Goal: Task Accomplishment & Management: Manage account settings

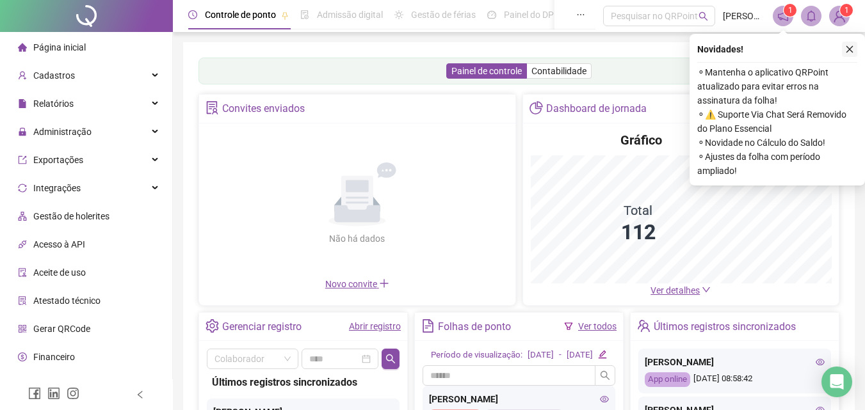
click at [849, 49] on icon "close" at bounding box center [849, 49] width 9 height 9
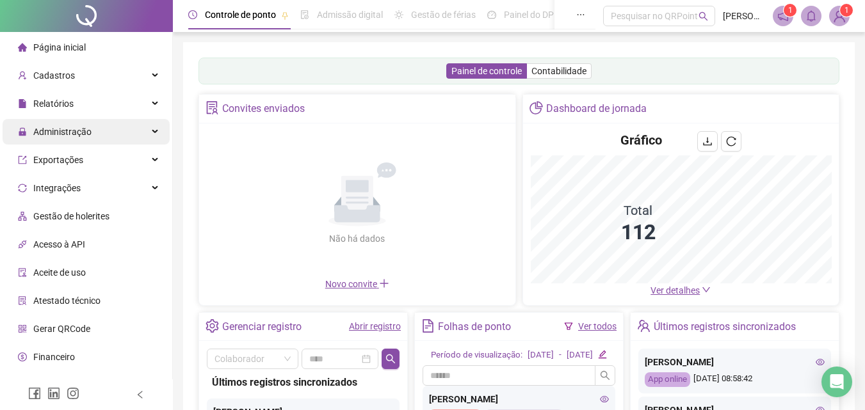
click at [81, 133] on span "Administração" at bounding box center [62, 132] width 58 height 10
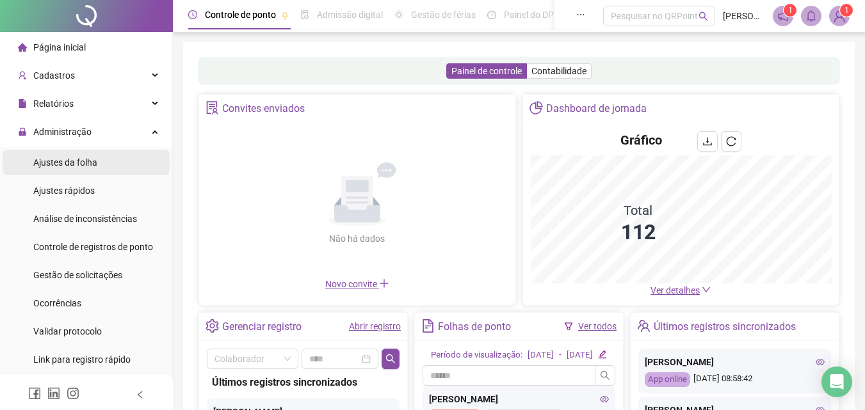
click at [72, 161] on span "Ajustes da folha" at bounding box center [65, 162] width 64 height 10
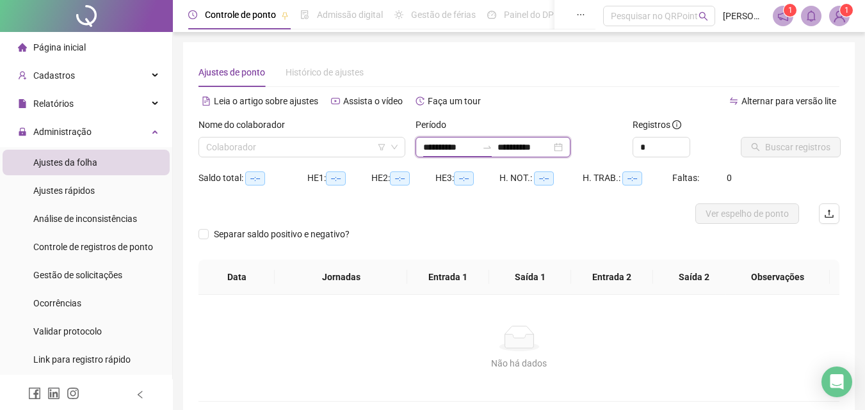
click at [445, 147] on input "**********" at bounding box center [450, 147] width 54 height 14
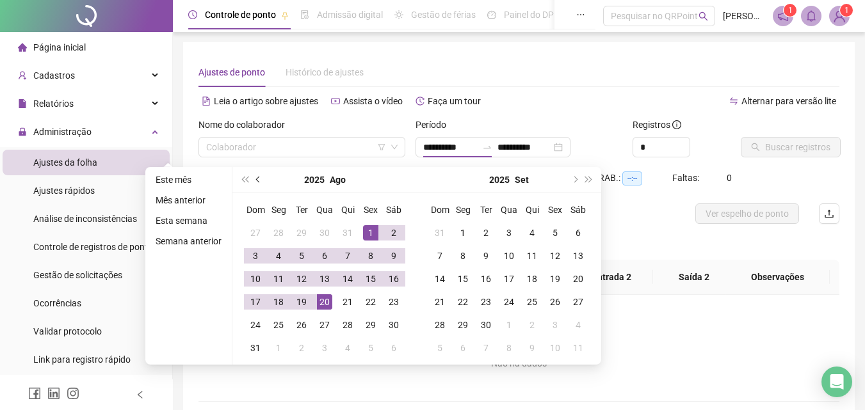
click at [257, 177] on span "prev-year" at bounding box center [259, 180] width 6 height 6
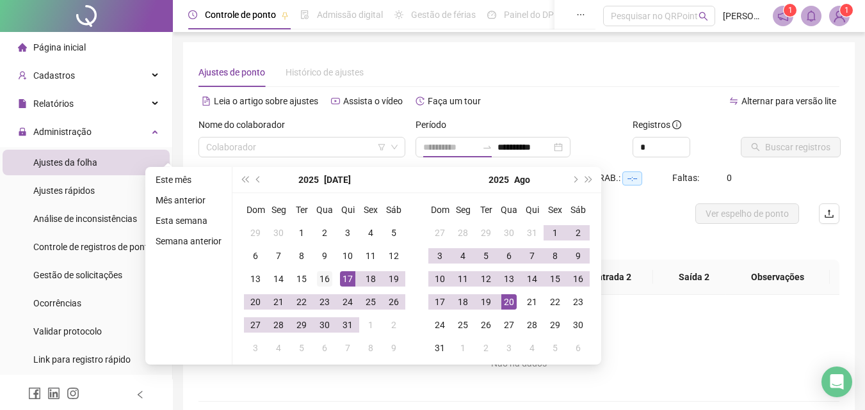
type input "**********"
click at [322, 276] on div "16" at bounding box center [324, 278] width 15 height 15
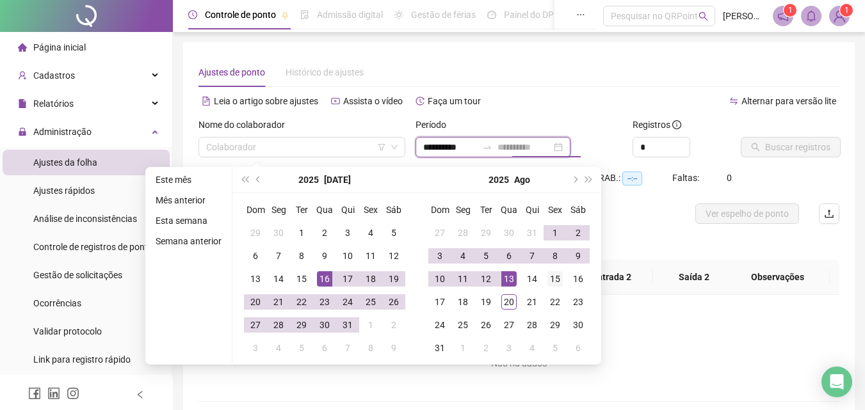
type input "**********"
click at [553, 277] on div "15" at bounding box center [554, 278] width 15 height 15
type input "**********"
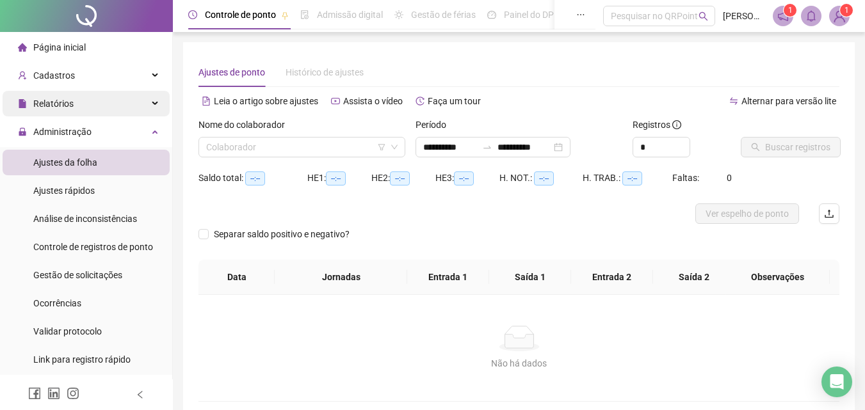
click at [66, 102] on span "Relatórios" at bounding box center [53, 104] width 40 height 10
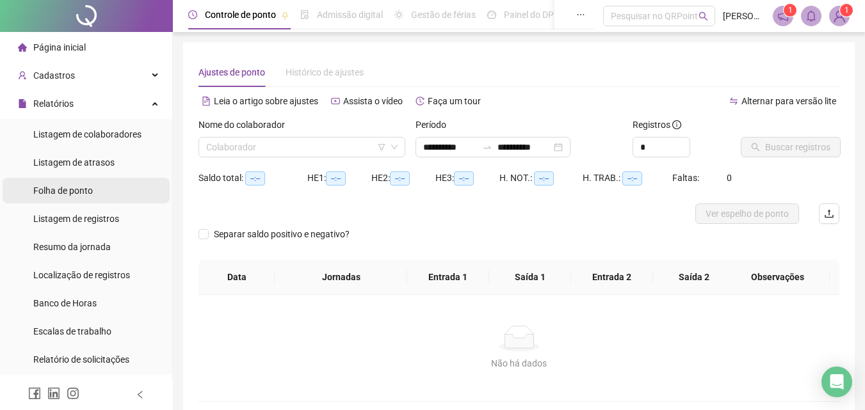
click at [89, 194] on span "Folha de ponto" at bounding box center [63, 191] width 60 height 10
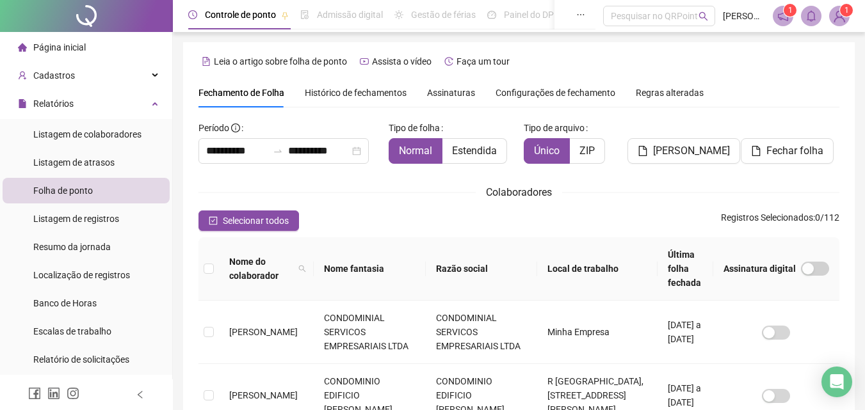
scroll to position [57, 0]
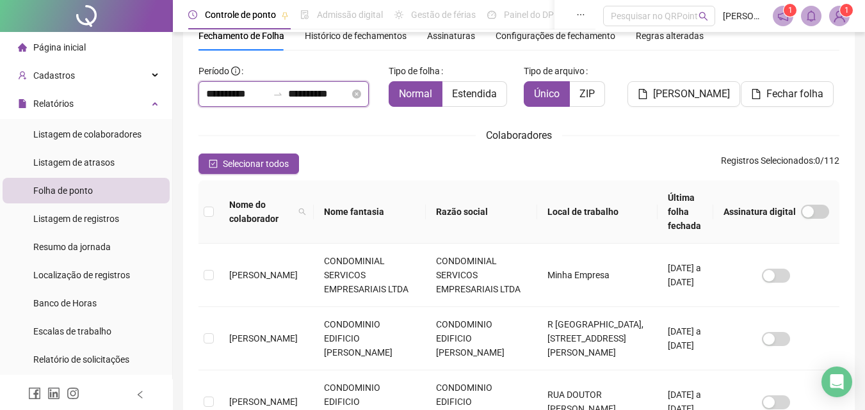
click at [237, 91] on input "**********" at bounding box center [236, 93] width 61 height 15
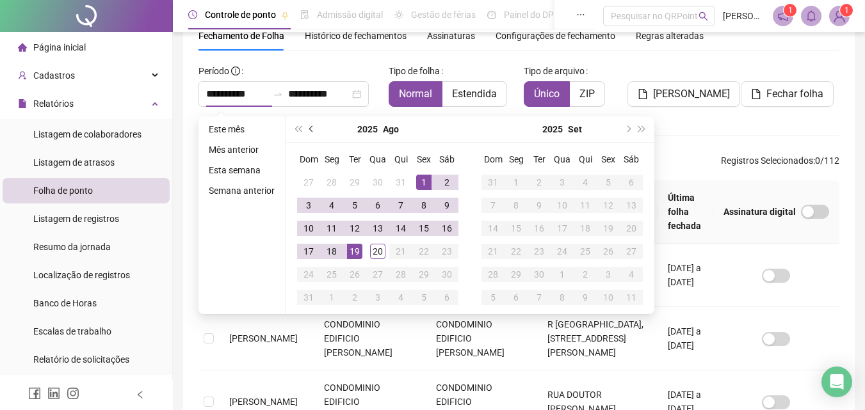
click at [310, 129] on span "prev-year" at bounding box center [312, 129] width 6 height 6
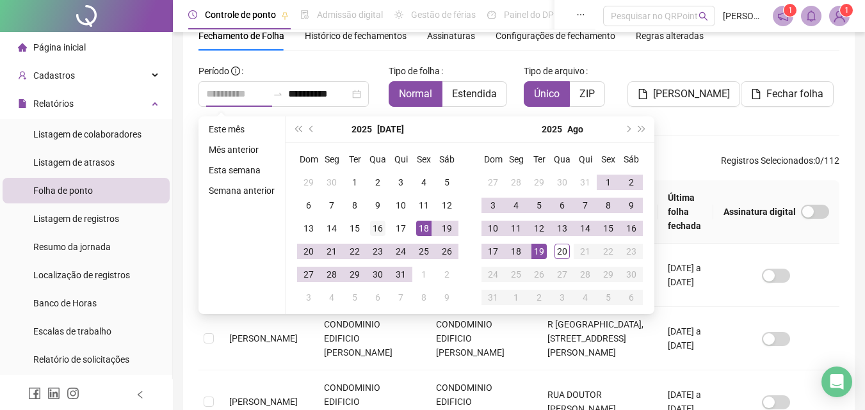
type input "**********"
click at [378, 229] on div "16" at bounding box center [377, 228] width 15 height 15
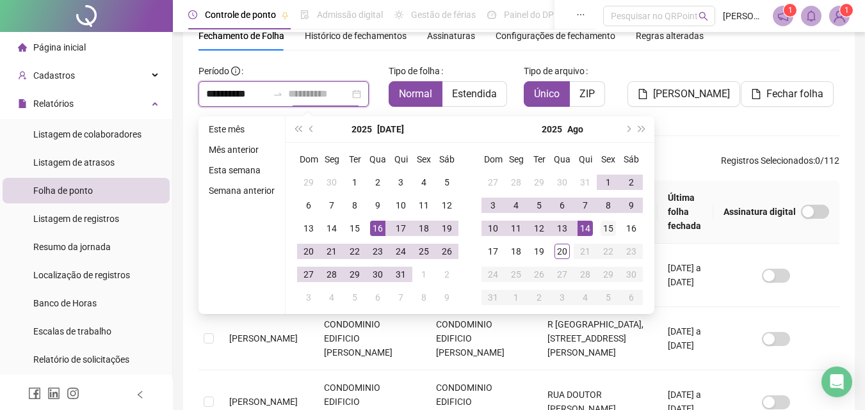
type input "**********"
click at [613, 227] on div "15" at bounding box center [607, 228] width 15 height 15
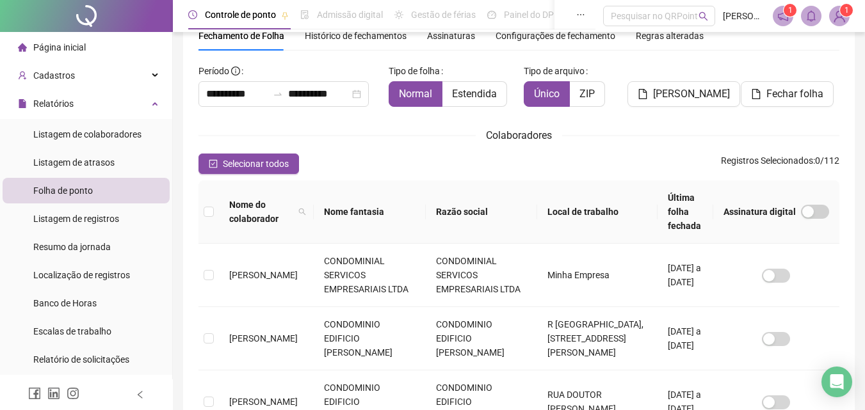
click at [351, 202] on th "Nome fantasia" at bounding box center [370, 212] width 112 height 63
click at [396, 202] on th "Nome fantasia" at bounding box center [370, 212] width 112 height 63
click at [383, 204] on th "Nome fantasia" at bounding box center [370, 212] width 112 height 63
click at [360, 203] on th "Nome fantasia" at bounding box center [370, 212] width 112 height 63
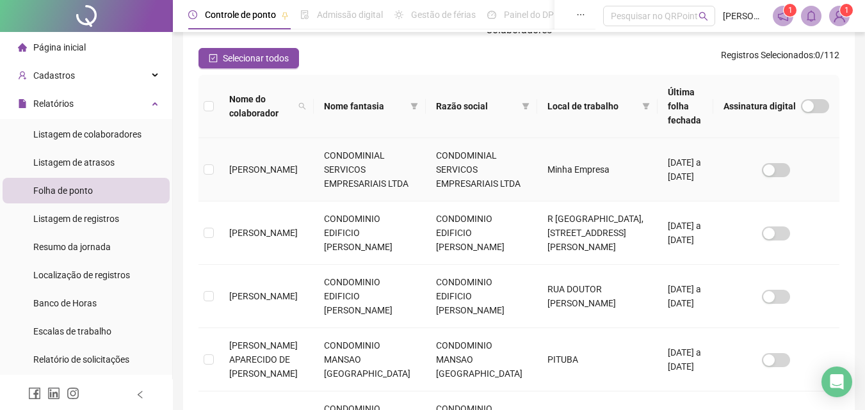
scroll to position [185, 0]
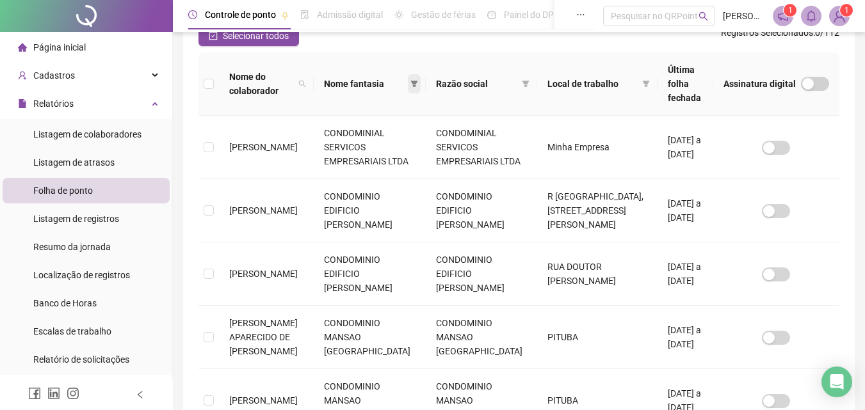
click at [410, 81] on icon "filter" at bounding box center [413, 84] width 7 height 6
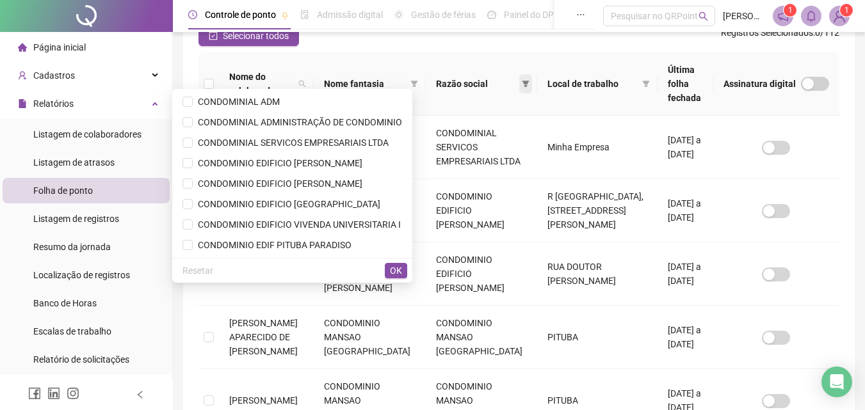
click at [522, 80] on icon "filter" at bounding box center [526, 84] width 8 height 8
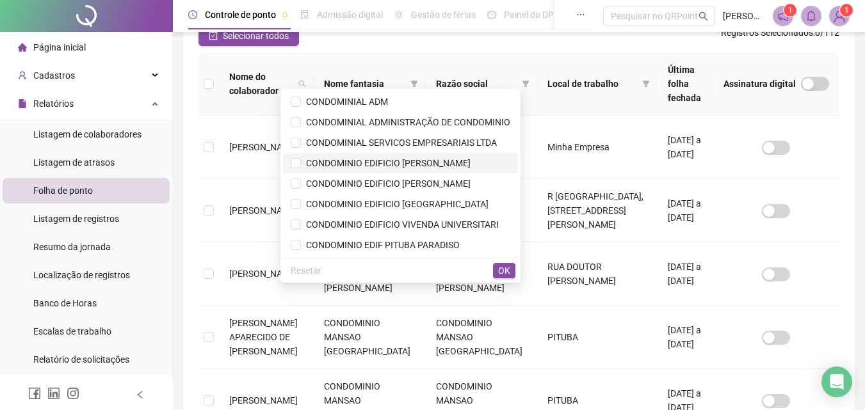
click at [431, 159] on span "CONDOMINIO EDIFICIO ERNESTO LEBRAM" at bounding box center [386, 163] width 170 height 10
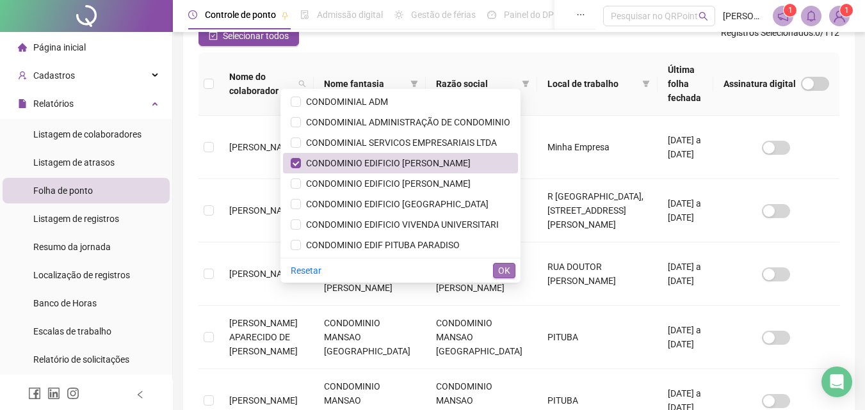
click at [511, 272] on button "OK" at bounding box center [504, 270] width 22 height 15
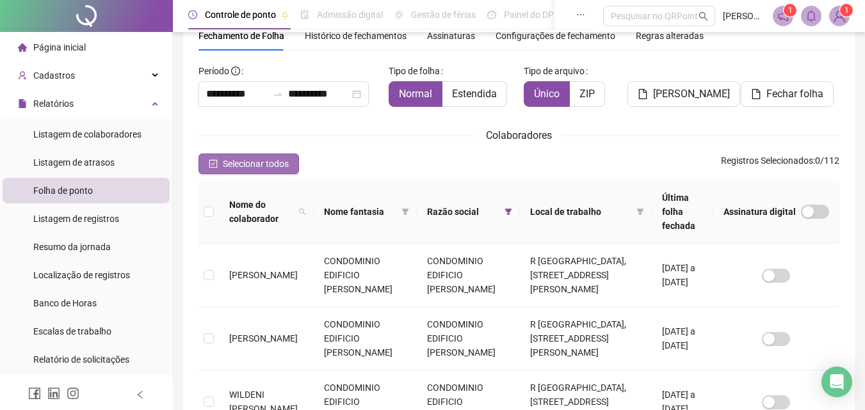
click at [237, 164] on span "Selecionar todos" at bounding box center [256, 164] width 66 height 14
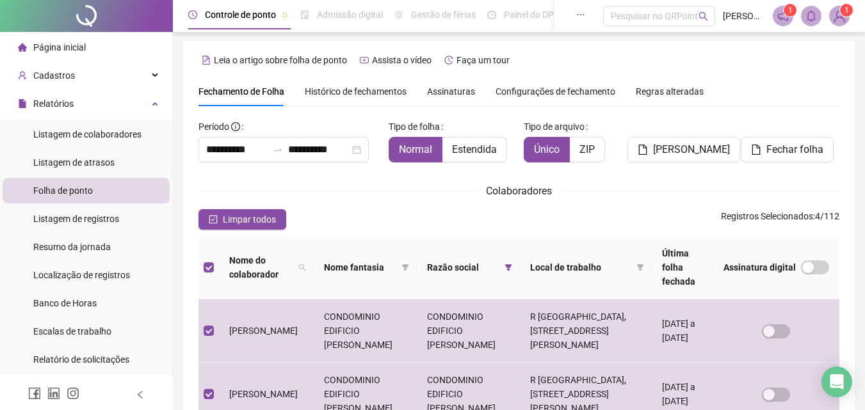
scroll to position [0, 0]
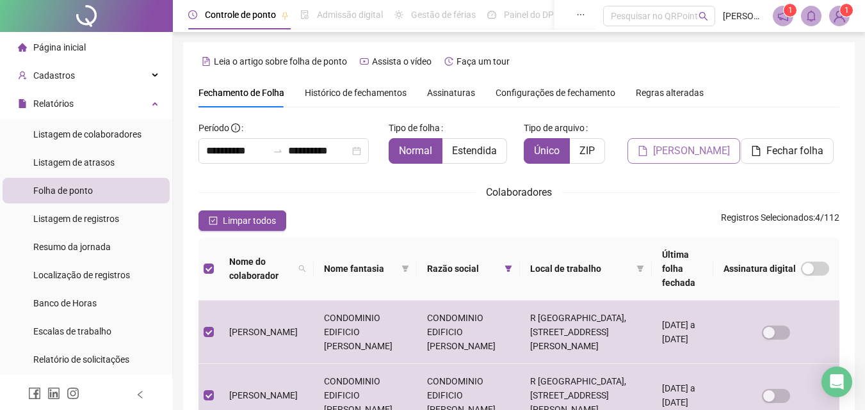
click at [686, 154] on span "Gerar espelho" at bounding box center [691, 150] width 77 height 15
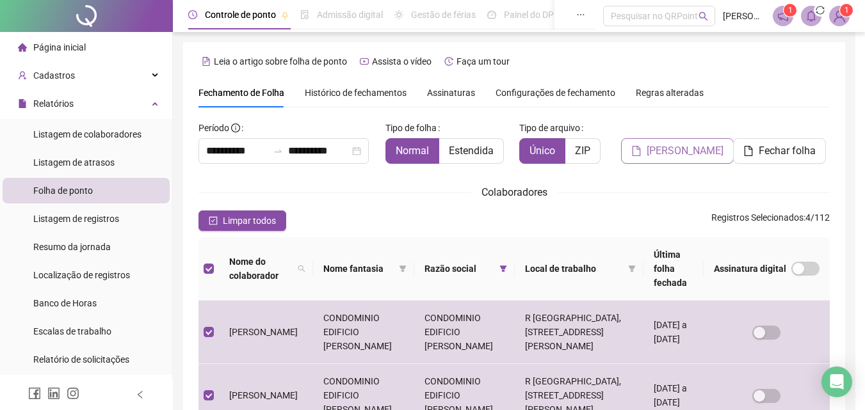
scroll to position [57, 0]
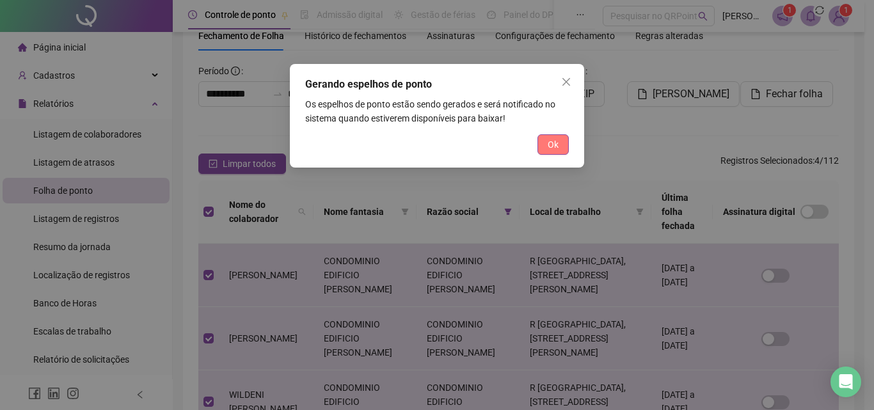
click at [549, 140] on span "Ok" at bounding box center [553, 145] width 11 height 14
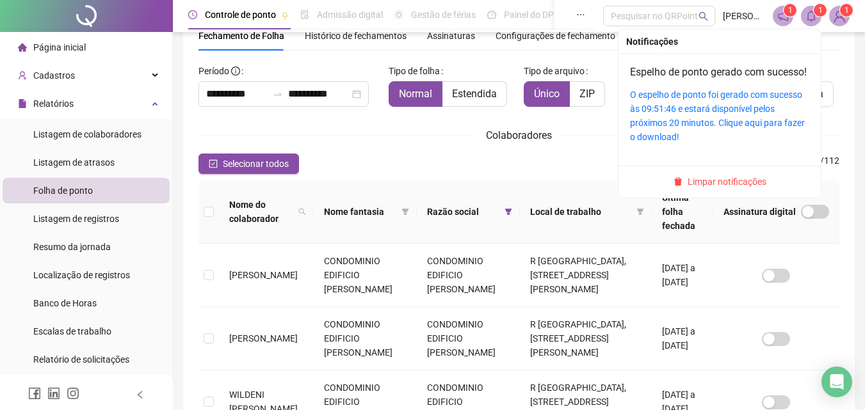
click at [817, 19] on span at bounding box center [811, 16] width 20 height 20
click at [743, 114] on link "O espelho de ponto foi gerado com sucesso às 09:51:46 e estará disponível pelos…" at bounding box center [717, 116] width 175 height 52
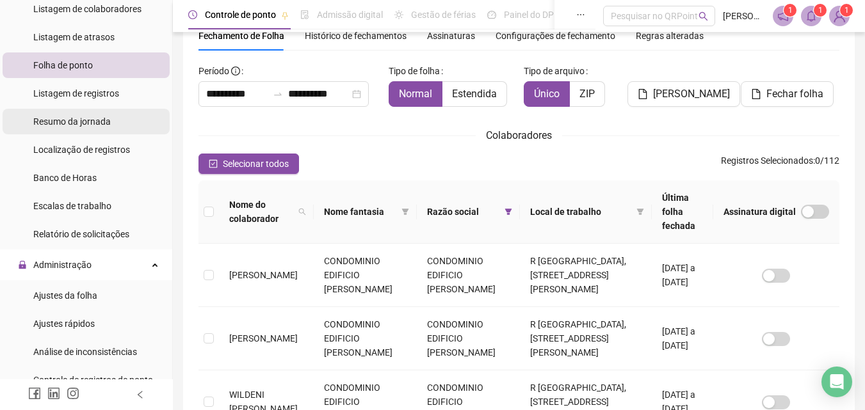
scroll to position [128, 0]
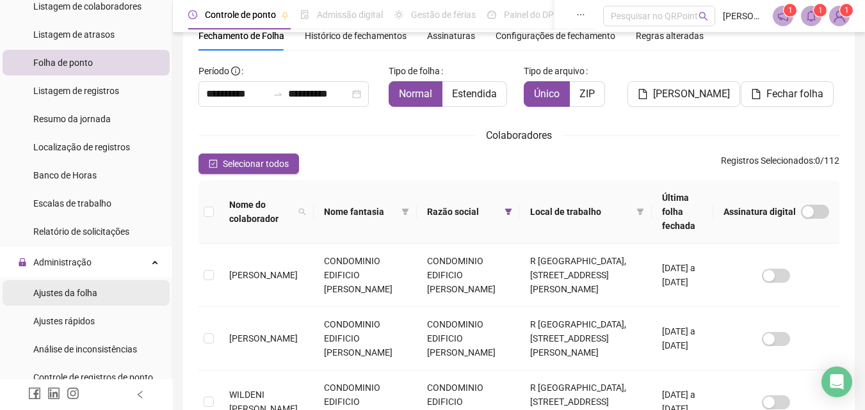
click at [72, 294] on span "Ajustes da folha" at bounding box center [65, 293] width 64 height 10
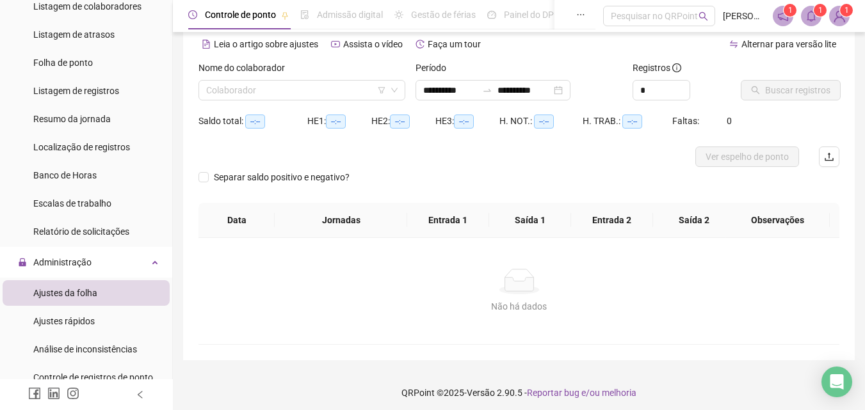
type input "**********"
click at [467, 89] on input "**********" at bounding box center [450, 90] width 54 height 14
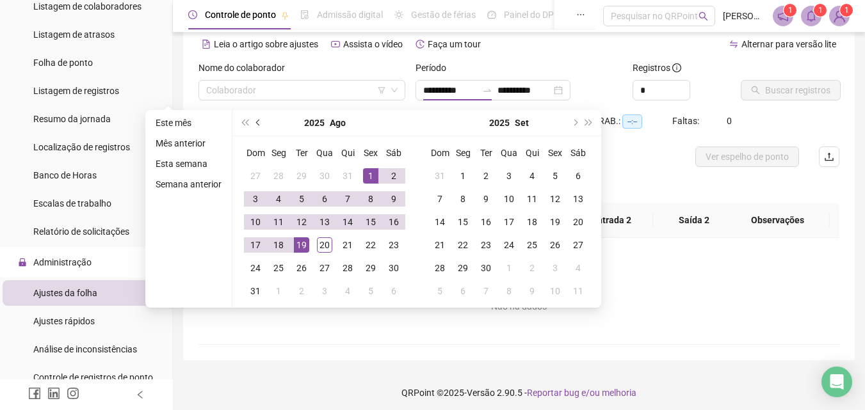
click at [254, 121] on button "prev-year" at bounding box center [259, 123] width 14 height 26
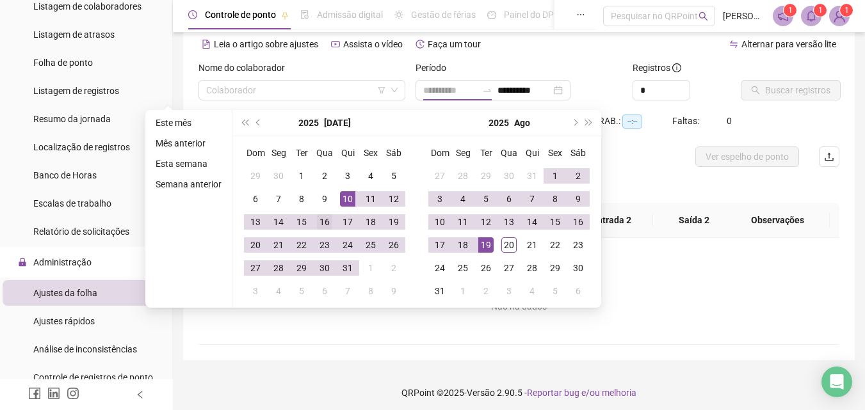
type input "**********"
click at [326, 225] on div "16" at bounding box center [324, 221] width 15 height 15
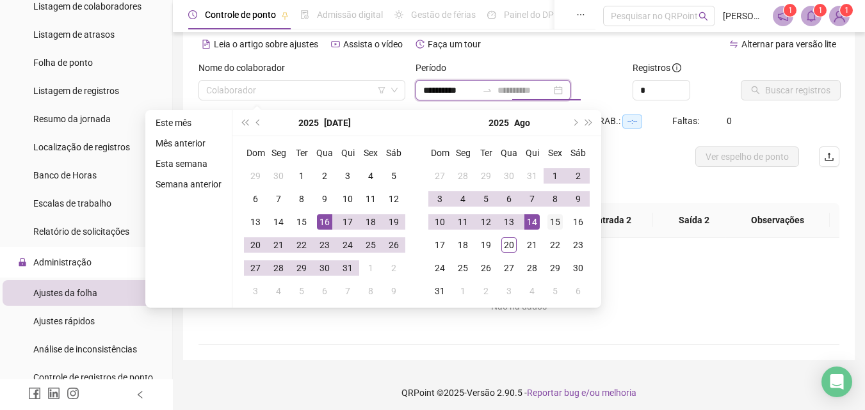
type input "**********"
click at [554, 221] on div "15" at bounding box center [554, 221] width 15 height 15
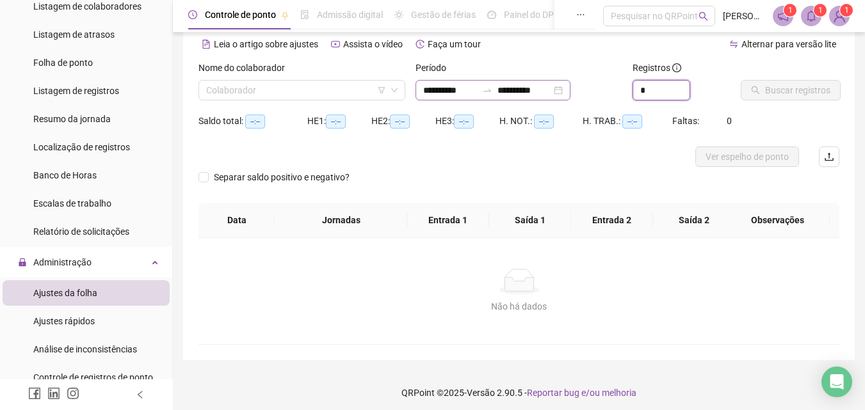
drag, startPoint x: 659, startPoint y: 90, endPoint x: 594, endPoint y: 96, distance: 65.0
click at [595, 95] on div "**********" at bounding box center [518, 86] width 651 height 50
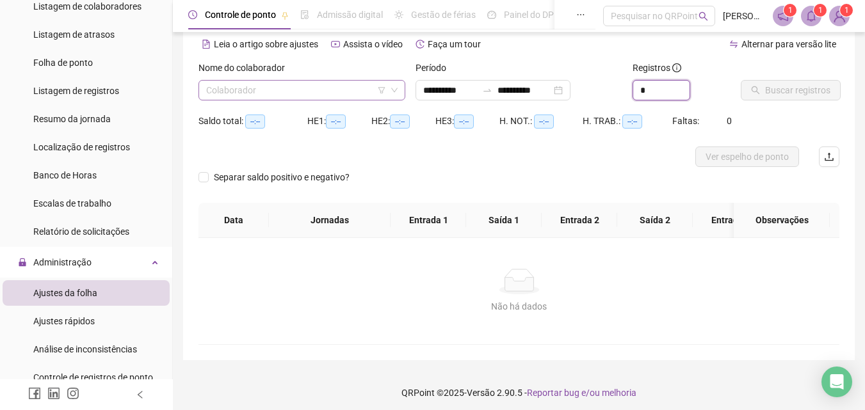
type input "*"
click at [273, 81] on input "search" at bounding box center [296, 90] width 180 height 19
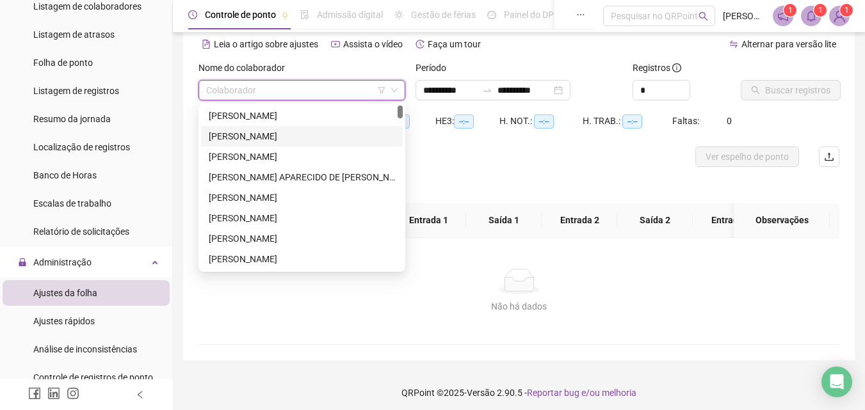
click at [267, 131] on div "AILTON BATISTA SANTOS" at bounding box center [302, 136] width 186 height 14
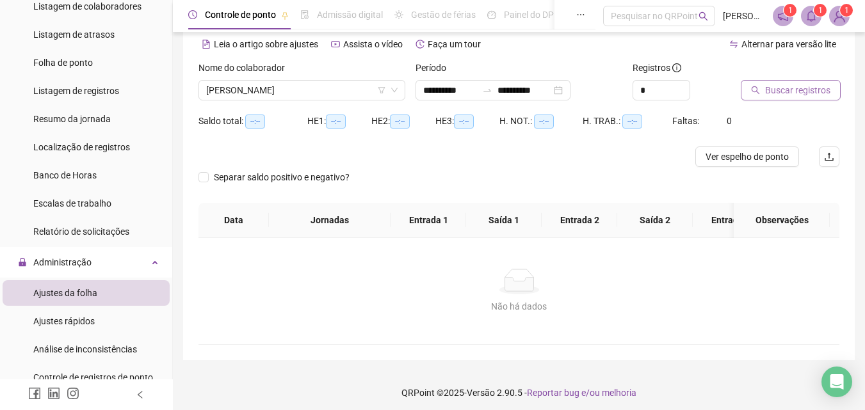
click at [775, 87] on span "Buscar registros" at bounding box center [797, 90] width 65 height 14
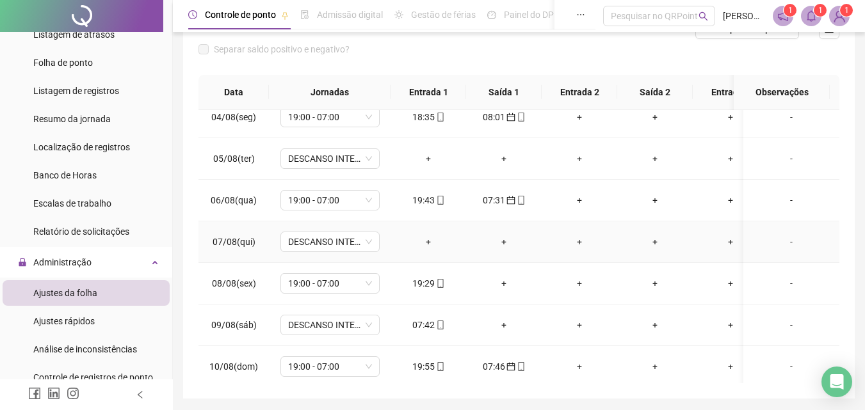
scroll to position [832, 0]
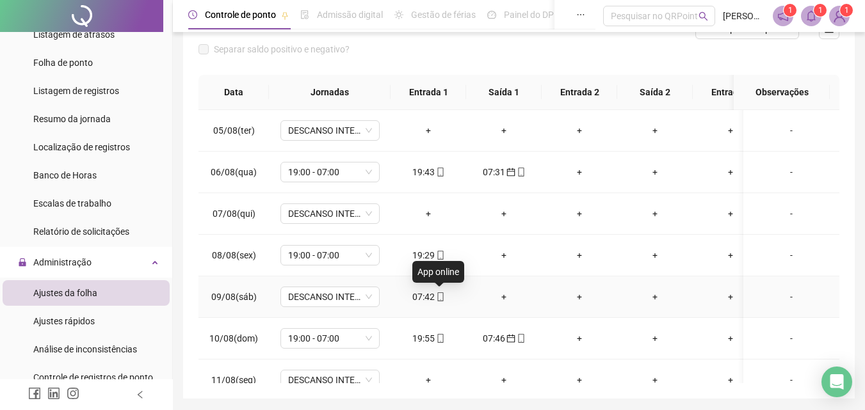
click at [438, 296] on icon "mobile" at bounding box center [440, 297] width 9 height 9
type input "**********"
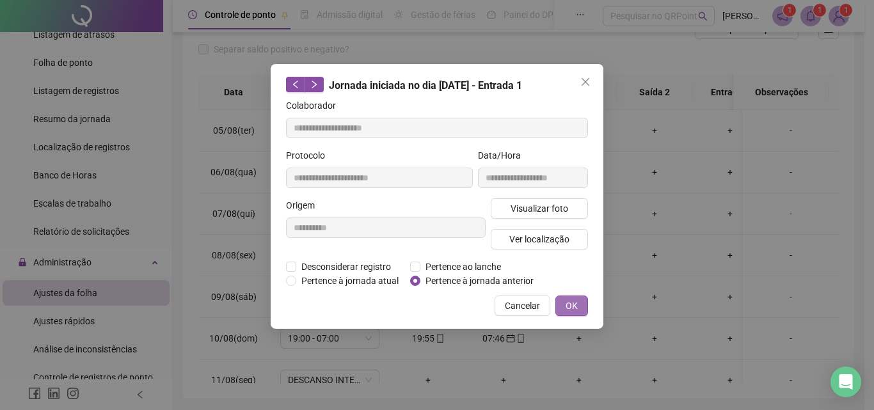
click at [563, 301] on button "OK" at bounding box center [572, 306] width 33 height 20
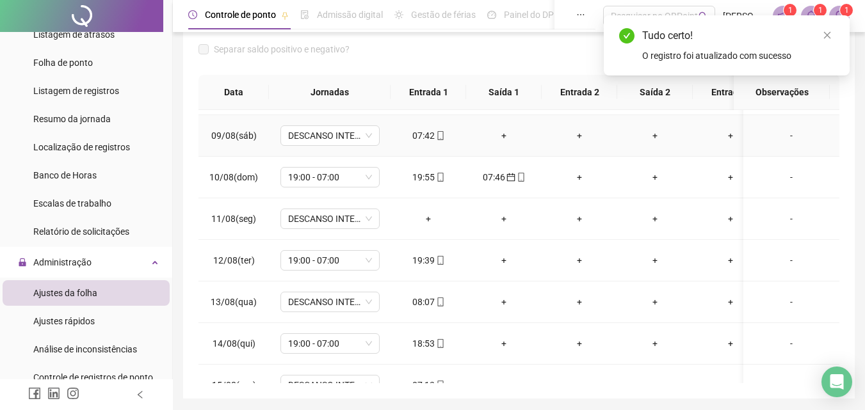
scroll to position [1024, 0]
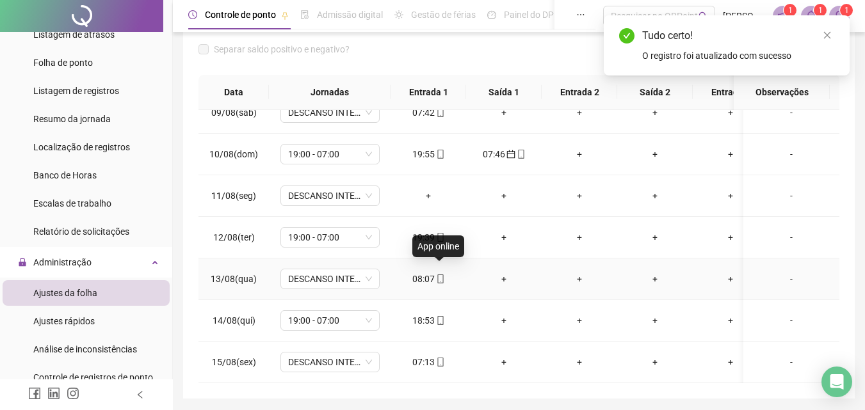
click at [441, 275] on icon "mobile" at bounding box center [440, 279] width 9 height 9
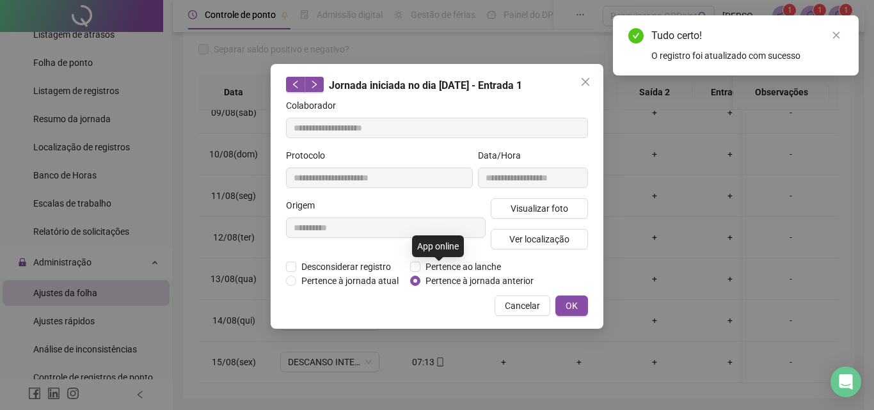
type input "**********"
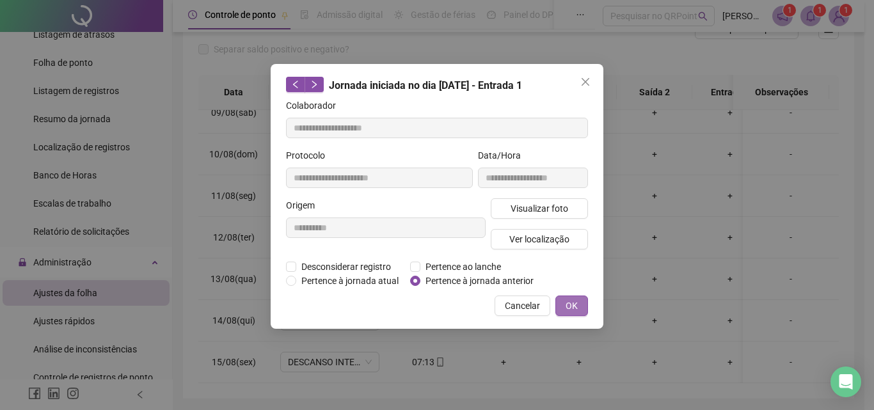
click at [567, 302] on span "OK" at bounding box center [572, 306] width 12 height 14
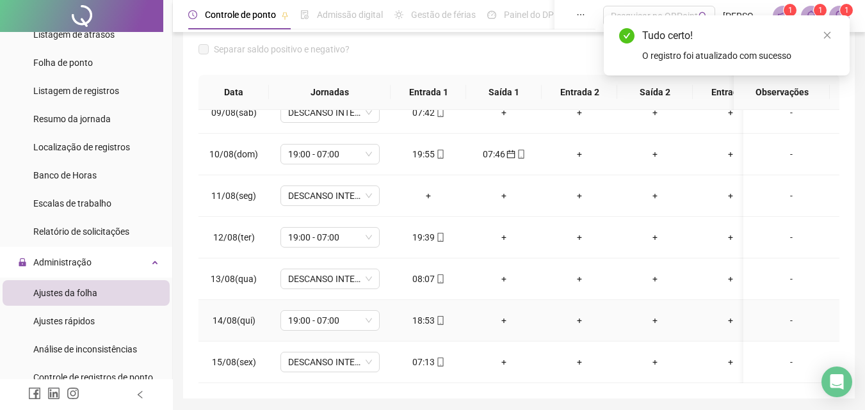
scroll to position [1026, 0]
click at [444, 358] on icon "mobile" at bounding box center [440, 362] width 9 height 9
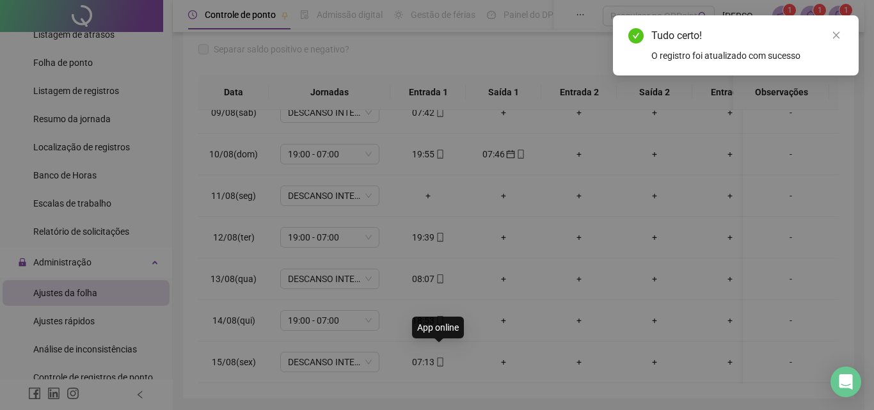
type input "**********"
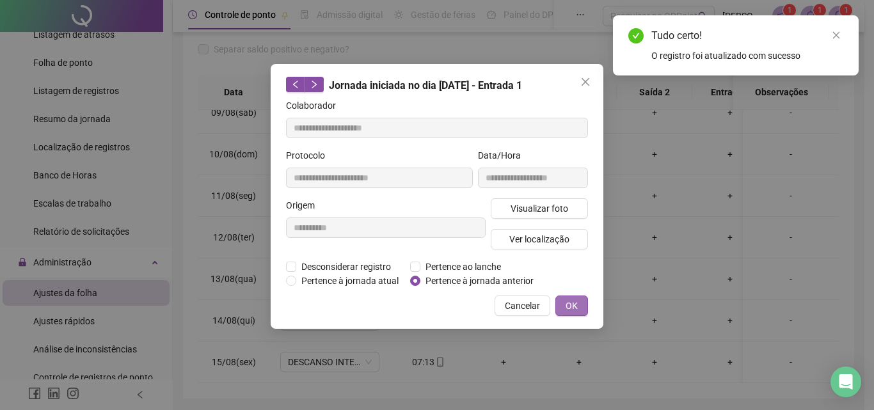
click at [574, 309] on span "OK" at bounding box center [572, 306] width 12 height 14
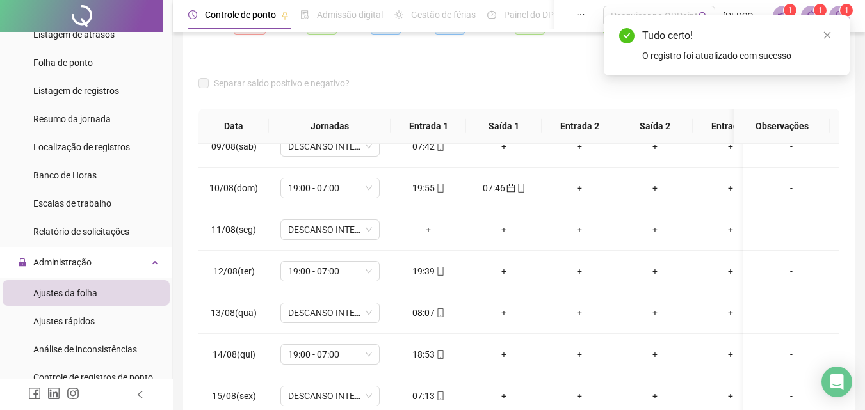
scroll to position [0, 0]
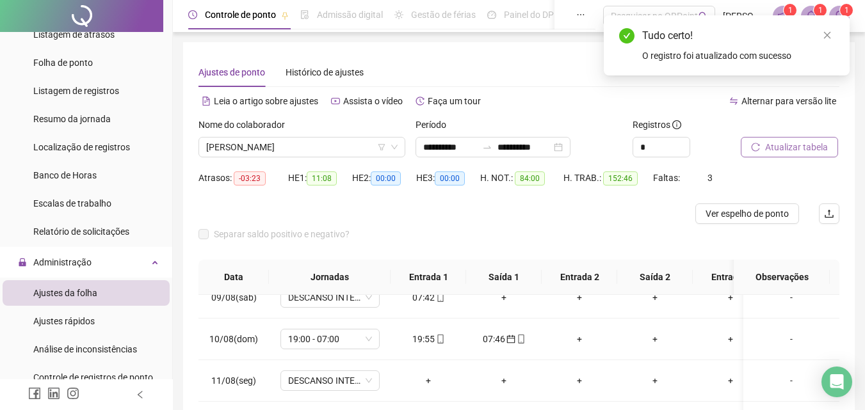
click at [804, 149] on span "Atualizar tabela" at bounding box center [796, 147] width 63 height 14
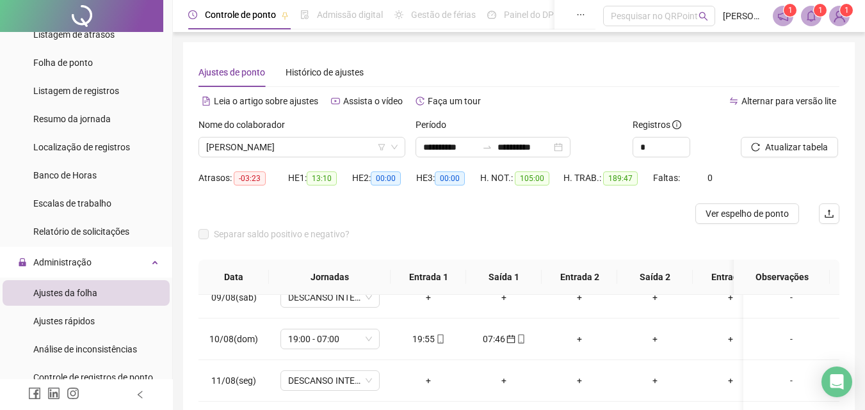
click at [792, 136] on div at bounding box center [774, 127] width 67 height 19
click at [787, 148] on span "Atualizar tabela" at bounding box center [796, 147] width 63 height 14
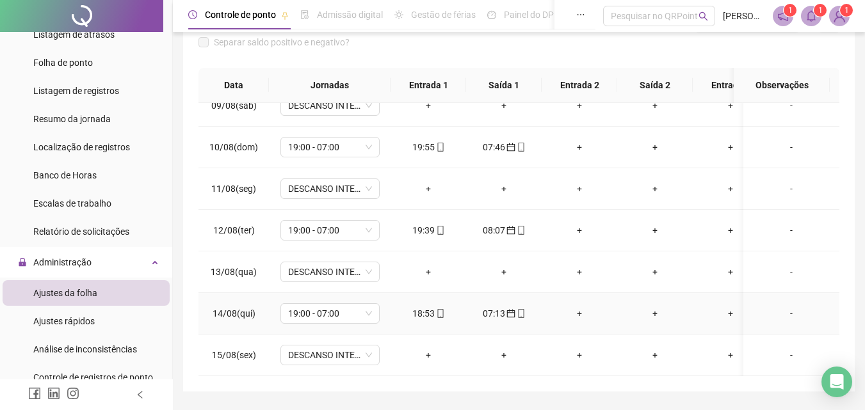
scroll to position [229, 0]
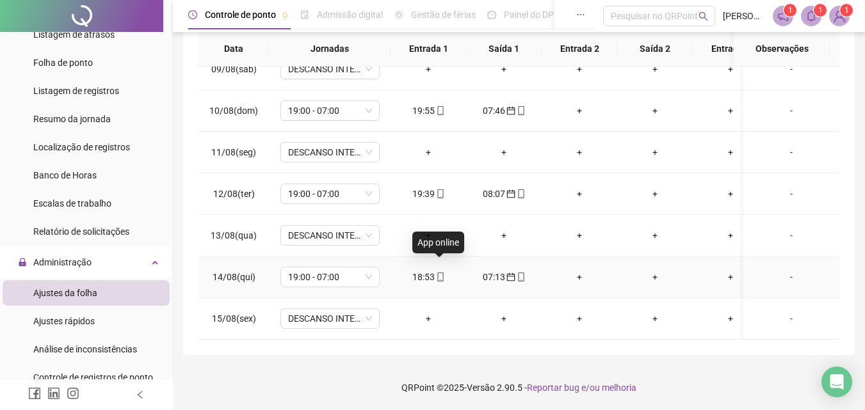
click at [440, 273] on icon "mobile" at bounding box center [440, 277] width 9 height 9
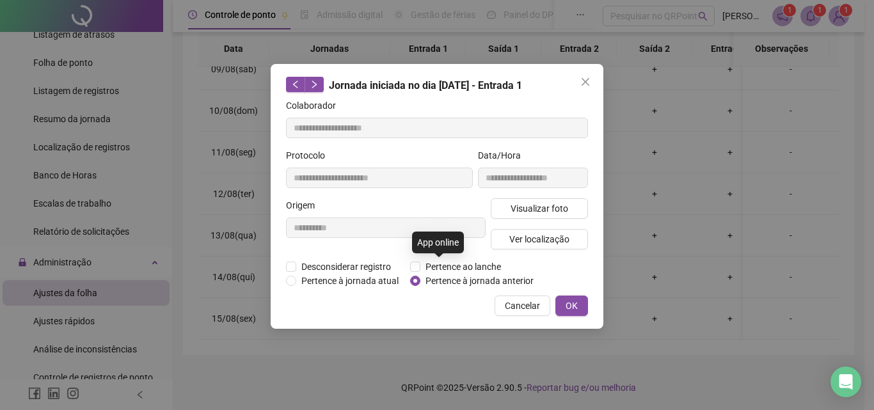
type input "**********"
click at [588, 77] on icon "close" at bounding box center [586, 82] width 10 height 10
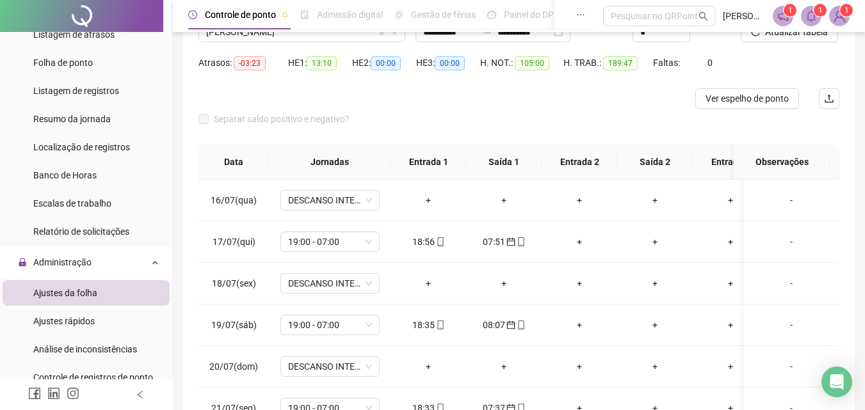
scroll to position [101, 0]
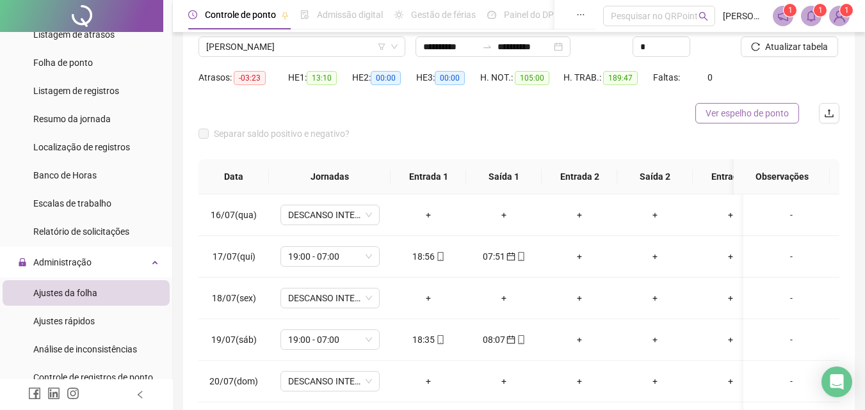
click at [775, 113] on span "Ver espelho de ponto" at bounding box center [746, 113] width 83 height 14
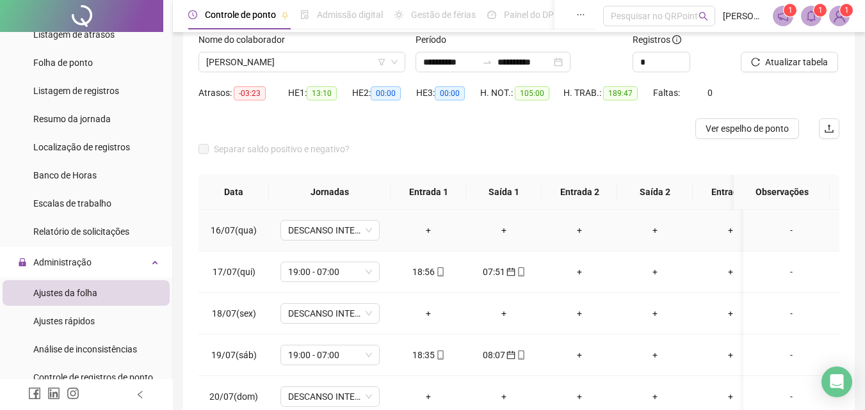
scroll to position [0, 0]
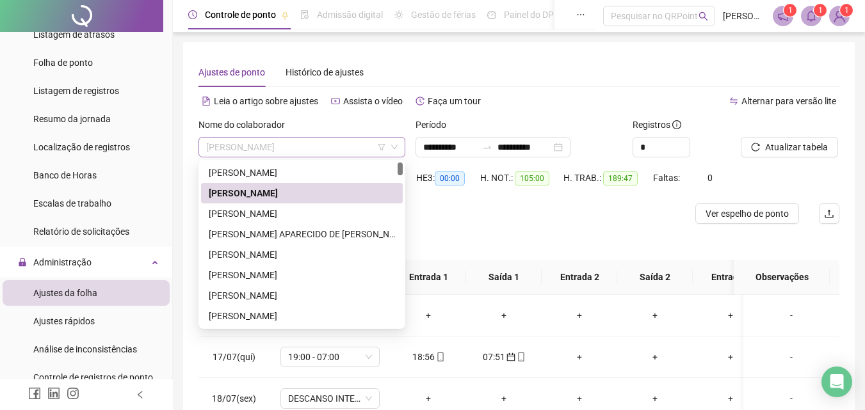
click at [315, 148] on span "AILTON BATISTA SANTOS" at bounding box center [301, 147] width 191 height 19
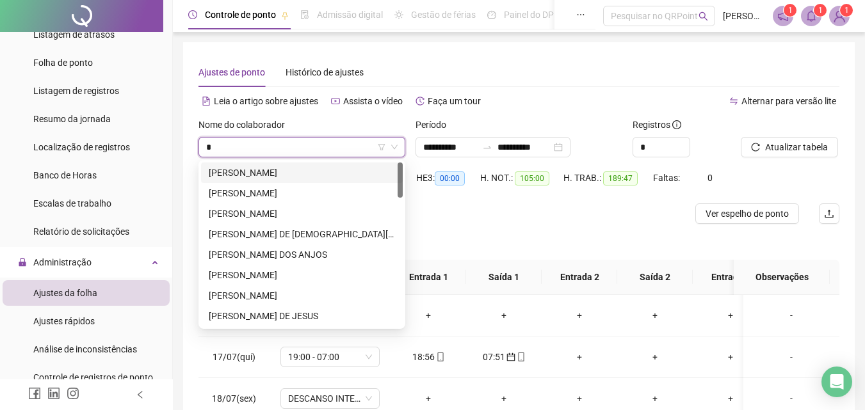
type input "**"
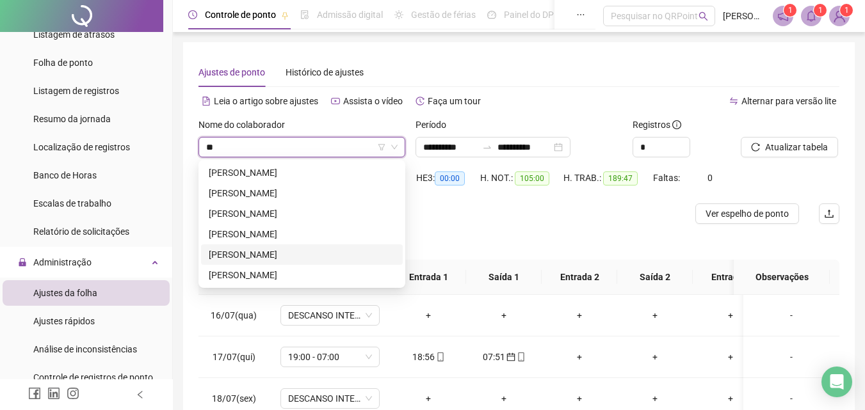
click at [289, 255] on div "JANILTON DA SILVA DE ARRUDA" at bounding box center [302, 255] width 186 height 14
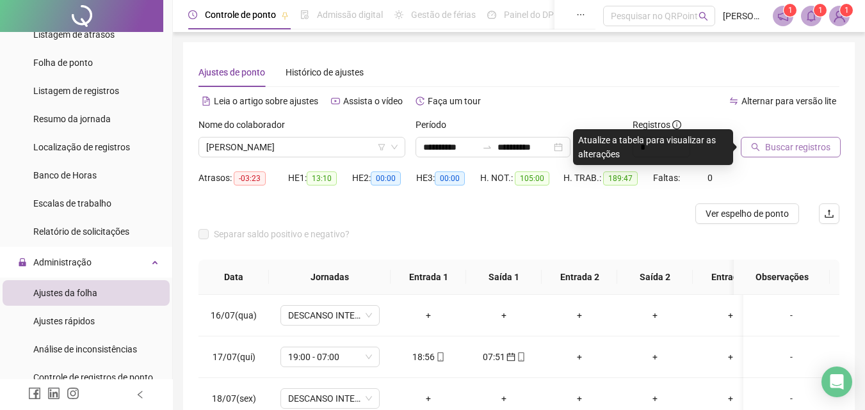
click at [790, 143] on span "Buscar registros" at bounding box center [797, 147] width 65 height 14
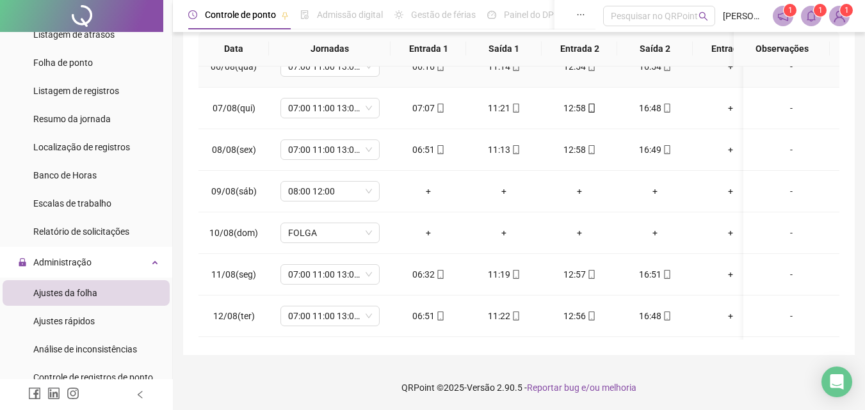
scroll to position [898, 0]
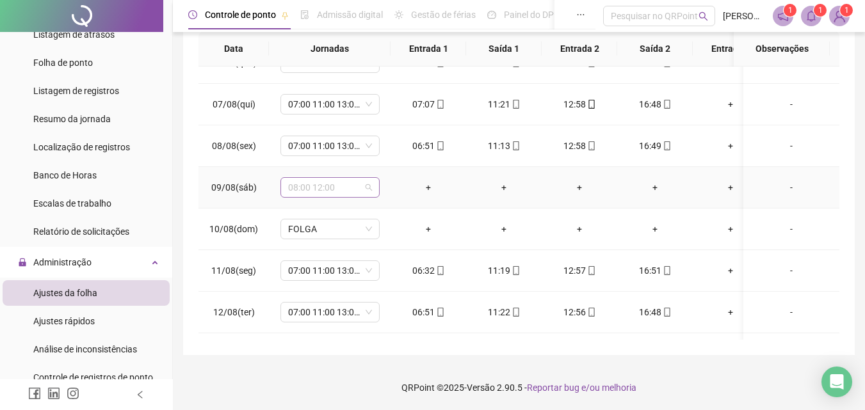
click at [369, 186] on span "08:00 12:00" at bounding box center [330, 187] width 84 height 19
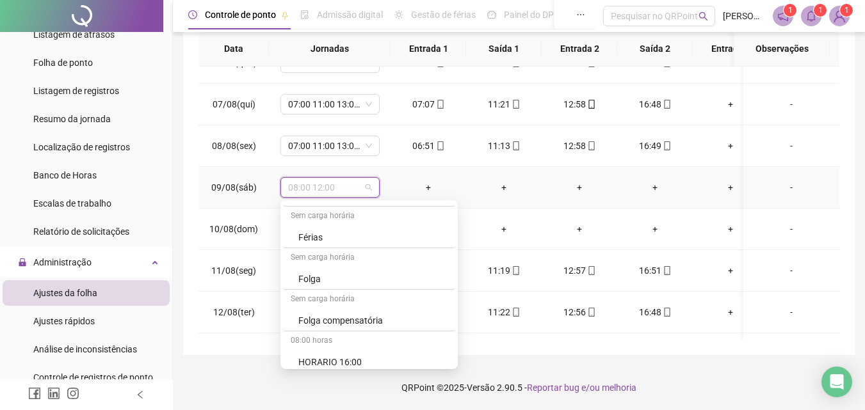
scroll to position [2717, 0]
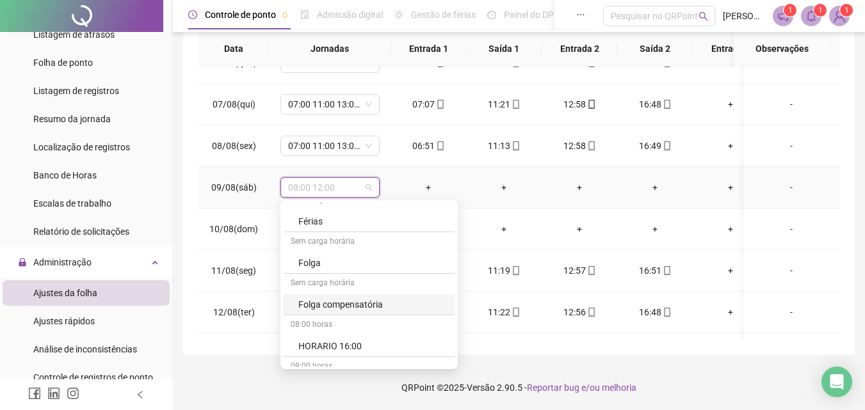
click at [364, 303] on div "Folga compensatória" at bounding box center [372, 305] width 149 height 14
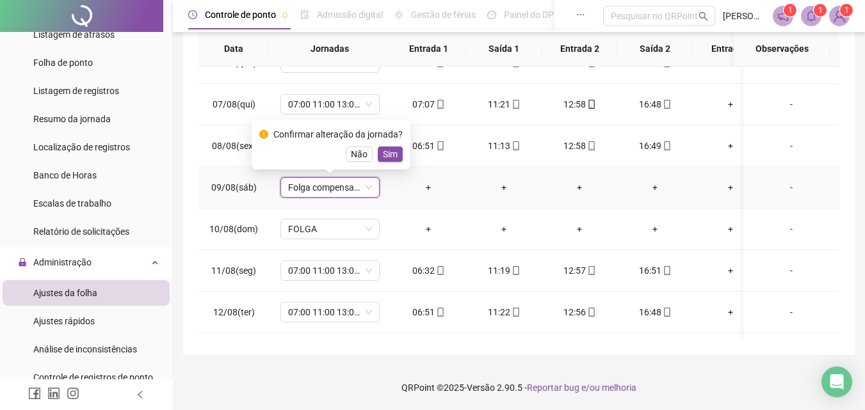
click at [392, 150] on span "Sim" at bounding box center [390, 154] width 15 height 14
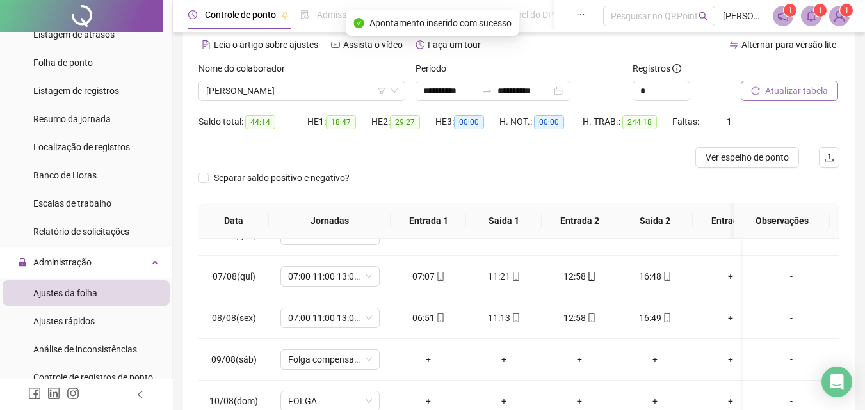
scroll to position [51, 0]
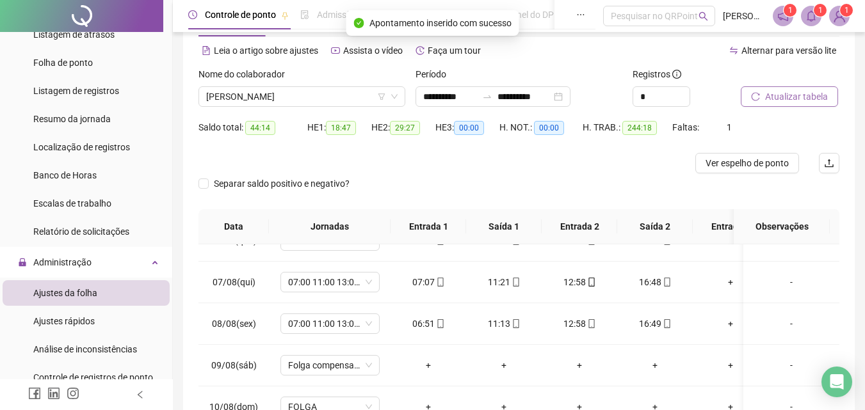
click at [807, 94] on span "Atualizar tabela" at bounding box center [796, 97] width 63 height 14
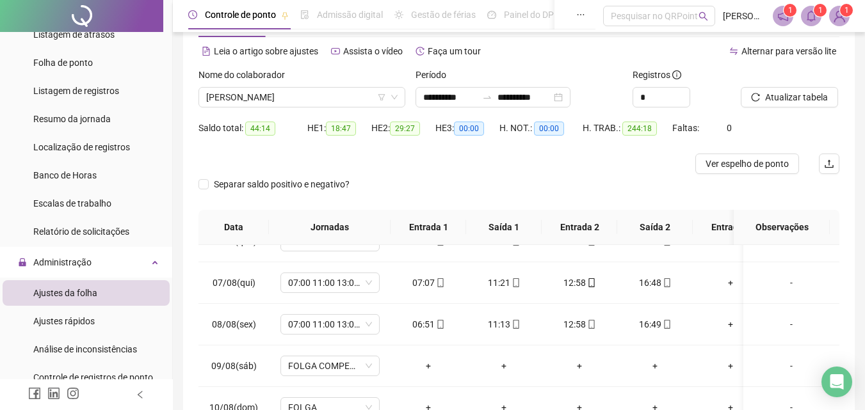
scroll to position [49, 0]
click at [753, 167] on span "Ver espelho de ponto" at bounding box center [746, 165] width 83 height 14
click at [333, 96] on span "JANILTON DA SILVA DE ARRUDA" at bounding box center [301, 98] width 191 height 19
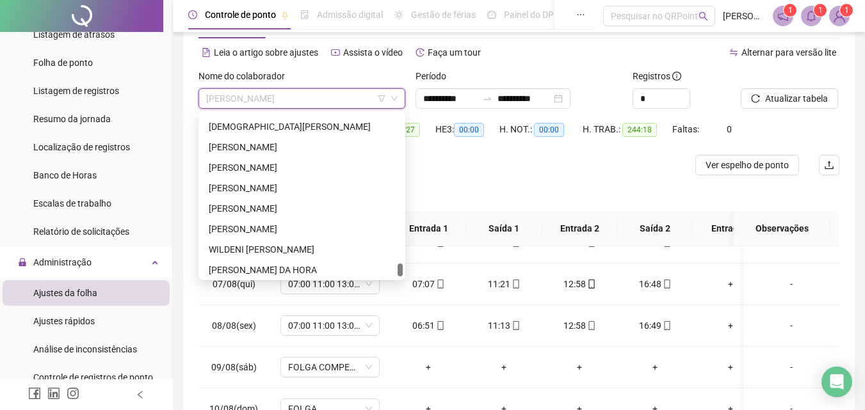
scroll to position [2130, 0]
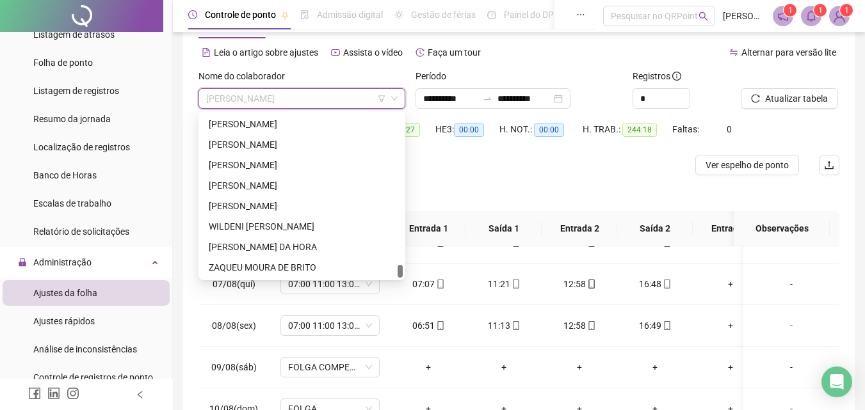
drag, startPoint x: 399, startPoint y: 184, endPoint x: 389, endPoint y: 269, distance: 85.7
click at [389, 269] on div "THAISE DAMASCENO NASCIMENTO TIAGO GONZAGA DOS SANTOS UBIRAILTON DA SILVA UESLEI…" at bounding box center [302, 196] width 202 height 164
drag, startPoint x: 270, startPoint y: 225, endPoint x: 292, endPoint y: 229, distance: 22.7
click at [270, 224] on div "WILDENI TELES PEREIRA" at bounding box center [302, 227] width 186 height 14
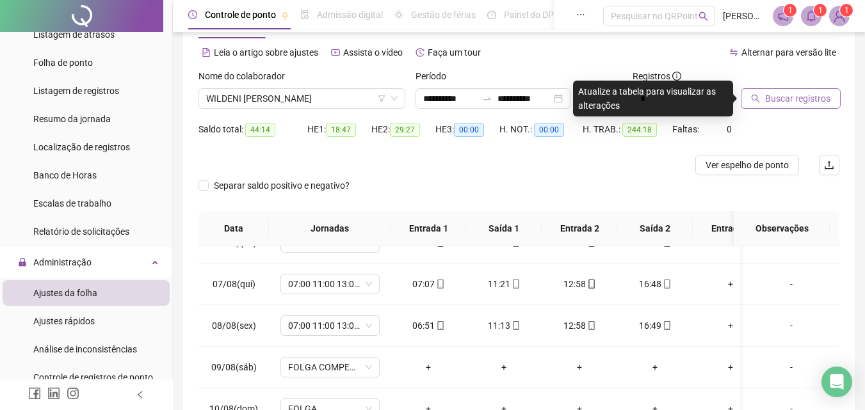
click at [814, 97] on span "Buscar registros" at bounding box center [797, 99] width 65 height 14
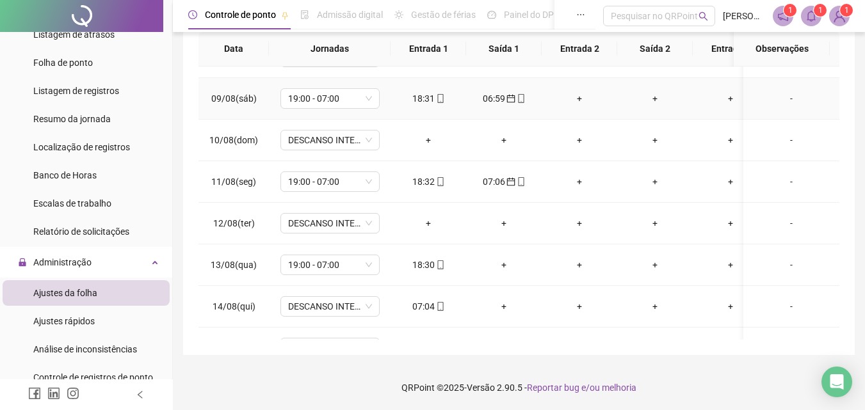
scroll to position [1026, 0]
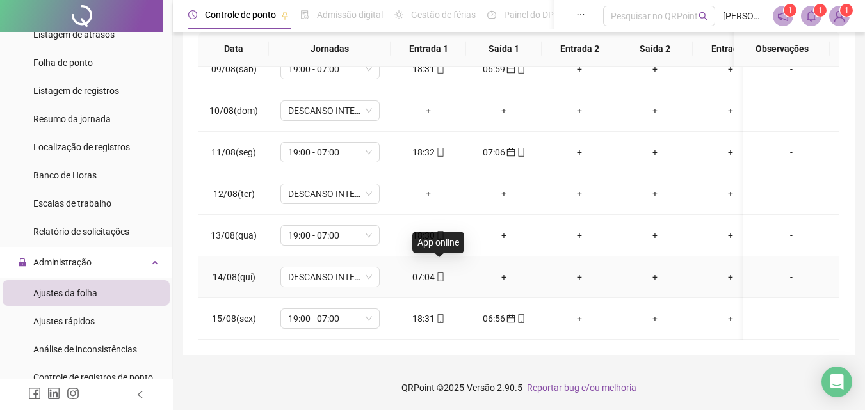
click at [440, 273] on icon "mobile" at bounding box center [440, 277] width 9 height 9
type input "**********"
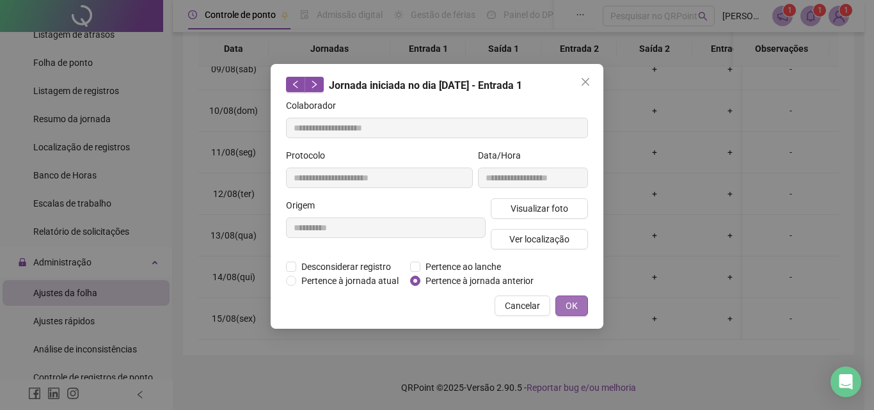
click at [563, 309] on button "OK" at bounding box center [572, 306] width 33 height 20
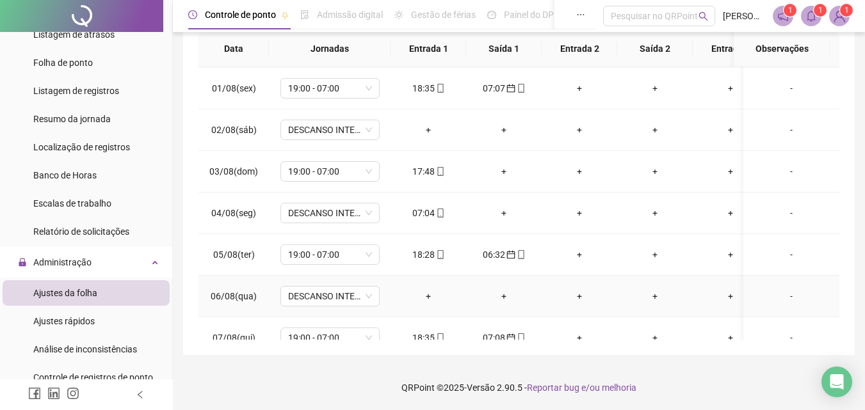
scroll to position [642, 0]
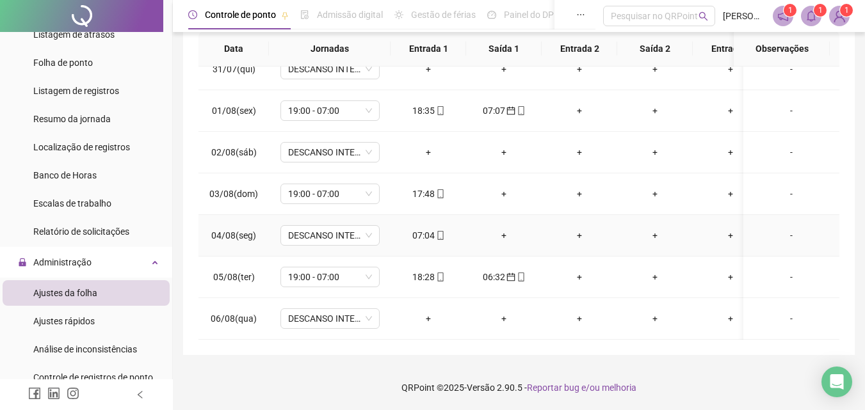
click at [440, 234] on icon "mobile" at bounding box center [440, 235] width 9 height 9
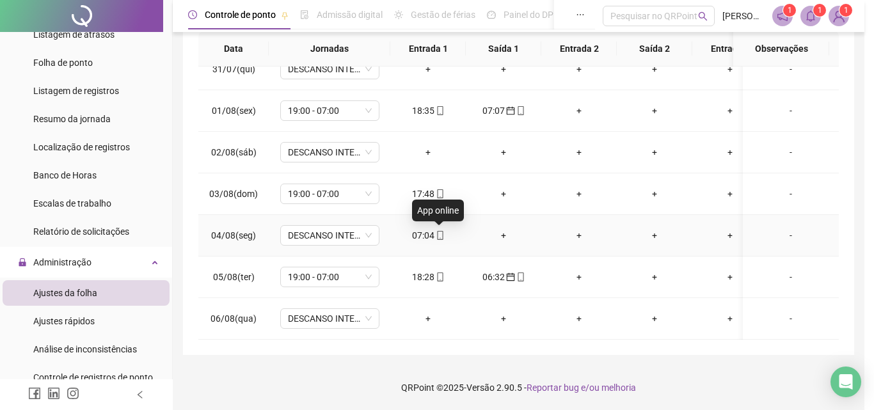
type input "**********"
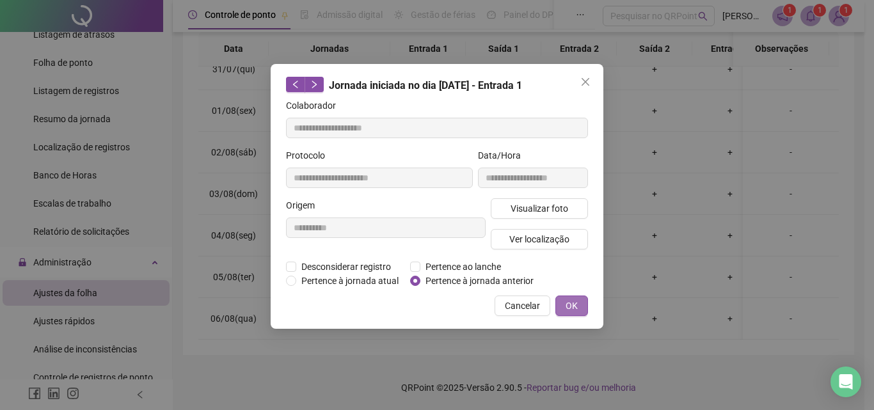
click at [570, 302] on span "OK" at bounding box center [572, 306] width 12 height 14
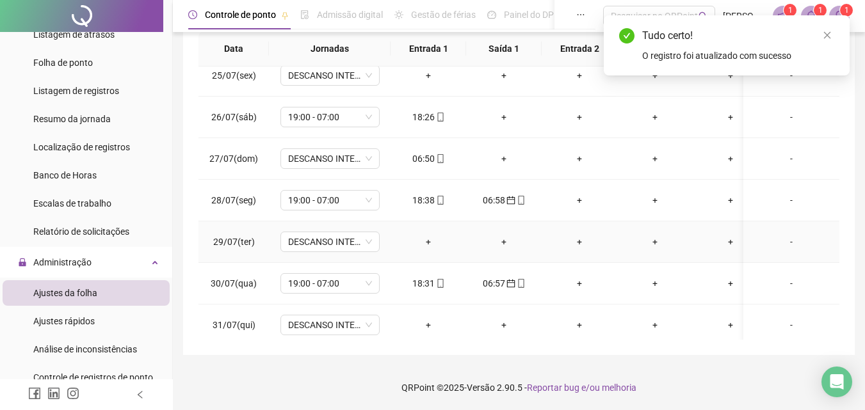
scroll to position [322, 0]
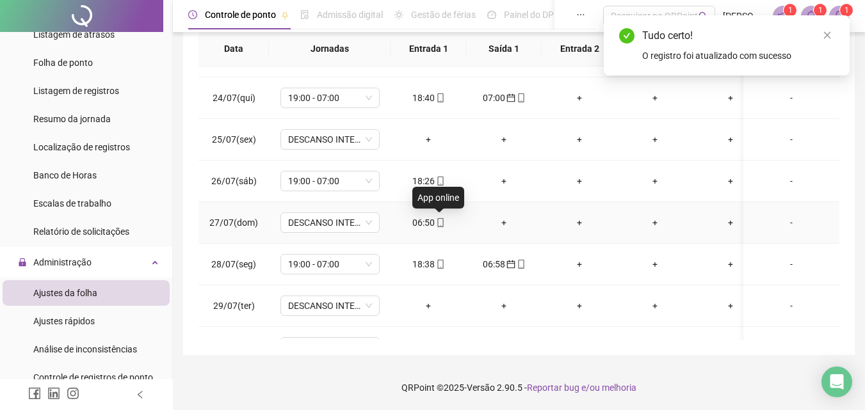
click at [438, 222] on icon "mobile" at bounding box center [440, 222] width 9 height 9
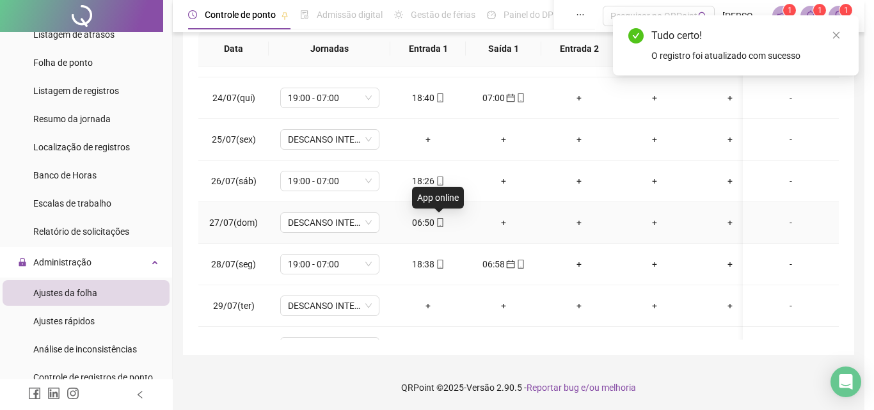
type input "**********"
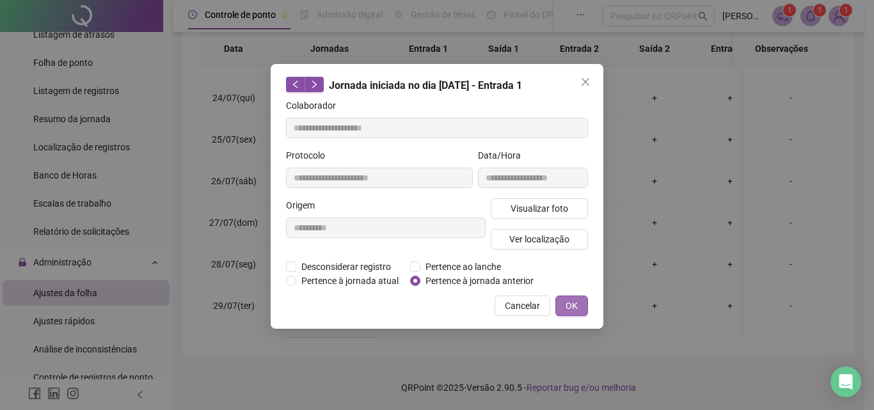
click at [574, 304] on span "OK" at bounding box center [572, 306] width 12 height 14
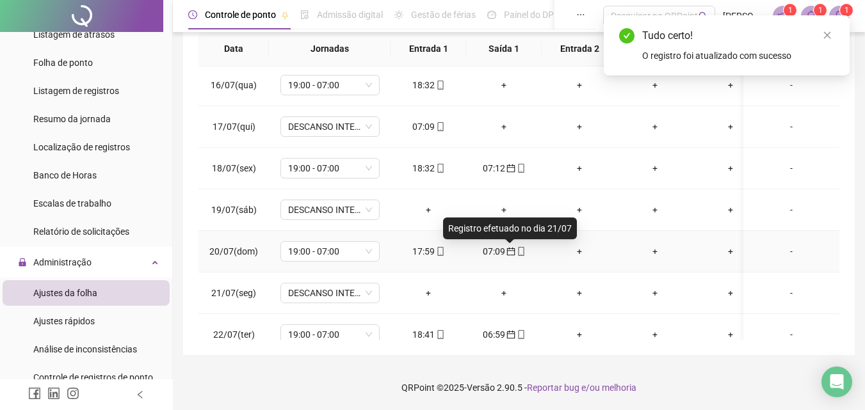
scroll to position [0, 0]
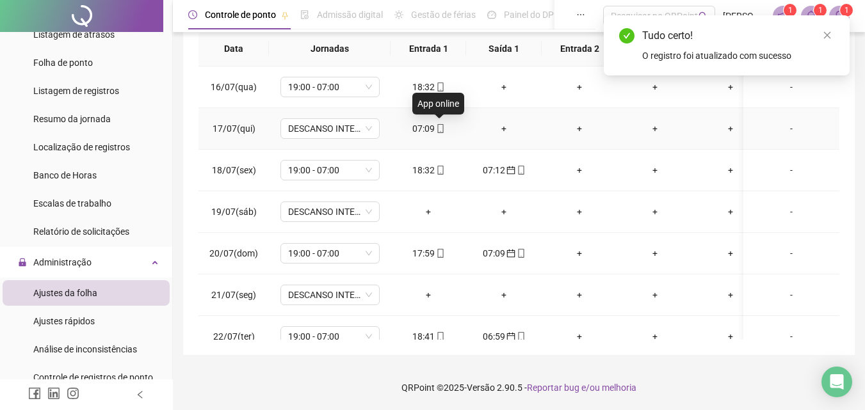
click at [436, 125] on icon "mobile" at bounding box center [440, 128] width 9 height 9
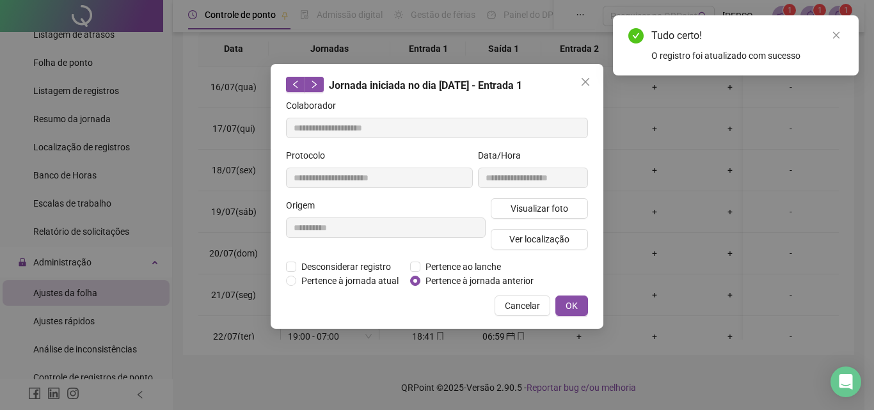
type input "**********"
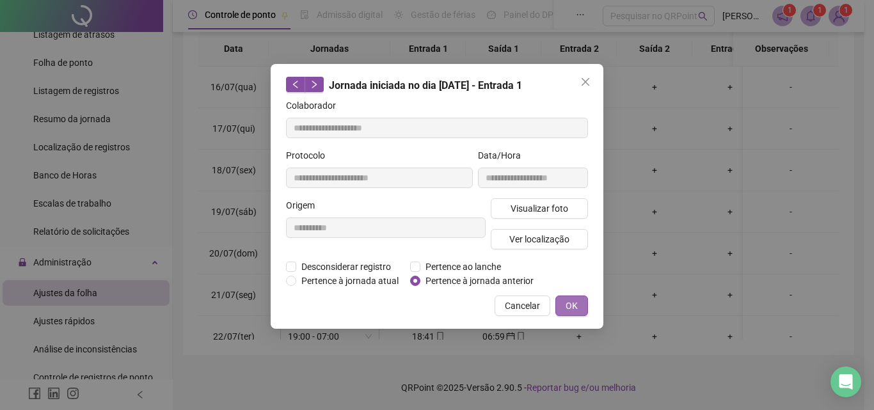
click at [578, 300] on button "OK" at bounding box center [572, 306] width 33 height 20
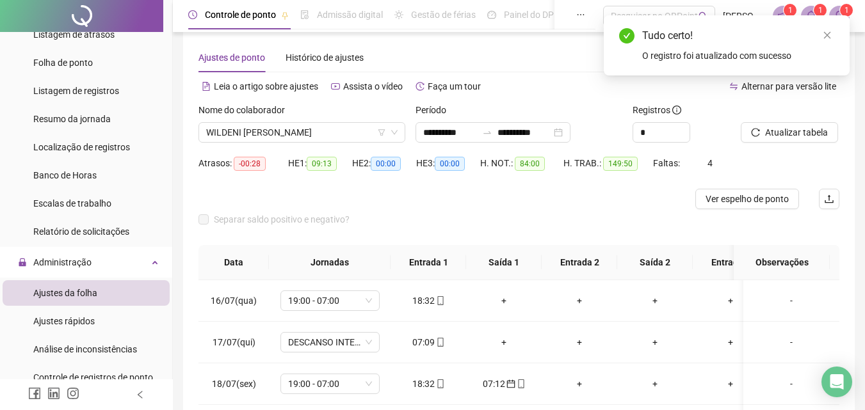
scroll to position [8, 0]
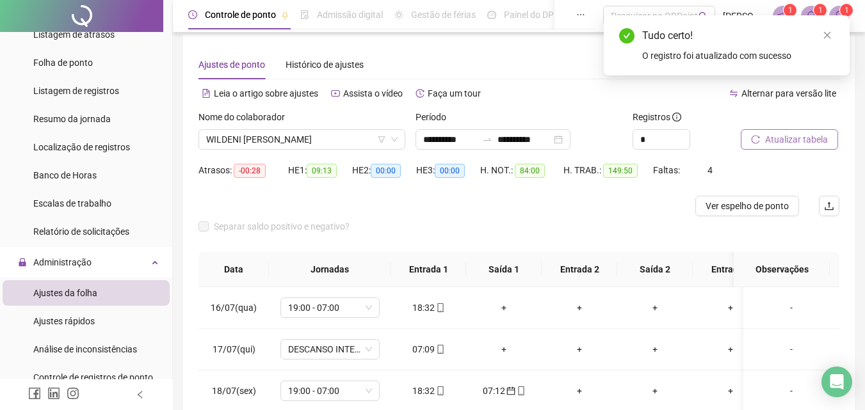
click at [787, 141] on span "Atualizar tabela" at bounding box center [796, 140] width 63 height 14
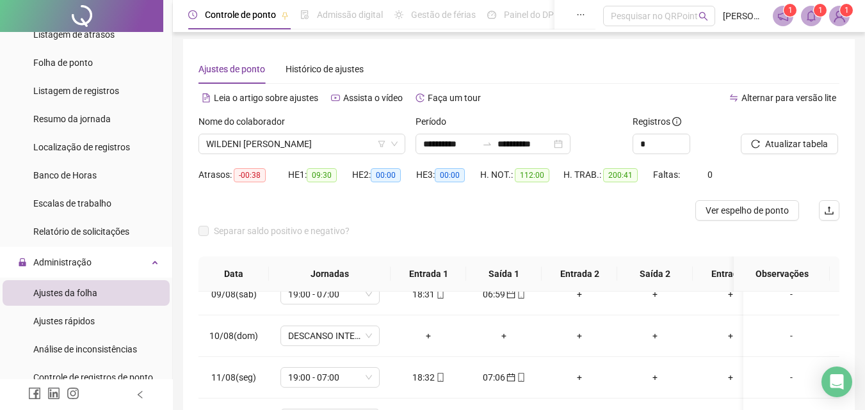
scroll to position [0, 0]
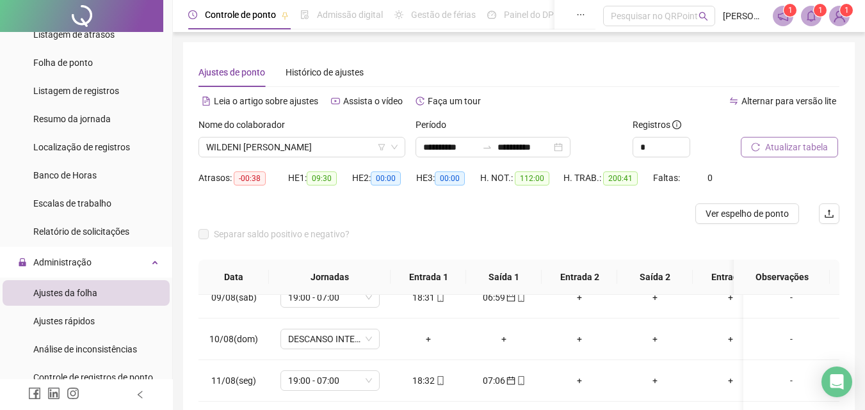
click at [797, 147] on span "Atualizar tabela" at bounding box center [796, 147] width 63 height 14
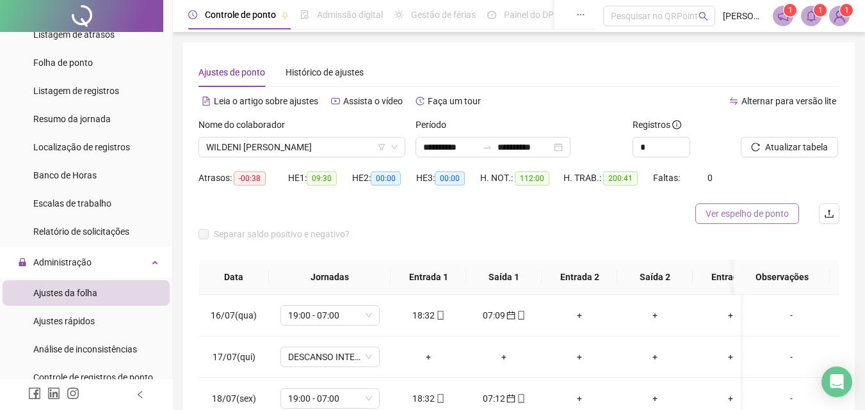
click at [766, 211] on span "Ver espelho de ponto" at bounding box center [746, 214] width 83 height 14
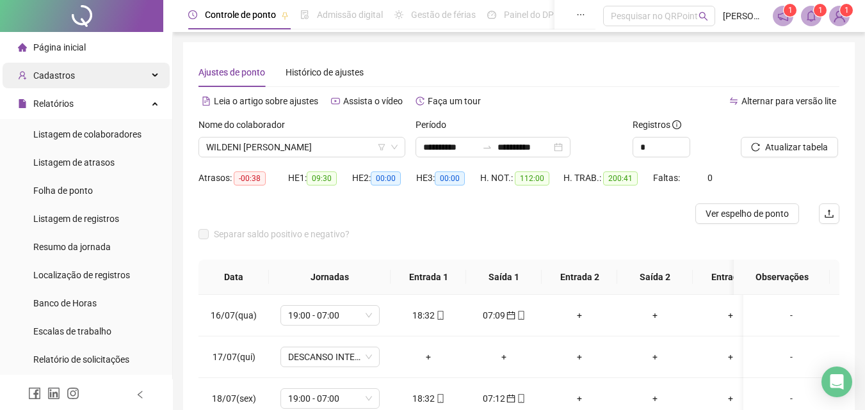
click at [72, 76] on div "Cadastros" at bounding box center [86, 76] width 167 height 26
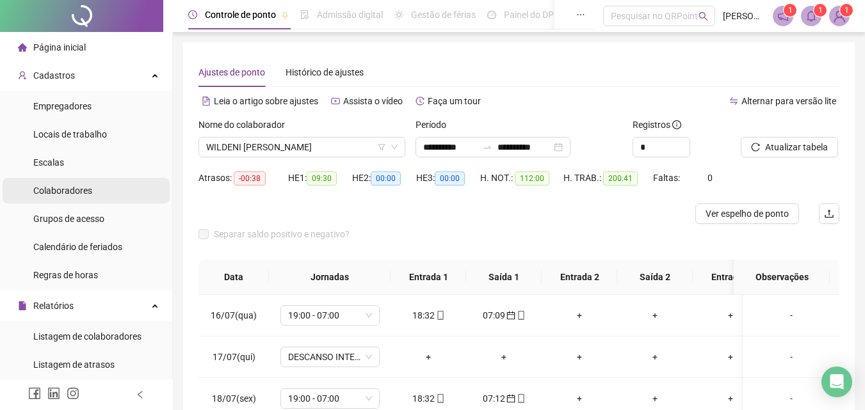
click at [81, 192] on span "Colaboradores" at bounding box center [62, 191] width 59 height 10
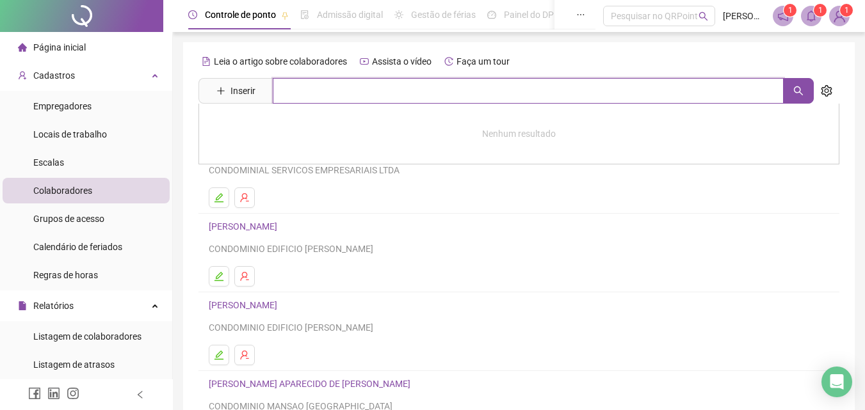
click at [431, 94] on input "text" at bounding box center [528, 91] width 511 height 26
click at [798, 92] on icon "search" at bounding box center [798, 90] width 9 height 9
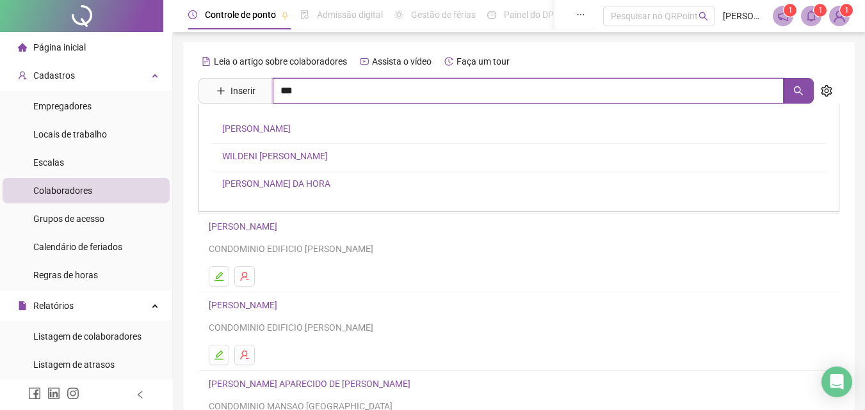
type input "***"
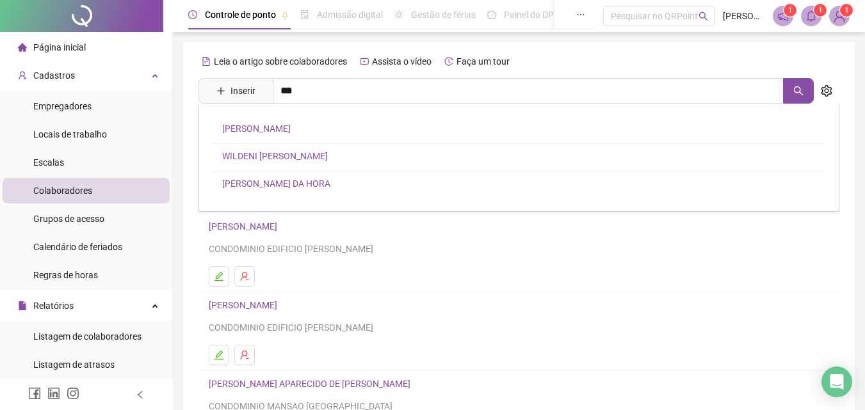
click at [261, 159] on link "WILDENI TELES PEREIRA" at bounding box center [275, 156] width 106 height 10
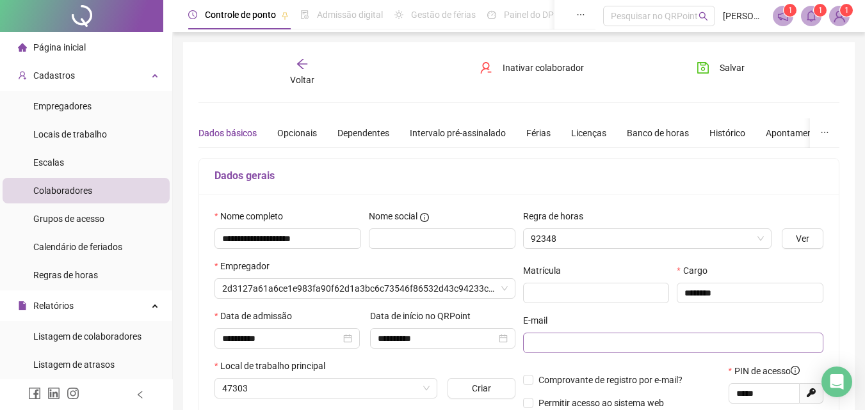
type input "**********"
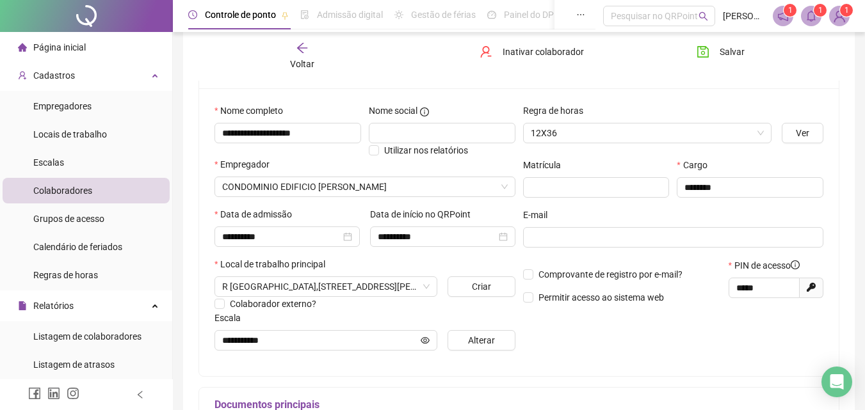
scroll to position [128, 0]
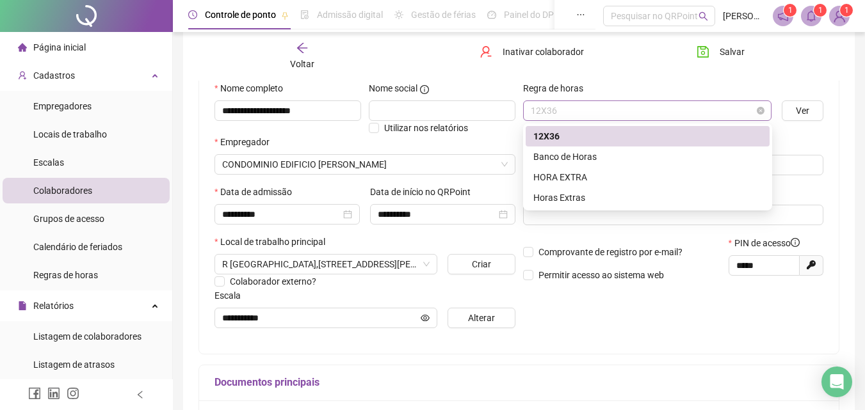
click at [582, 111] on span "12X36" at bounding box center [648, 110] width 234 height 19
click at [574, 179] on div "HORA EXTRA" at bounding box center [647, 177] width 229 height 14
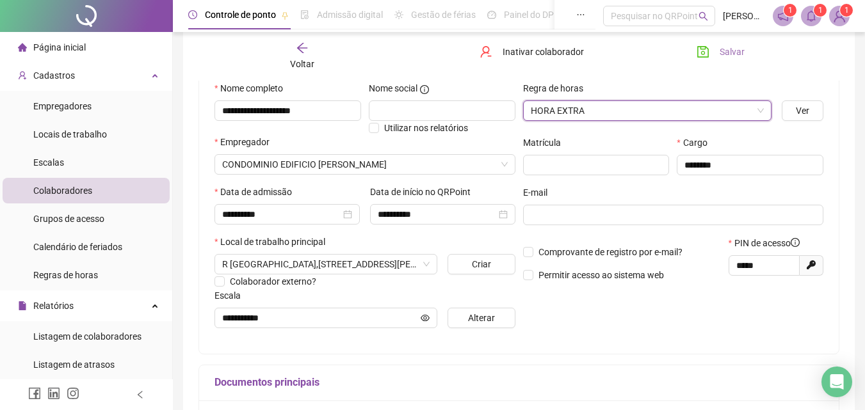
click at [727, 52] on span "Salvar" at bounding box center [732, 52] width 25 height 14
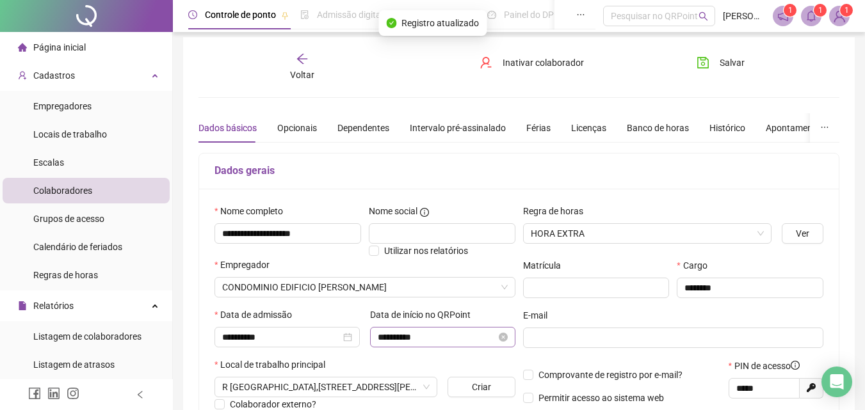
scroll to position [0, 0]
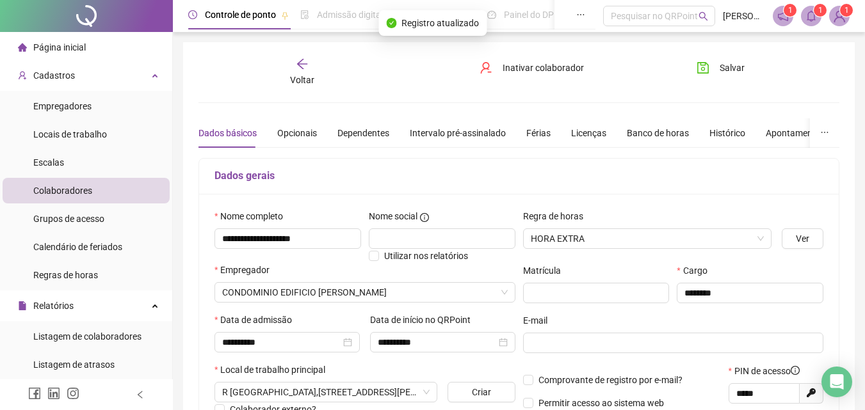
click at [303, 65] on icon "arrow-left" at bounding box center [302, 64] width 13 height 13
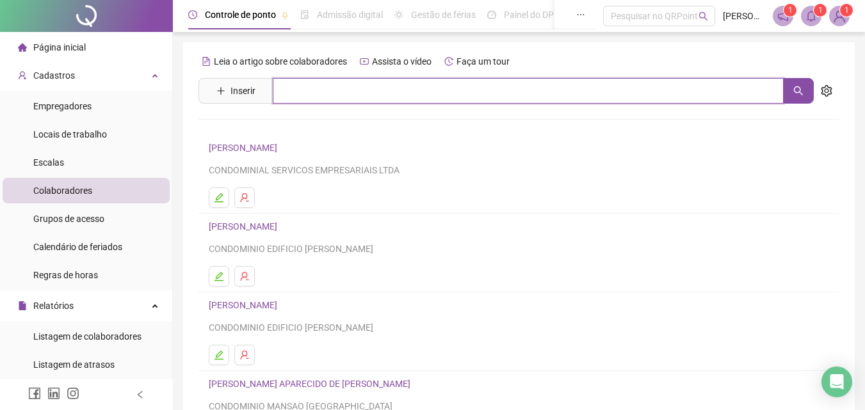
click at [455, 93] on input "text" at bounding box center [528, 91] width 511 height 26
drag, startPoint x: 479, startPoint y: 95, endPoint x: 270, endPoint y: 86, distance: 208.9
click at [270, 86] on span "Inserir ****" at bounding box center [505, 91] width 615 height 26
click at [807, 86] on button "button" at bounding box center [798, 91] width 31 height 26
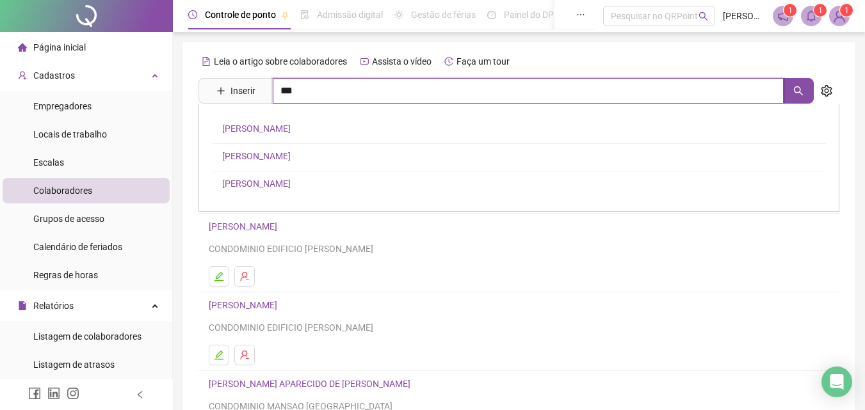
type input "***"
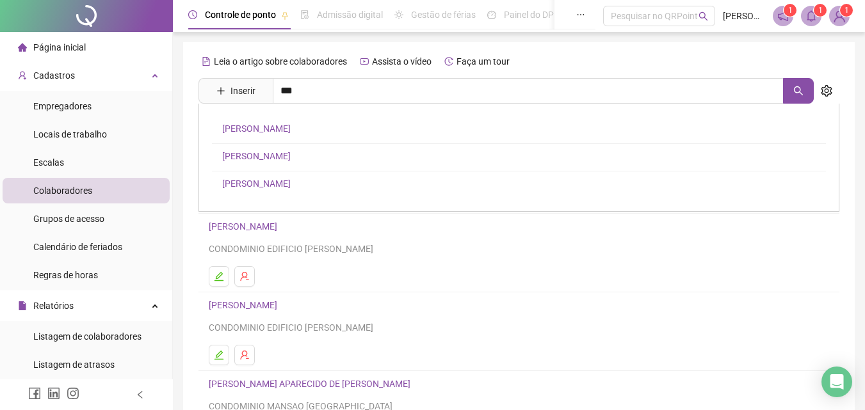
click at [289, 125] on link "AILTON BATISTA SANTOS" at bounding box center [256, 129] width 68 height 10
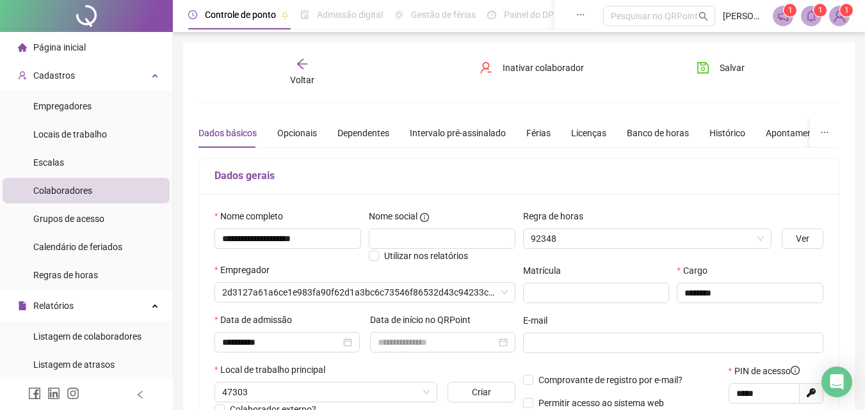
type input "**********"
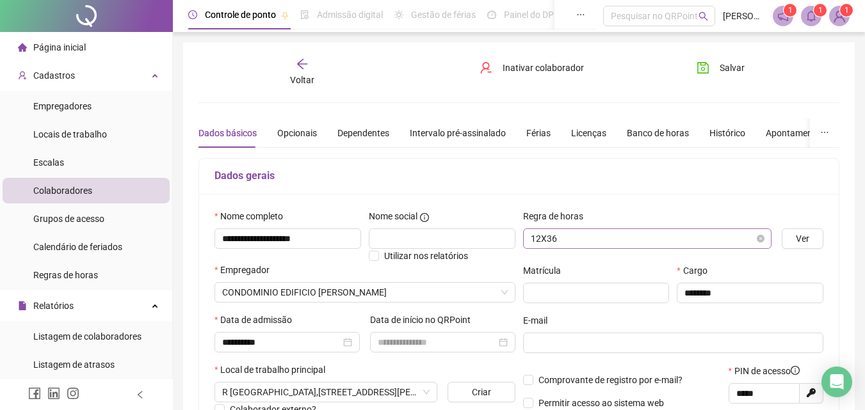
click at [618, 239] on span "12X36" at bounding box center [648, 238] width 234 height 19
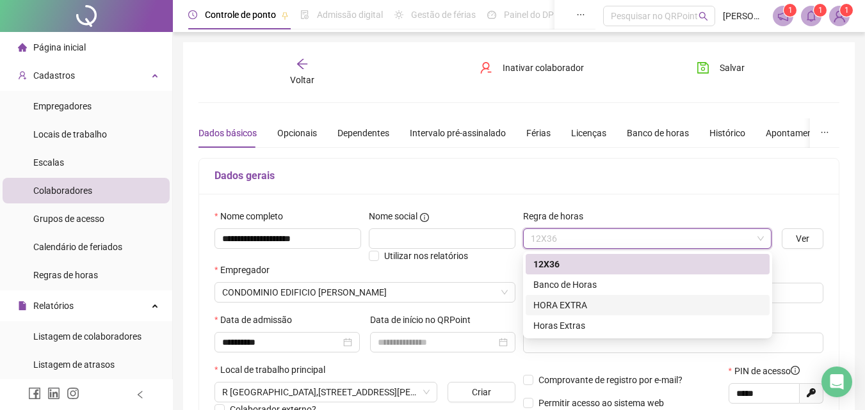
click at [574, 303] on div "HORA EXTRA" at bounding box center [647, 305] width 229 height 14
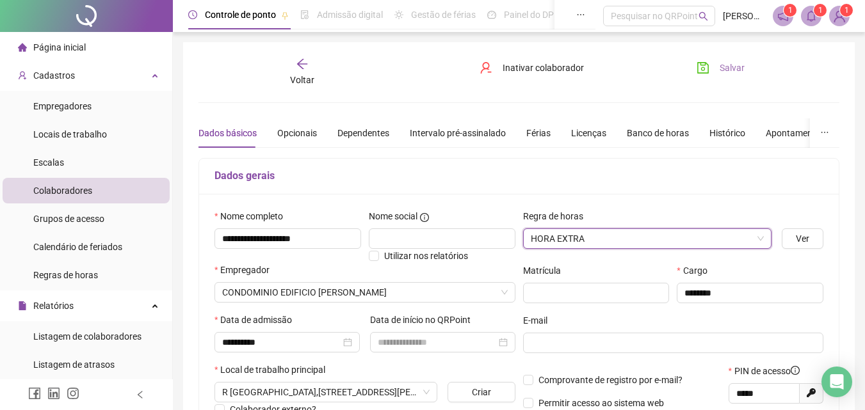
click at [726, 65] on span "Salvar" at bounding box center [732, 68] width 25 height 14
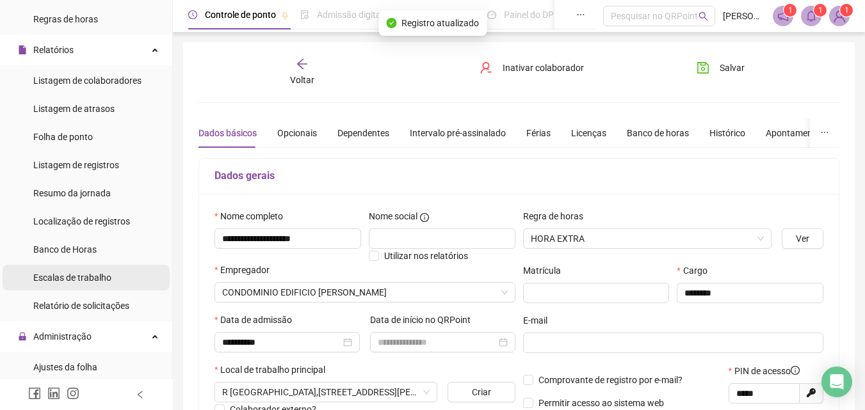
scroll to position [384, 0]
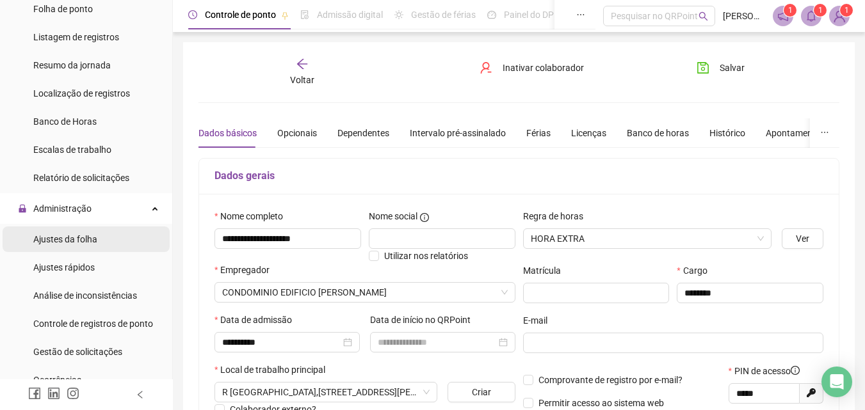
click at [105, 236] on li "Ajustes da folha" at bounding box center [86, 240] width 167 height 26
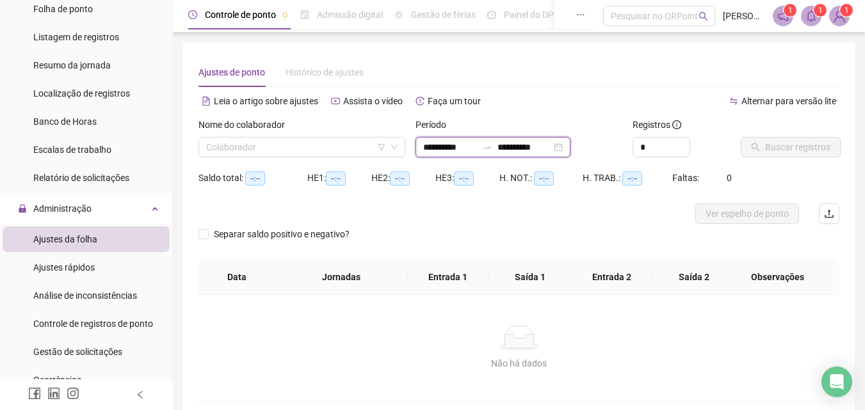
click at [474, 148] on input "**********" at bounding box center [450, 147] width 54 height 14
type input "**********"
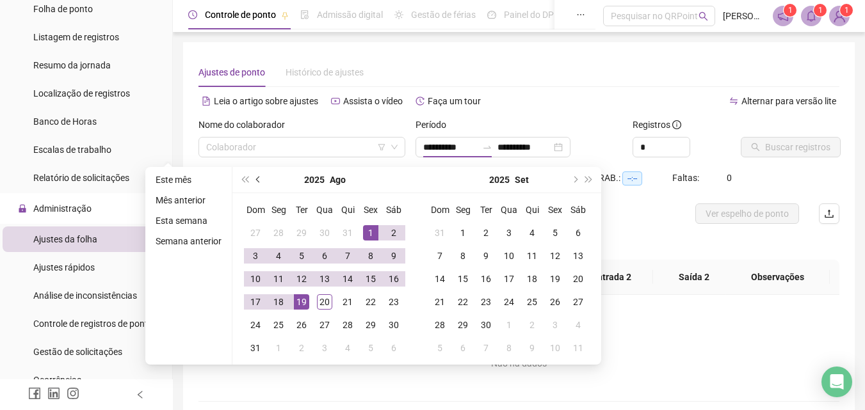
click at [257, 177] on span "prev-year" at bounding box center [259, 180] width 6 height 6
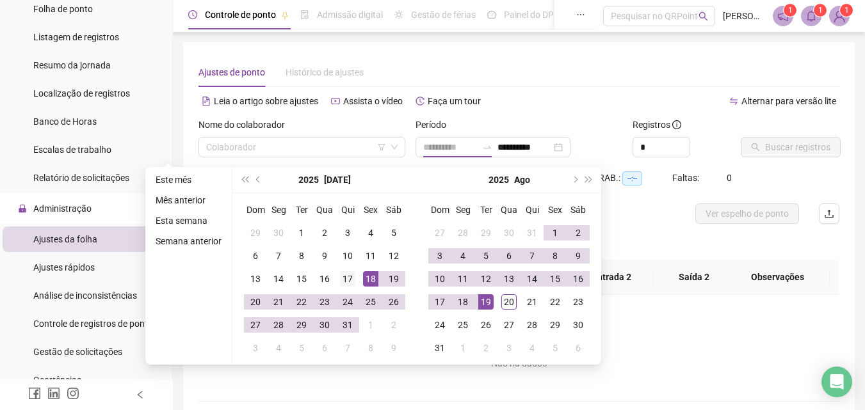
type input "**********"
click at [342, 280] on div "17" at bounding box center [347, 278] width 15 height 15
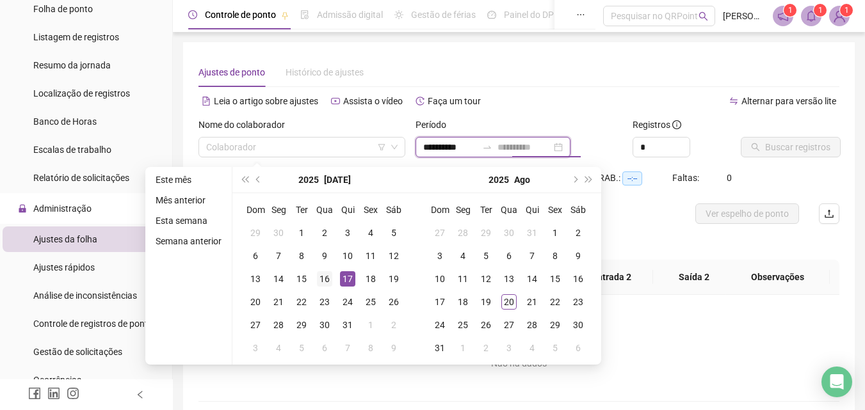
type input "**********"
click at [320, 279] on div "16" at bounding box center [324, 278] width 15 height 15
type input "**********"
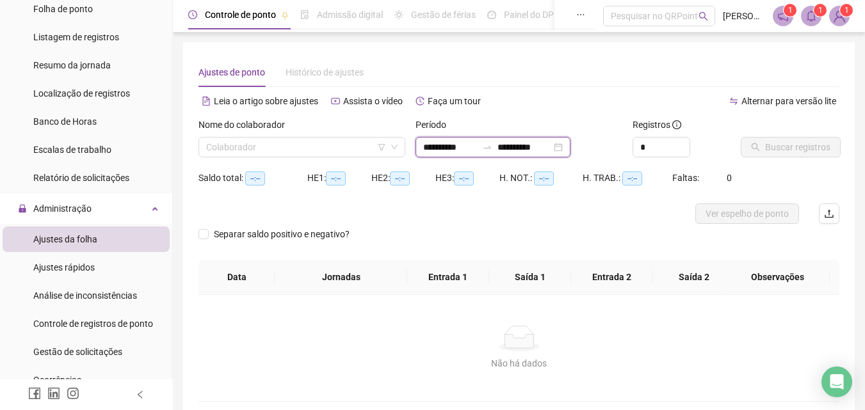
click at [456, 149] on input "**********" at bounding box center [450, 147] width 54 height 14
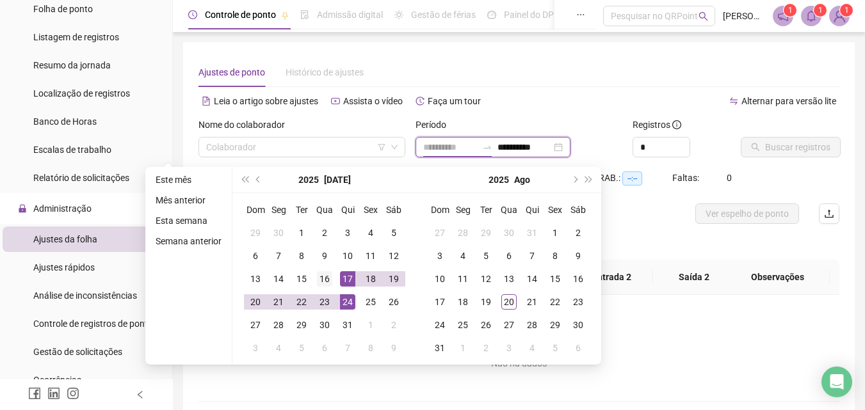
type input "**********"
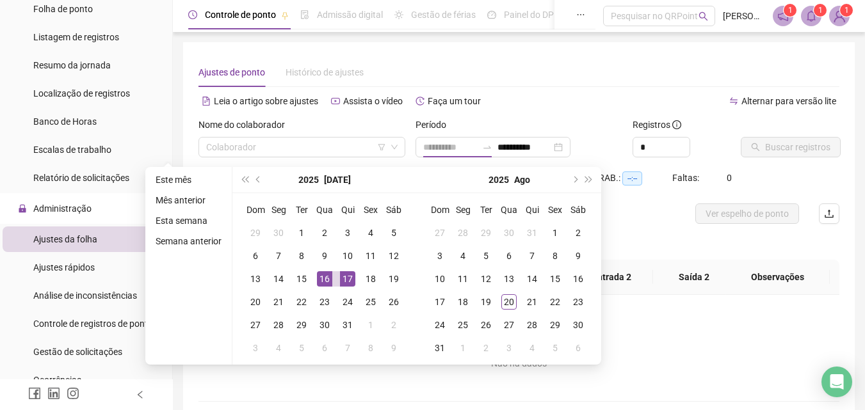
click at [325, 280] on div "16" at bounding box center [324, 278] width 15 height 15
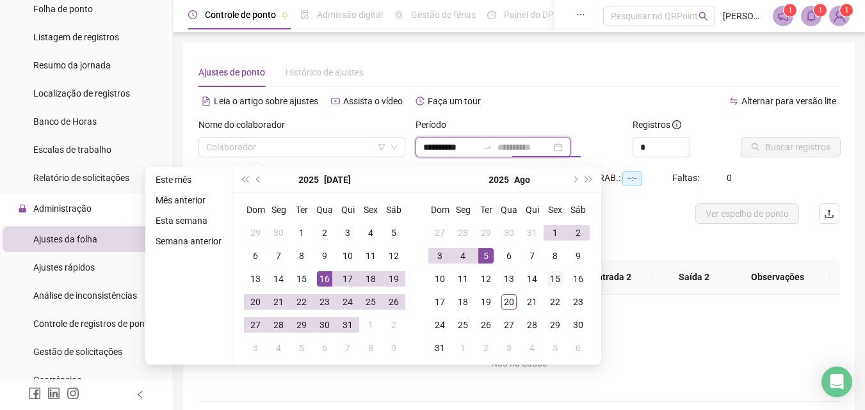
type input "**********"
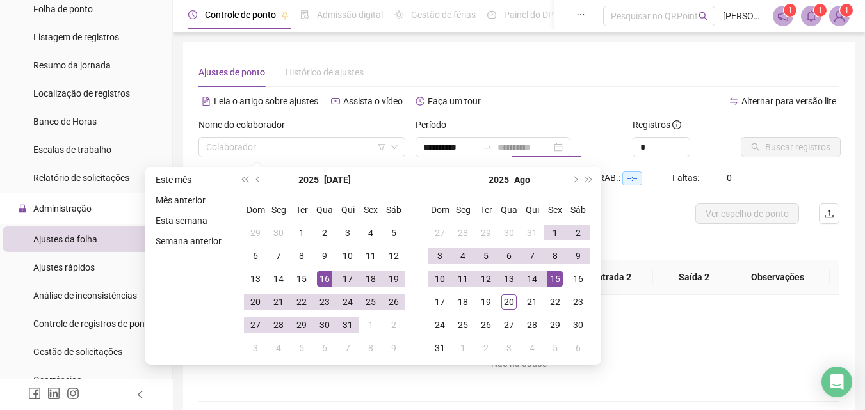
click at [551, 277] on div "15" at bounding box center [554, 278] width 15 height 15
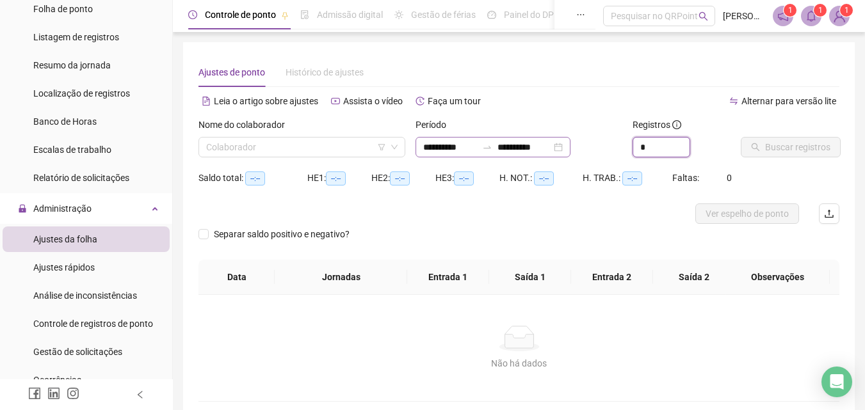
drag, startPoint x: 657, startPoint y: 149, endPoint x: 586, endPoint y: 149, distance: 71.1
click at [586, 149] on div "**********" at bounding box center [518, 143] width 651 height 50
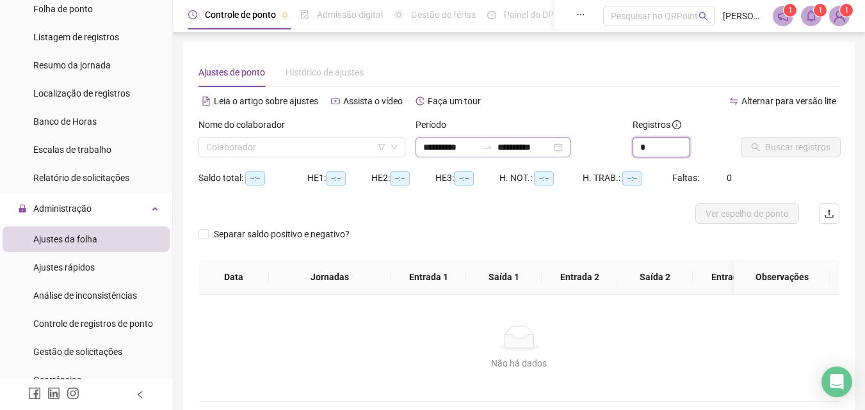
type input "*"
click at [317, 147] on input "search" at bounding box center [296, 147] width 180 height 19
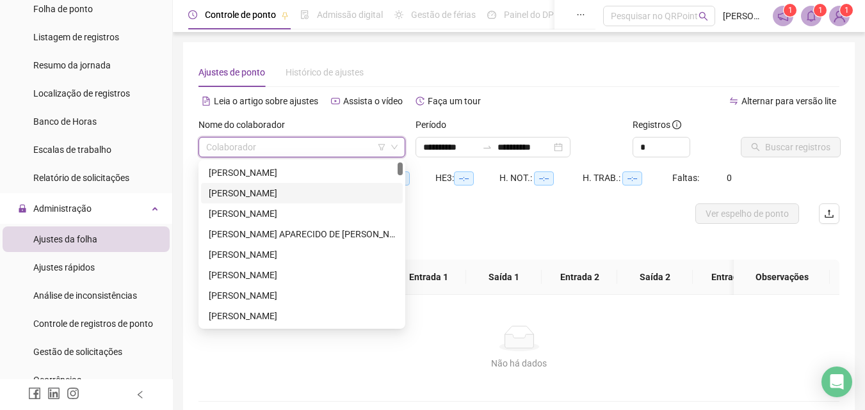
click at [284, 193] on div "AILTON BATISTA SANTOS" at bounding box center [302, 193] width 186 height 14
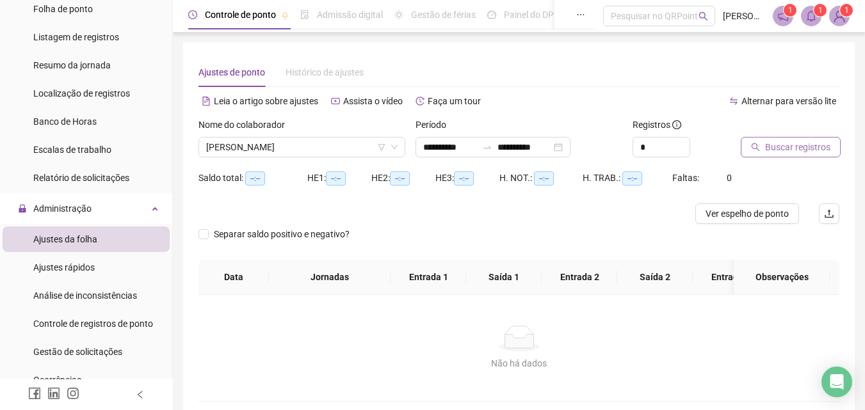
click at [809, 145] on span "Buscar registros" at bounding box center [797, 147] width 65 height 14
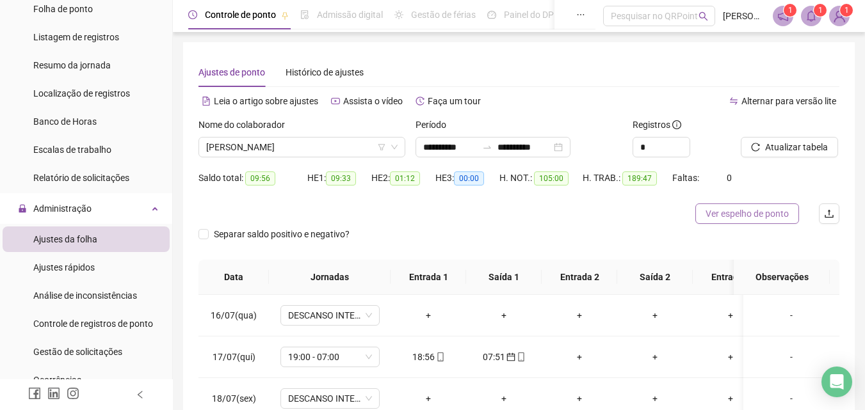
click at [768, 213] on span "Ver espelho de ponto" at bounding box center [746, 214] width 83 height 14
click at [734, 209] on span "Ver espelho de ponto" at bounding box center [746, 214] width 83 height 14
click at [362, 150] on span "AILTON BATISTA SANTOS" at bounding box center [301, 147] width 191 height 19
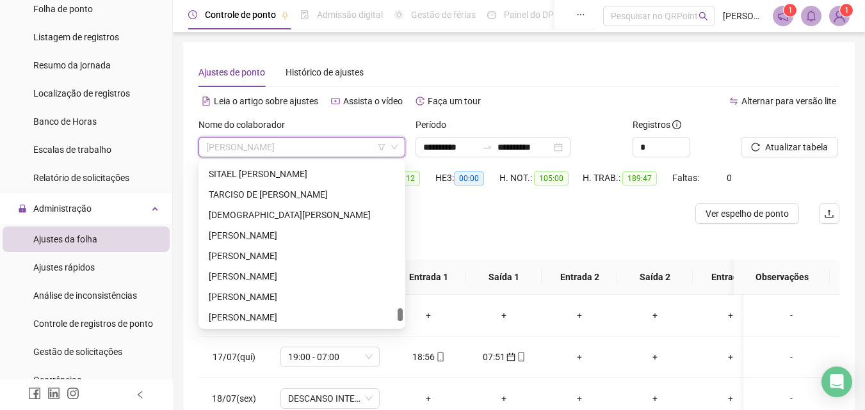
scroll to position [2095, 0]
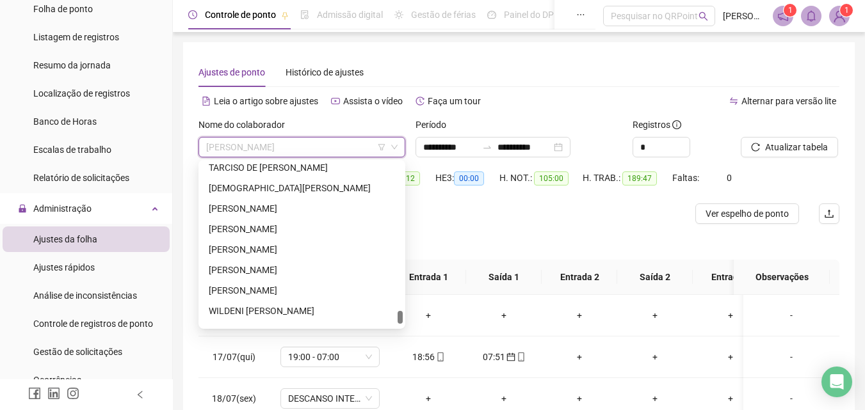
drag, startPoint x: 399, startPoint y: 165, endPoint x: 390, endPoint y: 314, distance: 148.8
click at [390, 314] on div "TARCISO DE ASSIS REIS THAISE DAMASCENO NASCIMENTO TIAGO GONZAGA DOS SANTOS UBIR…" at bounding box center [302, 245] width 202 height 164
drag, startPoint x: 271, startPoint y: 307, endPoint x: 288, endPoint y: 305, distance: 16.8
click at [271, 308] on div "WILDENI TELES PEREIRA" at bounding box center [302, 311] width 186 height 14
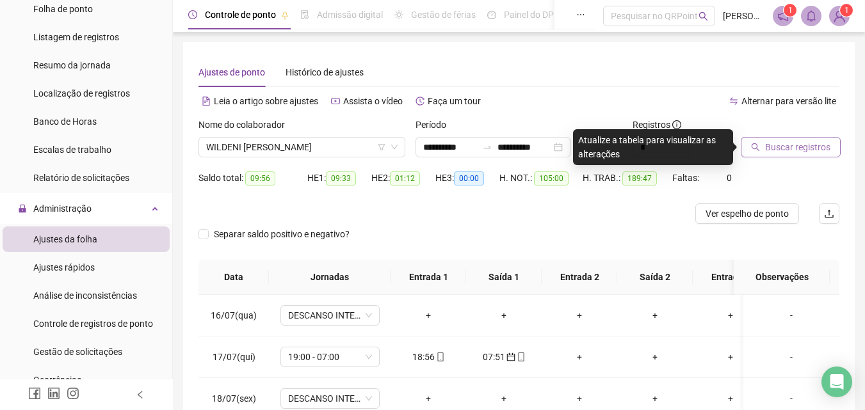
click at [806, 145] on span "Buscar registros" at bounding box center [797, 147] width 65 height 14
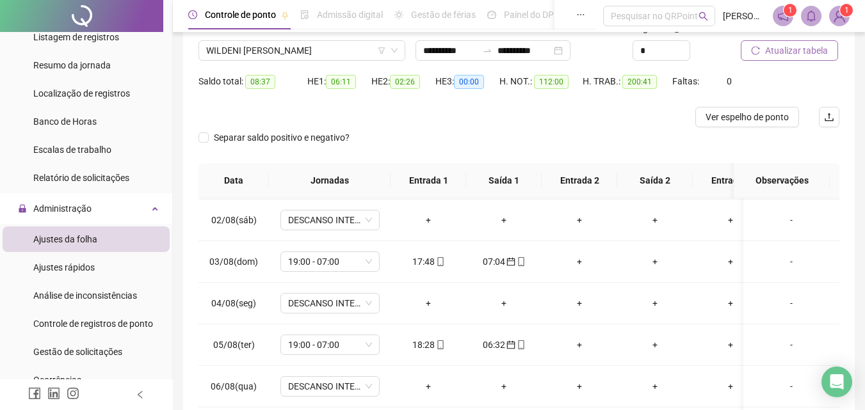
scroll to position [0, 0]
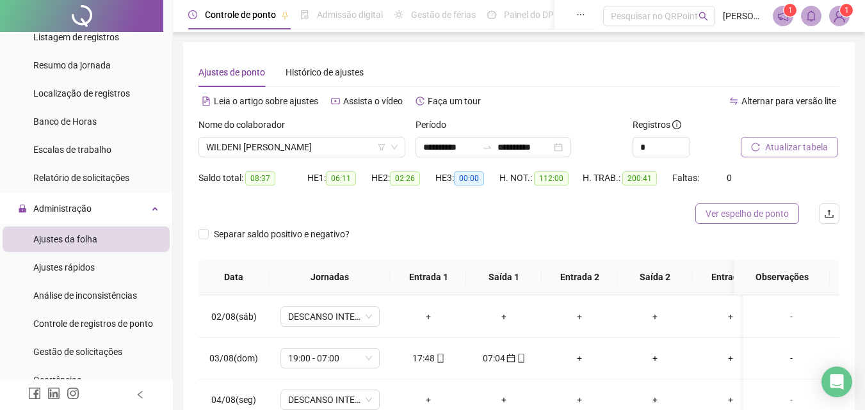
click at [753, 218] on span "Ver espelho de ponto" at bounding box center [746, 214] width 83 height 14
click at [322, 147] on span "WILDENI TELES PEREIRA" at bounding box center [301, 147] width 191 height 19
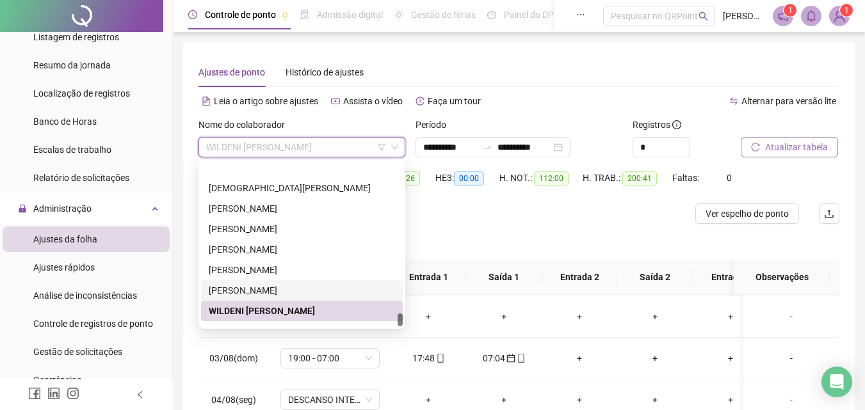
scroll to position [2130, 0]
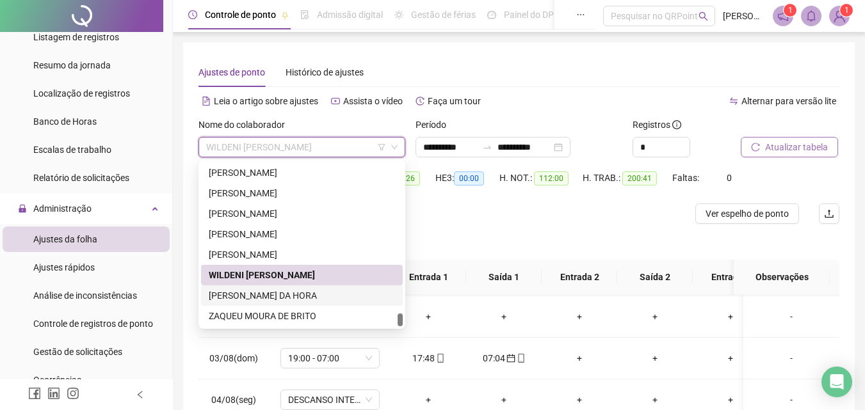
click at [280, 292] on div "WILIIAM SANTOS DA HORA" at bounding box center [302, 296] width 186 height 14
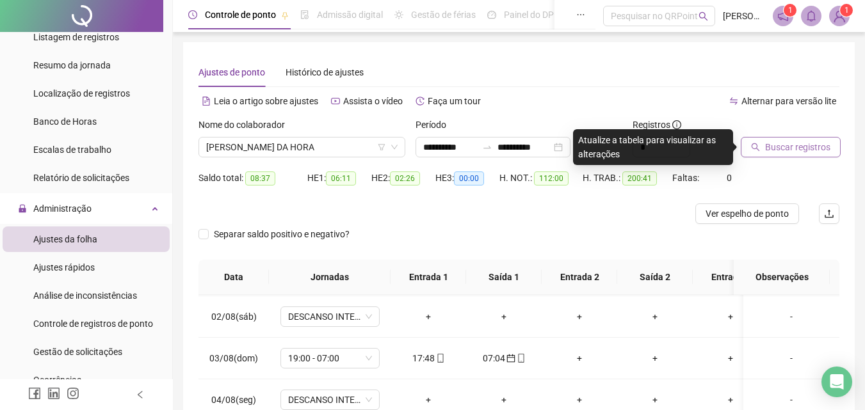
click at [788, 144] on span "Buscar registros" at bounding box center [797, 147] width 65 height 14
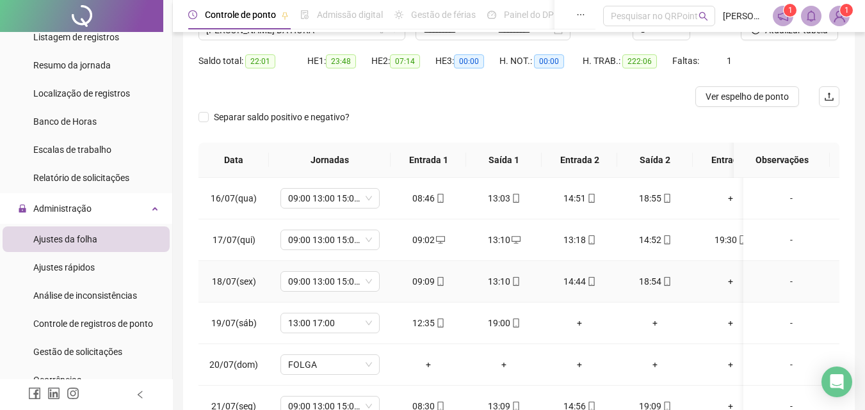
scroll to position [101, 0]
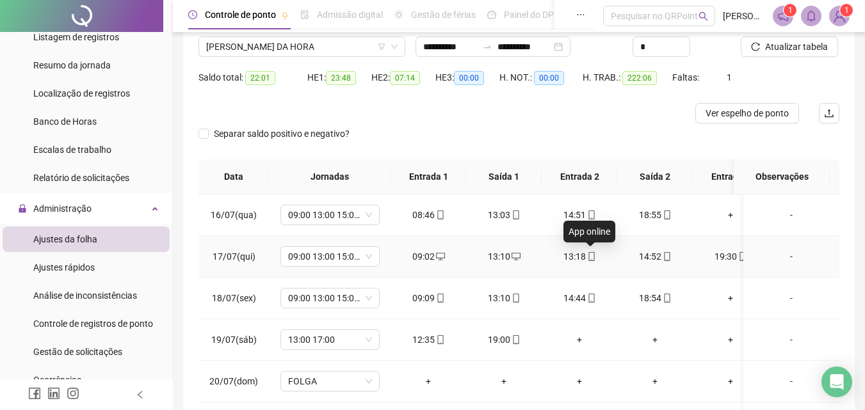
click at [593, 259] on icon "mobile" at bounding box center [591, 256] width 9 height 9
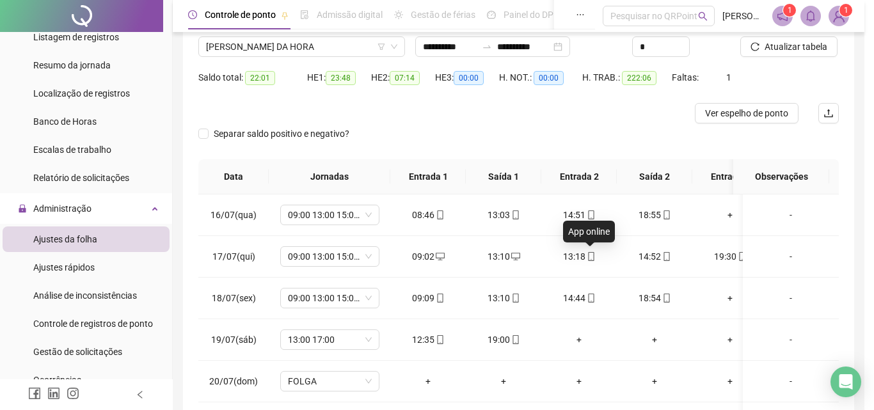
type input "**********"
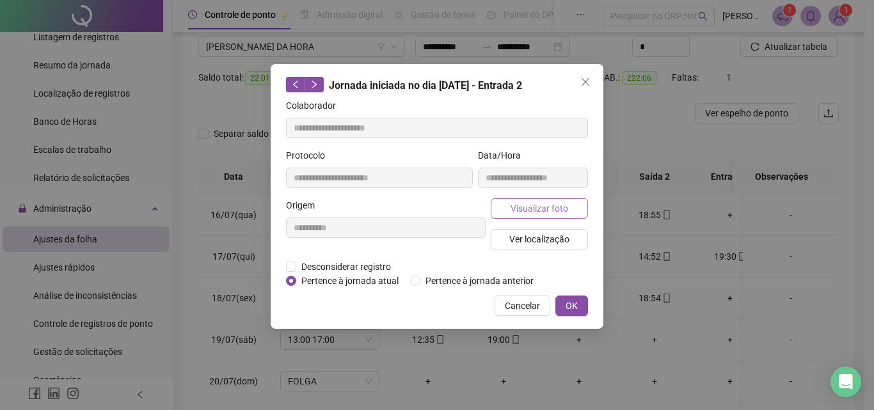
click at [542, 207] on span "Visualizar foto" at bounding box center [540, 209] width 58 height 14
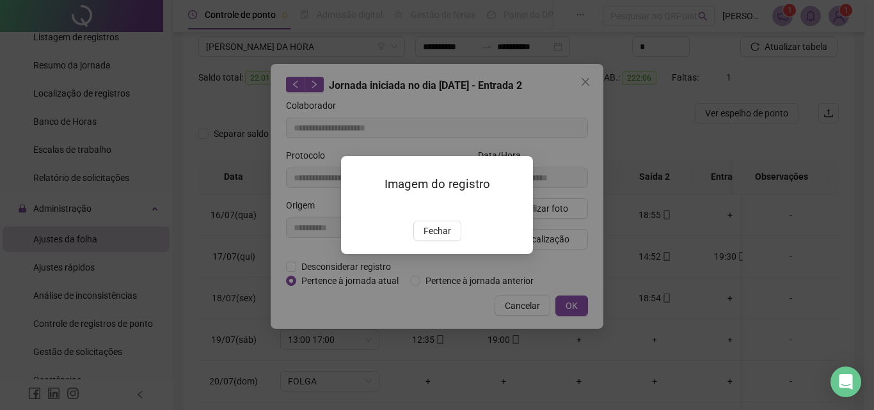
drag, startPoint x: 432, startPoint y: 308, endPoint x: 440, endPoint y: 307, distance: 8.3
click at [434, 238] on span "Fechar" at bounding box center [438, 231] width 28 height 14
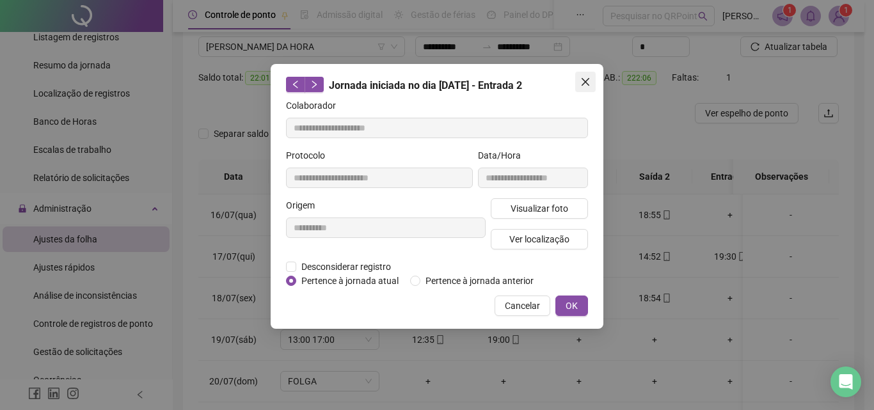
click at [584, 79] on icon "close" at bounding box center [586, 82] width 10 height 10
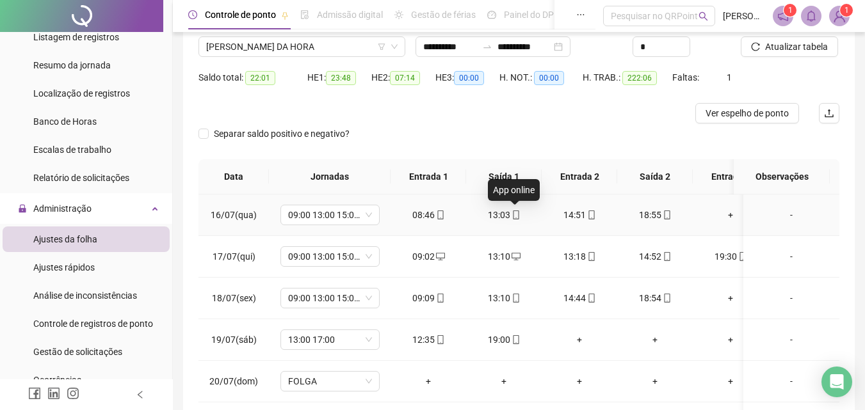
click at [516, 213] on icon "mobile" at bounding box center [515, 215] width 9 height 9
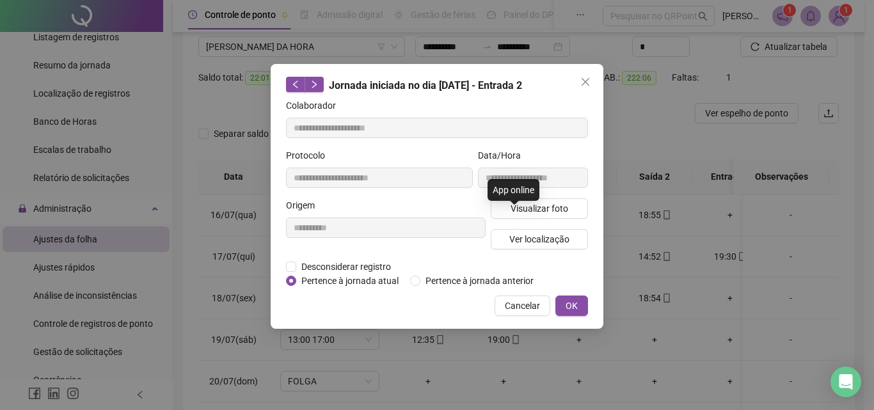
type input "**********"
click at [590, 81] on icon "close" at bounding box center [586, 82] width 10 height 10
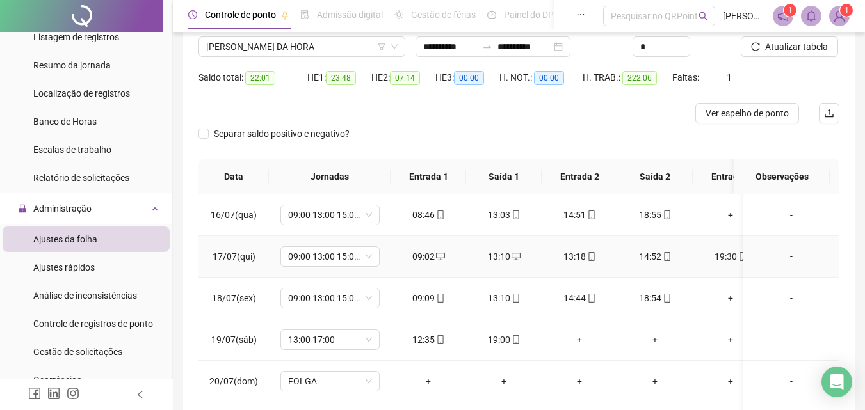
click at [515, 253] on icon "desktop" at bounding box center [515, 256] width 9 height 9
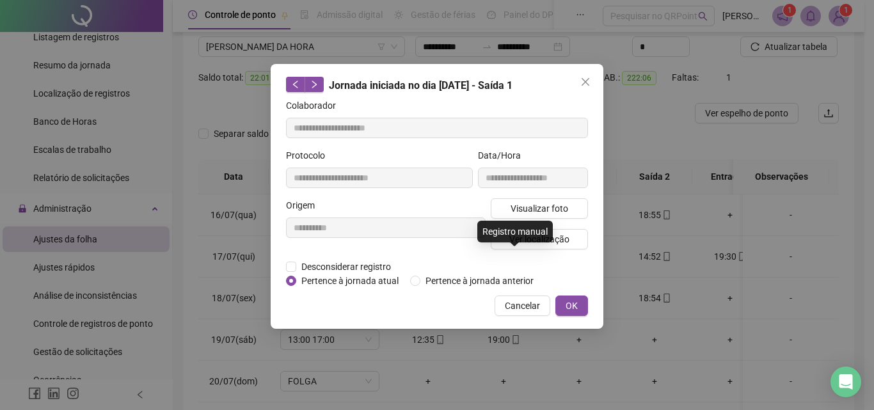
type input "**********"
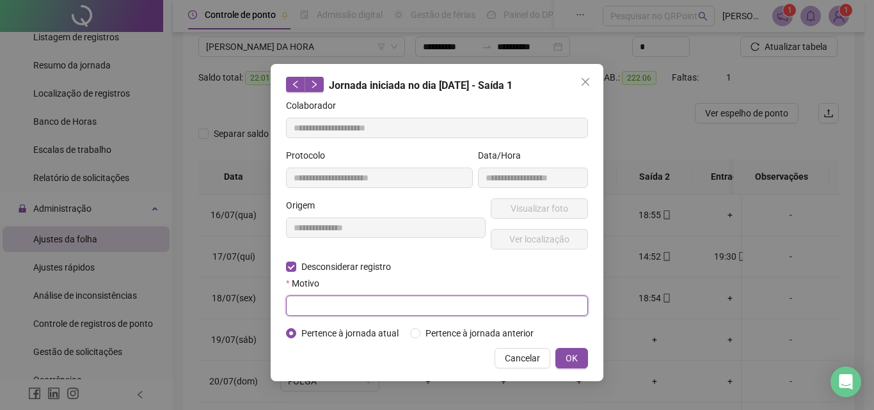
click at [353, 309] on input "text" at bounding box center [437, 306] width 302 height 20
type input "********"
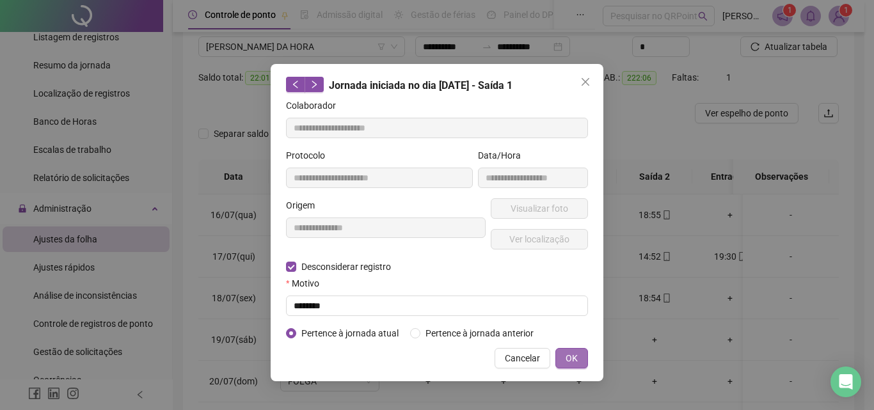
click at [580, 358] on button "OK" at bounding box center [572, 358] width 33 height 20
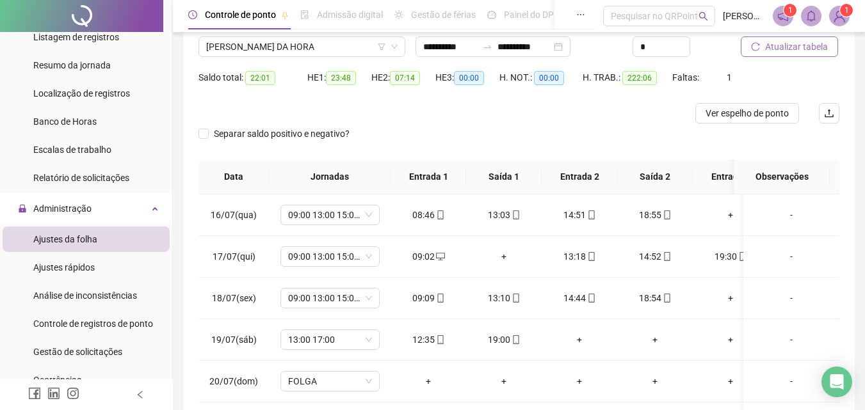
click at [791, 46] on span "Atualizar tabela" at bounding box center [796, 47] width 63 height 14
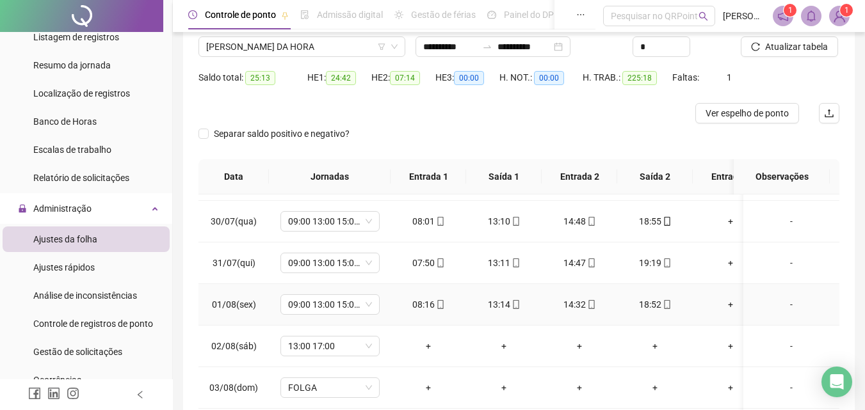
scroll to position [640, 0]
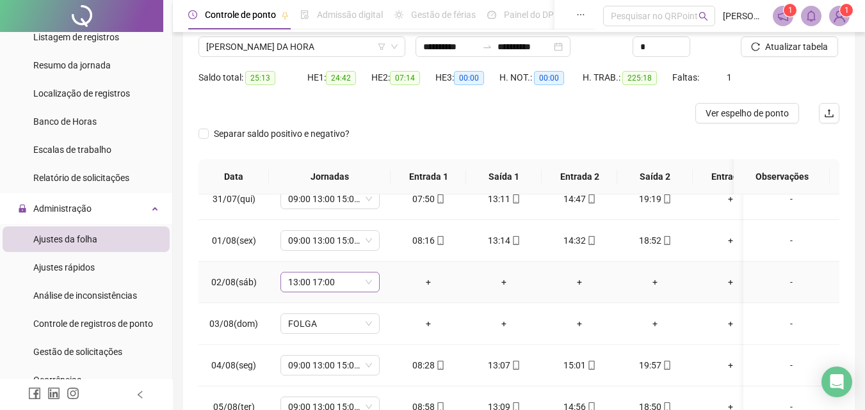
click at [367, 279] on span "13:00 17:00" at bounding box center [330, 282] width 84 height 19
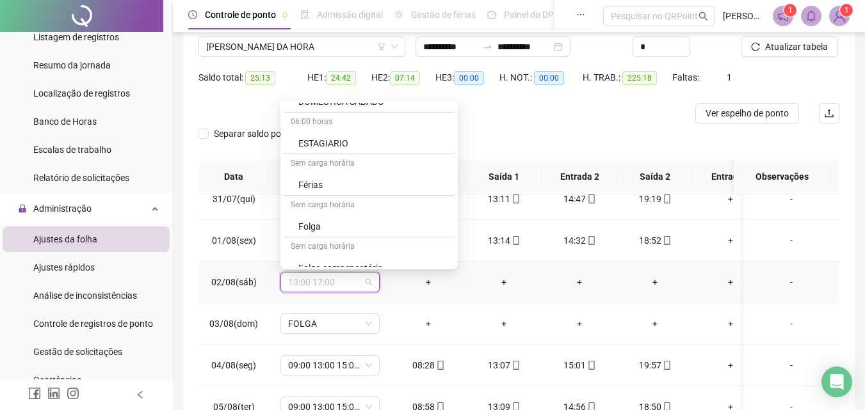
scroll to position [2701, 0]
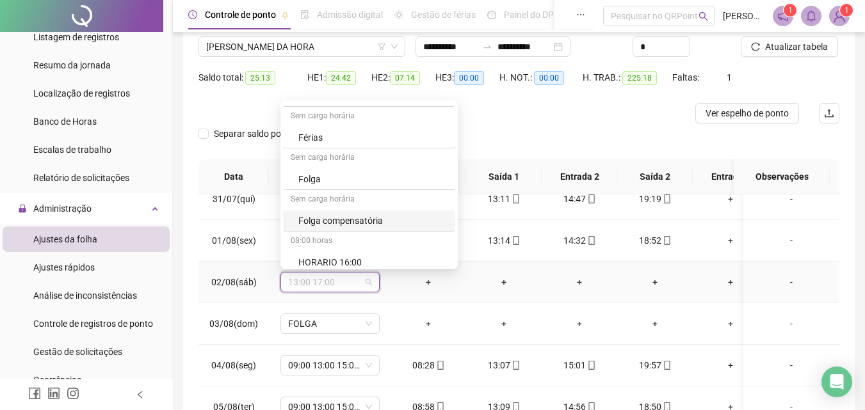
click at [373, 220] on div "Folga compensatória" at bounding box center [372, 221] width 149 height 14
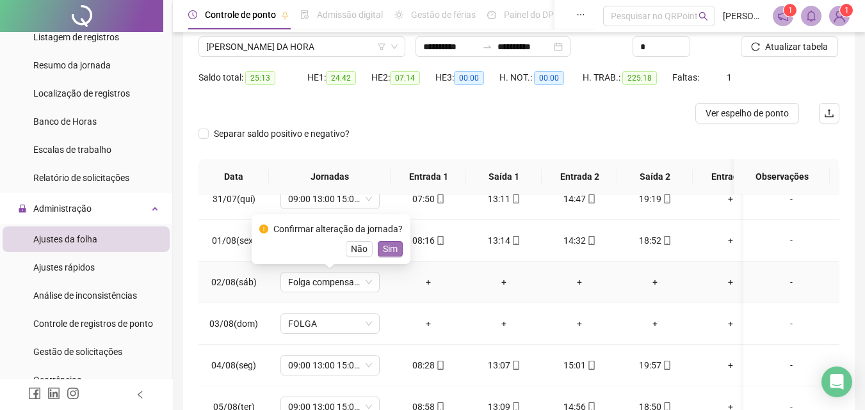
click at [383, 253] on span "Sim" at bounding box center [390, 249] width 15 height 14
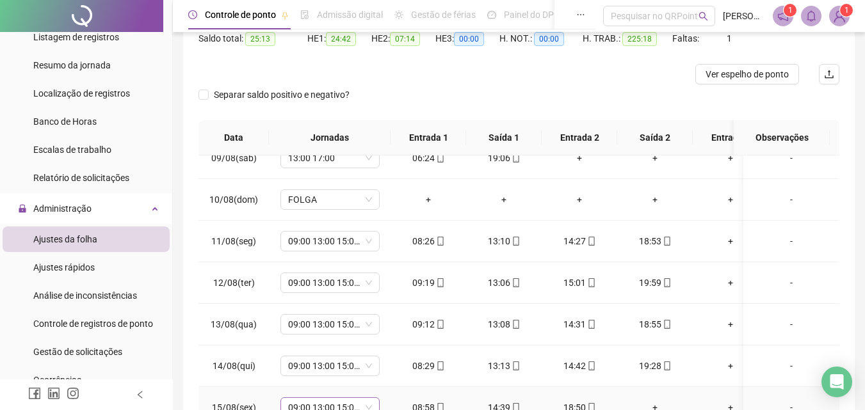
scroll to position [229, 0]
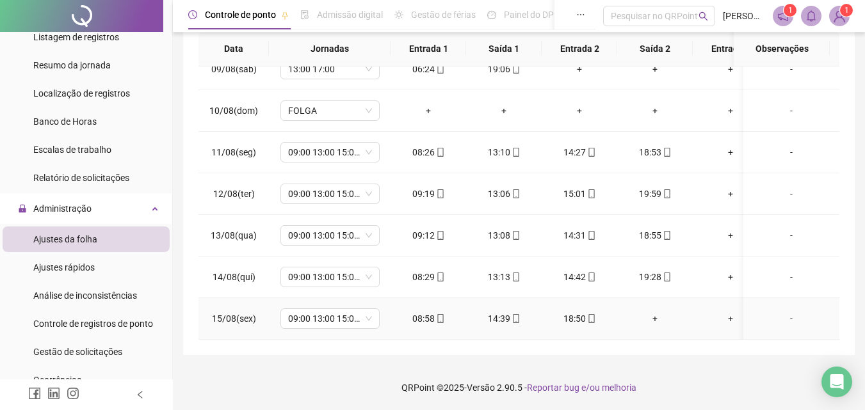
click at [652, 312] on div "+" at bounding box center [654, 319] width 55 height 14
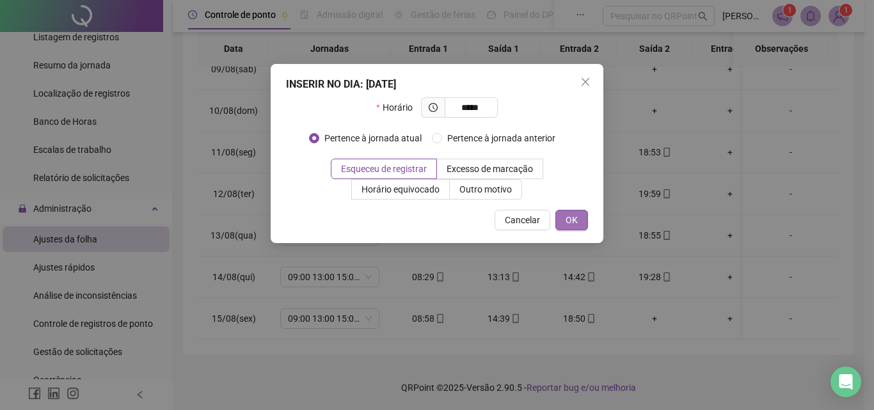
type input "*****"
click at [579, 220] on button "OK" at bounding box center [572, 220] width 33 height 20
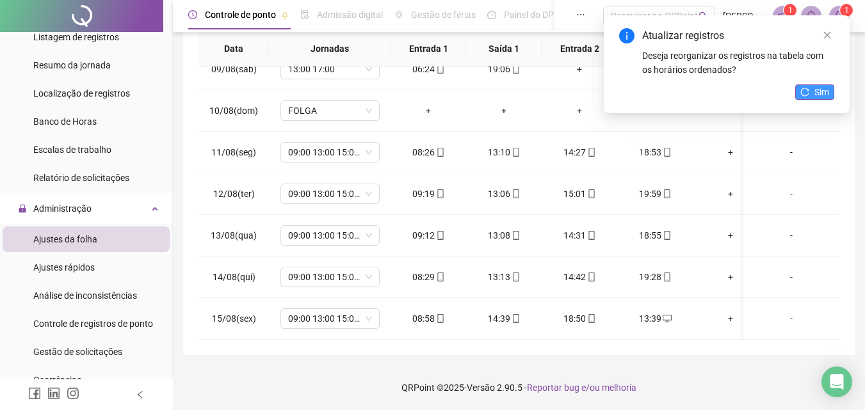
click at [822, 95] on span "Sim" at bounding box center [821, 92] width 15 height 14
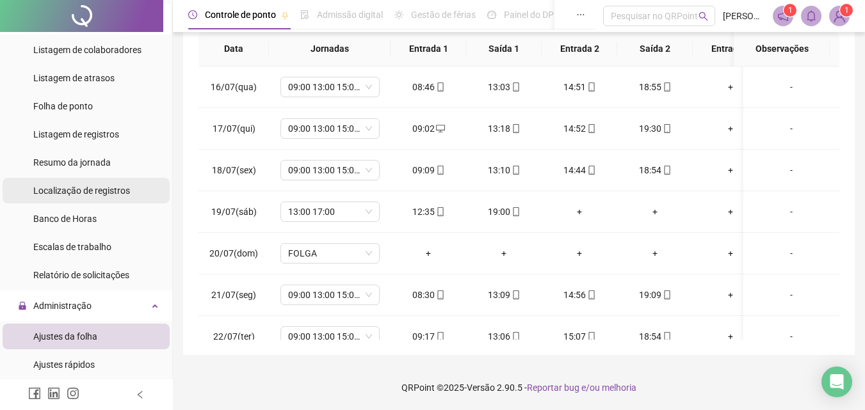
scroll to position [256, 0]
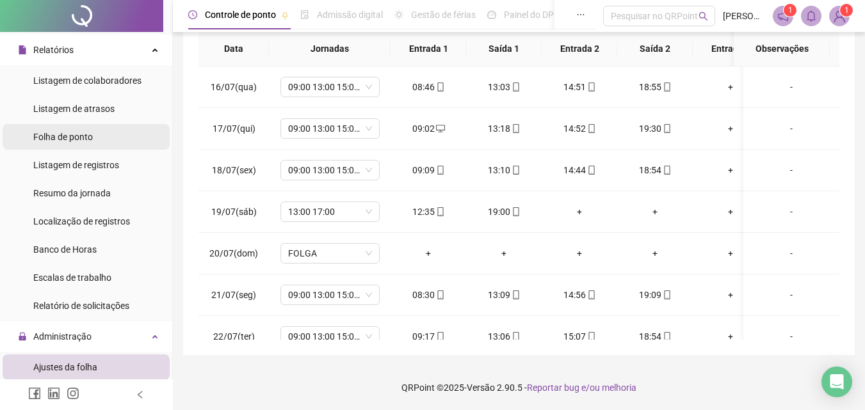
click at [81, 136] on span "Folha de ponto" at bounding box center [63, 137] width 60 height 10
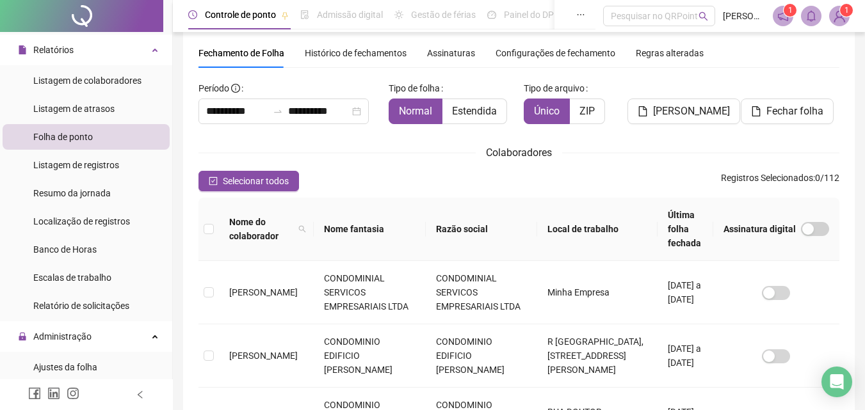
scroll to position [57, 0]
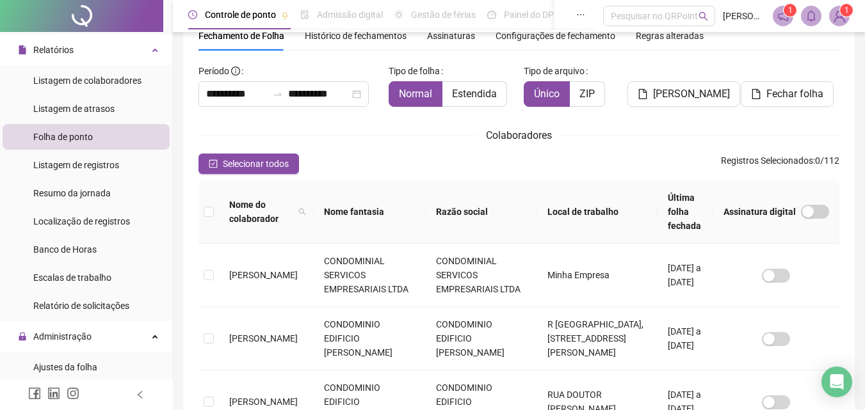
click at [501, 205] on th "Razão social" at bounding box center [482, 212] width 112 height 63
click at [454, 204] on th "Razão social" at bounding box center [482, 212] width 112 height 63
click at [479, 204] on th "Razão social" at bounding box center [482, 212] width 112 height 63
click at [522, 209] on icon "filter" at bounding box center [525, 212] width 7 height 6
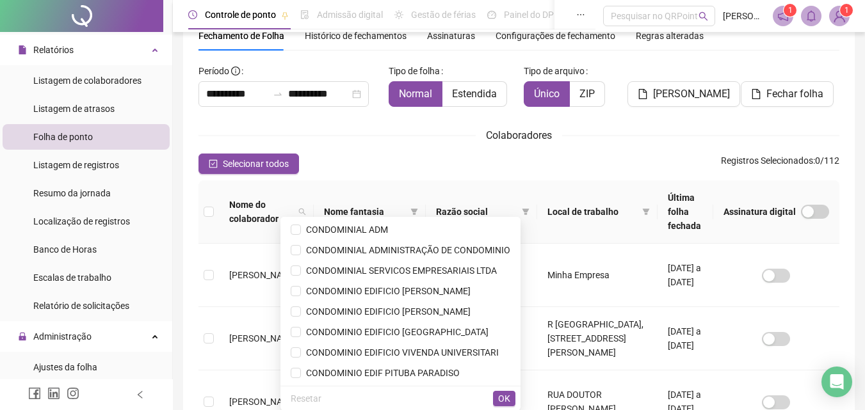
scroll to position [2, 0]
click at [453, 287] on span "CONDOMINIO EDIFICIO ERNESTO LEBRAM" at bounding box center [386, 289] width 170 height 10
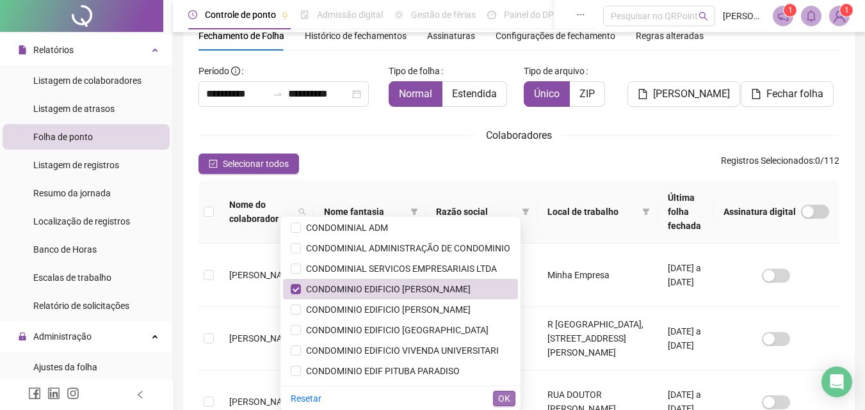
click at [501, 395] on span "OK" at bounding box center [504, 399] width 12 height 14
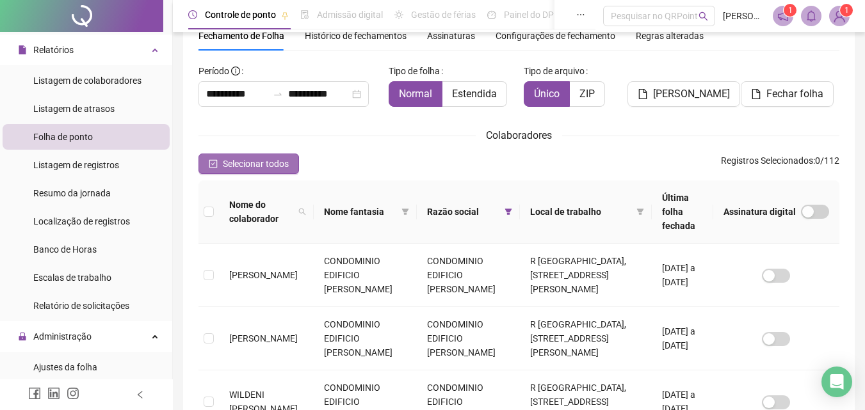
click at [259, 163] on span "Selecionar todos" at bounding box center [256, 164] width 66 height 14
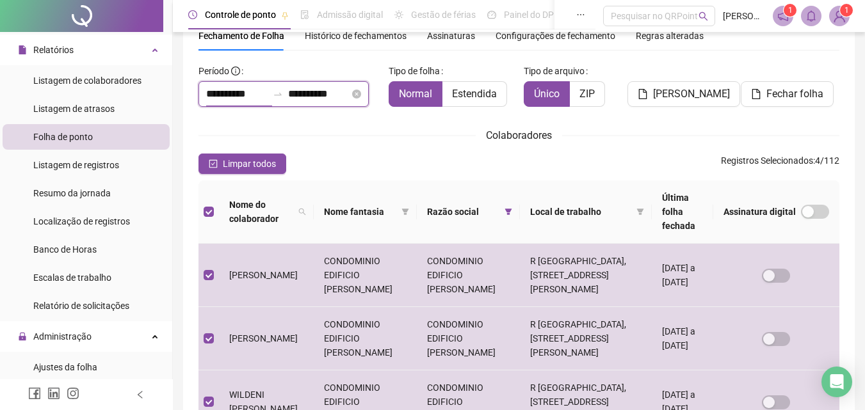
click at [252, 89] on input "**********" at bounding box center [236, 93] width 61 height 15
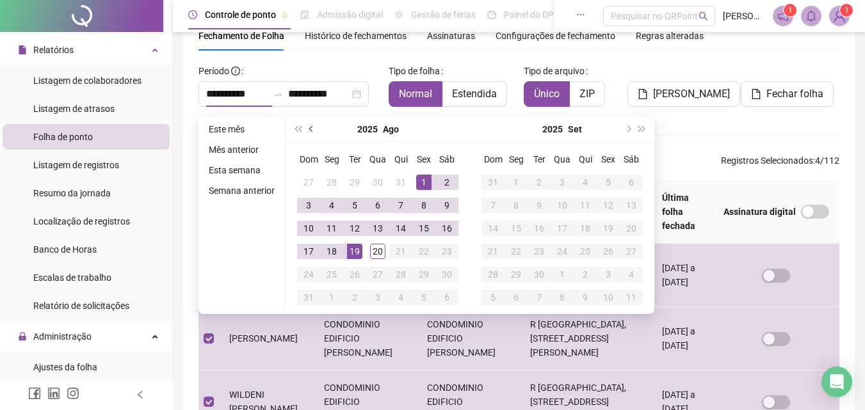
click at [306, 129] on button "prev-year" at bounding box center [312, 130] width 14 height 26
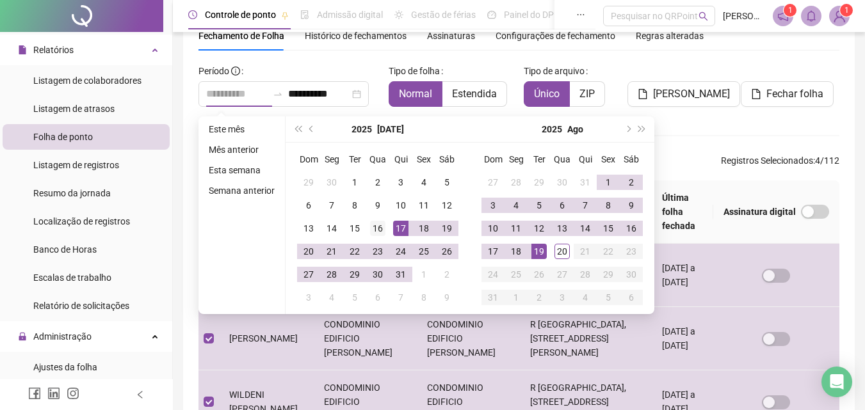
type input "**********"
click at [376, 230] on div "16" at bounding box center [377, 228] width 15 height 15
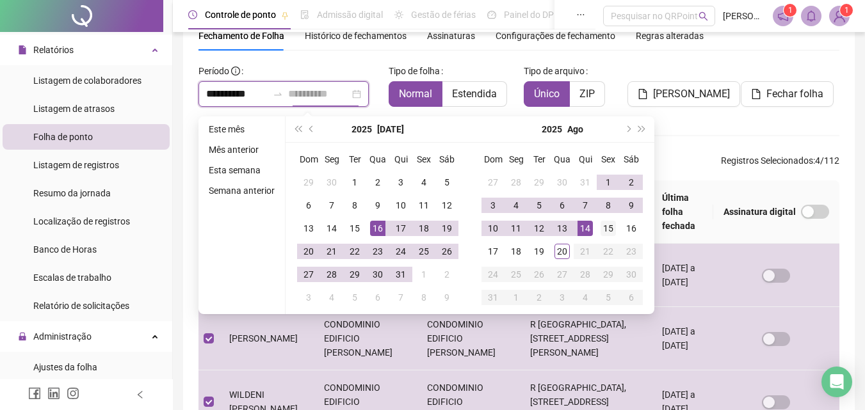
type input "**********"
click at [606, 229] on div "15" at bounding box center [607, 228] width 15 height 15
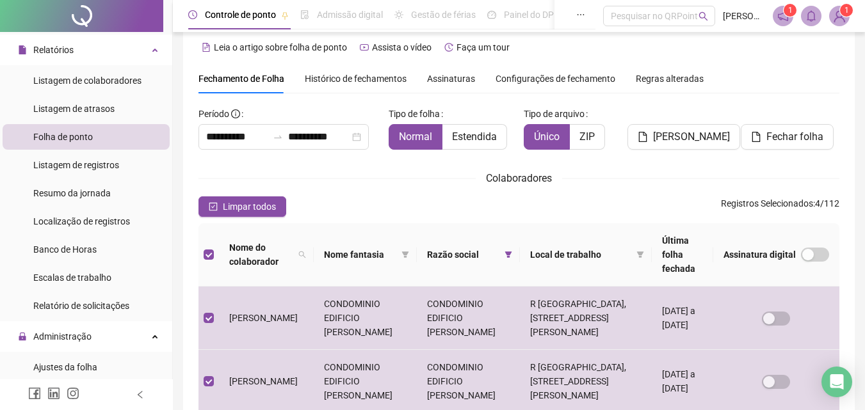
scroll to position [0, 0]
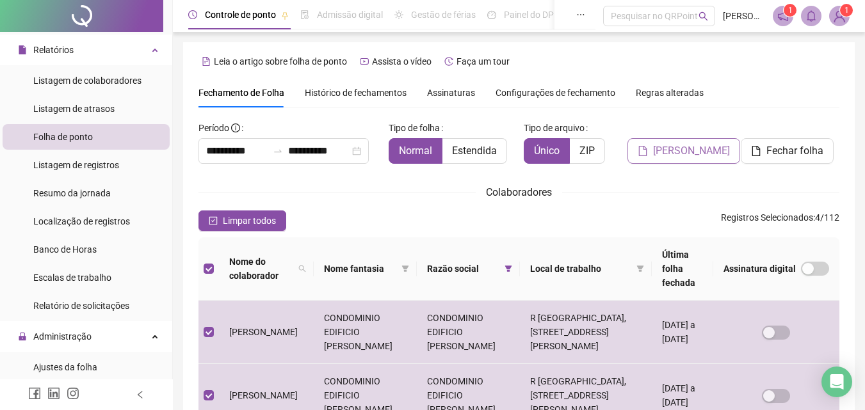
click at [686, 149] on span "Gerar espelho" at bounding box center [691, 150] width 77 height 15
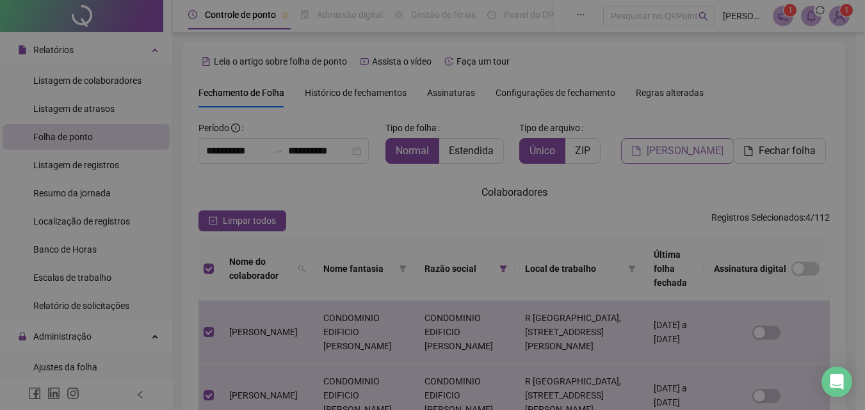
scroll to position [57, 0]
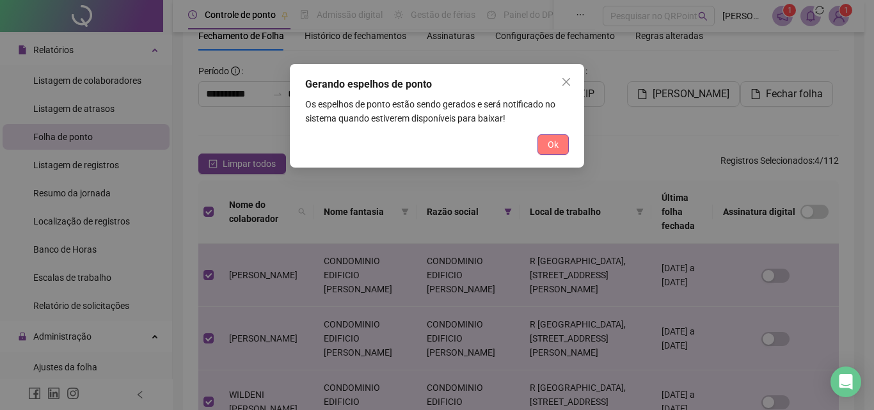
click at [554, 136] on button "Ok" at bounding box center [553, 144] width 31 height 20
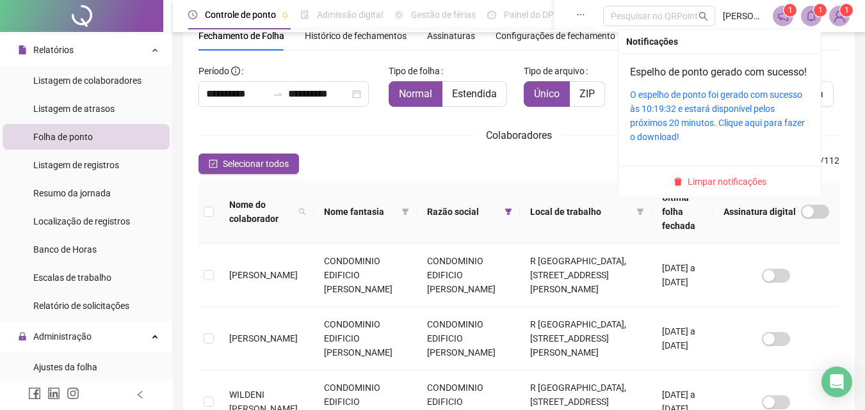
click at [814, 19] on icon "bell" at bounding box center [811, 16] width 12 height 12
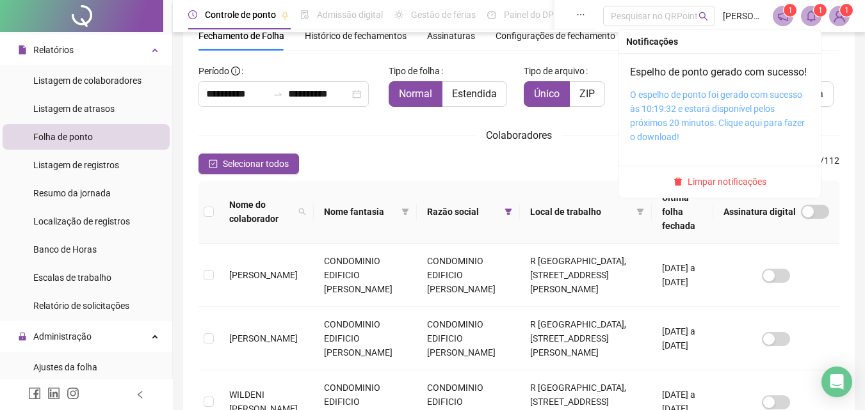
click at [721, 128] on link "O espelho de ponto foi gerado com sucesso às 10:19:32 e estará disponível pelos…" at bounding box center [717, 116] width 175 height 52
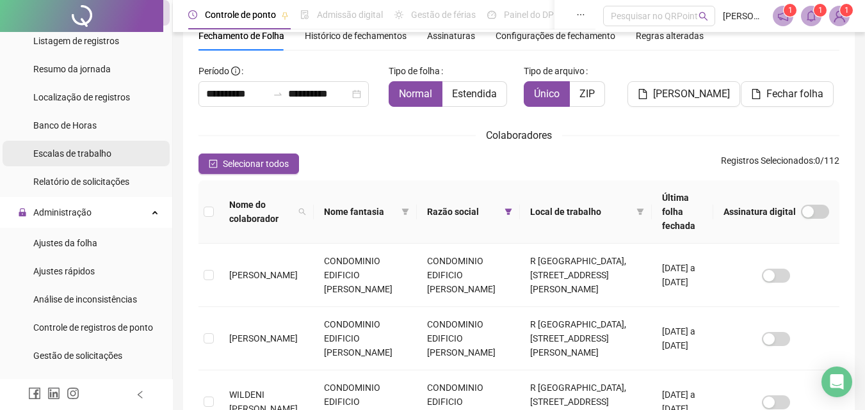
scroll to position [384, 0]
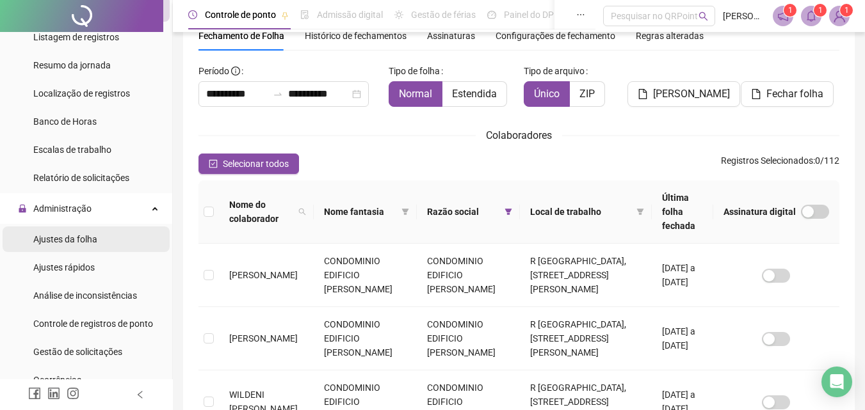
click at [88, 239] on span "Ajustes da folha" at bounding box center [65, 239] width 64 height 10
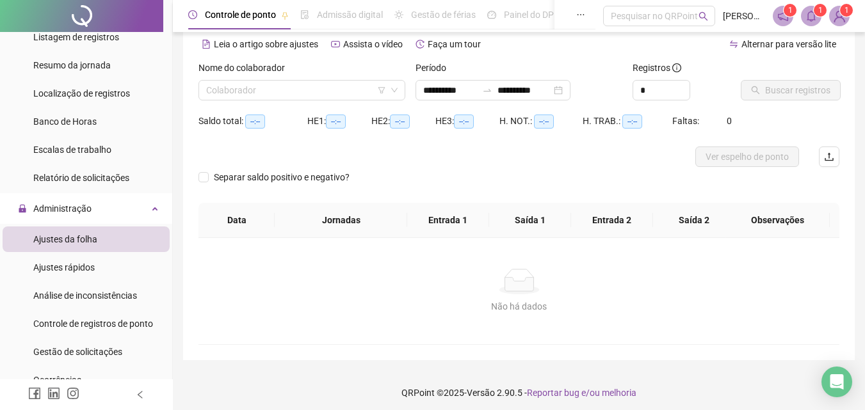
type input "**********"
click at [472, 89] on input "**********" at bounding box center [450, 90] width 54 height 14
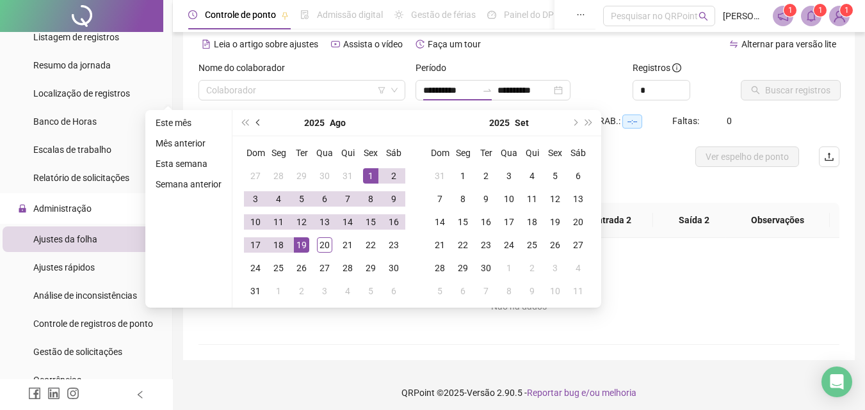
click at [256, 119] on button "prev-year" at bounding box center [259, 123] width 14 height 26
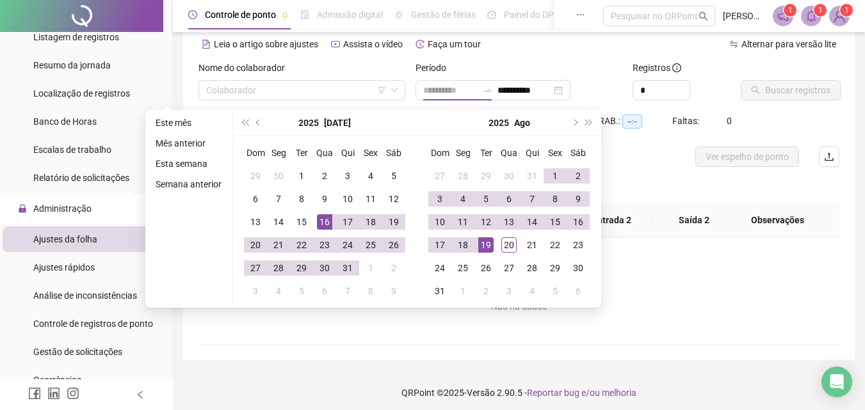
type input "**********"
drag, startPoint x: 321, startPoint y: 220, endPoint x: 371, endPoint y: 218, distance: 49.3
click at [321, 218] on div "16" at bounding box center [324, 221] width 15 height 15
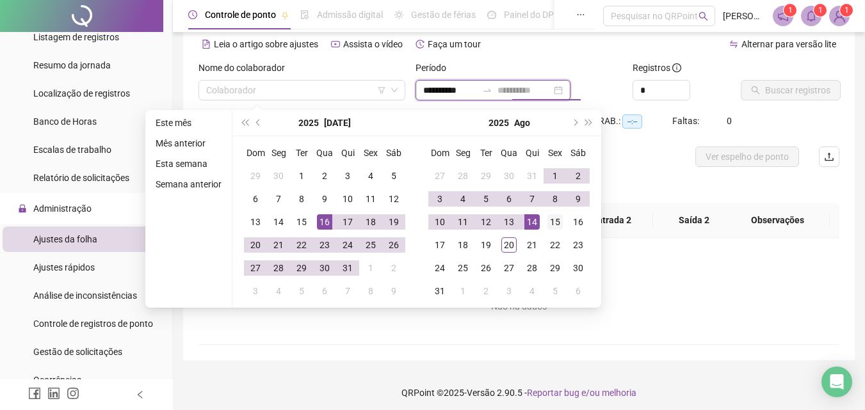
type input "**********"
click at [553, 223] on div "15" at bounding box center [554, 221] width 15 height 15
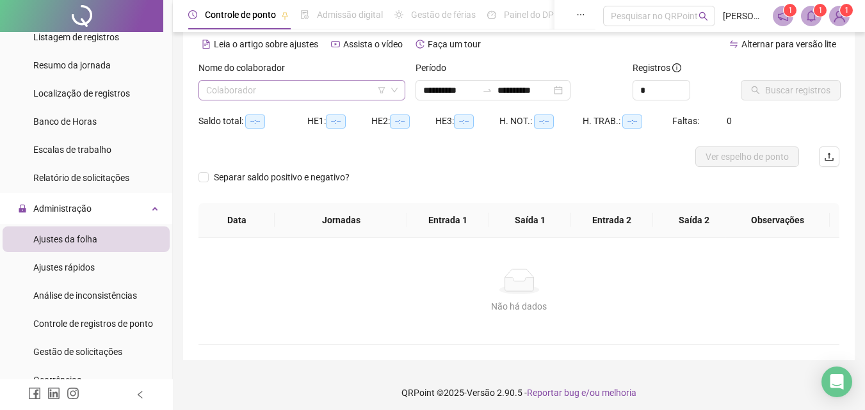
click at [309, 90] on input "search" at bounding box center [296, 90] width 180 height 19
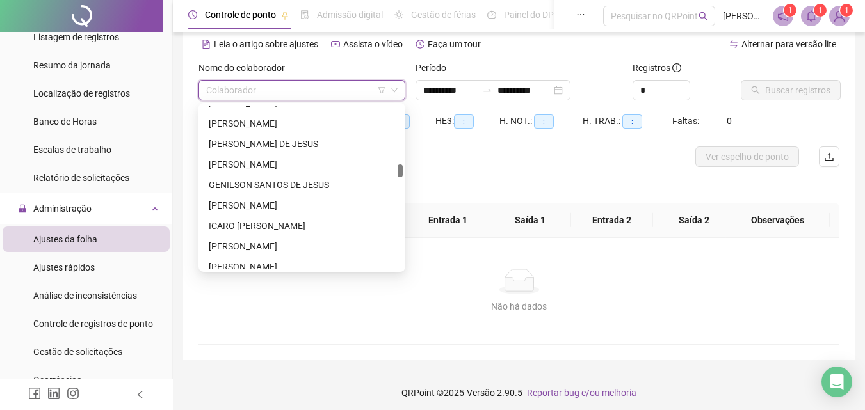
scroll to position [960, 0]
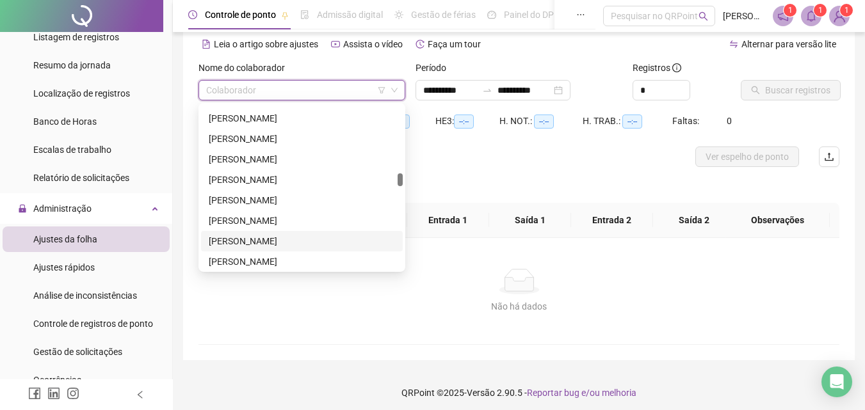
click at [282, 237] on div "JANILTON DA SILVA DE ARRUDA" at bounding box center [302, 241] width 186 height 14
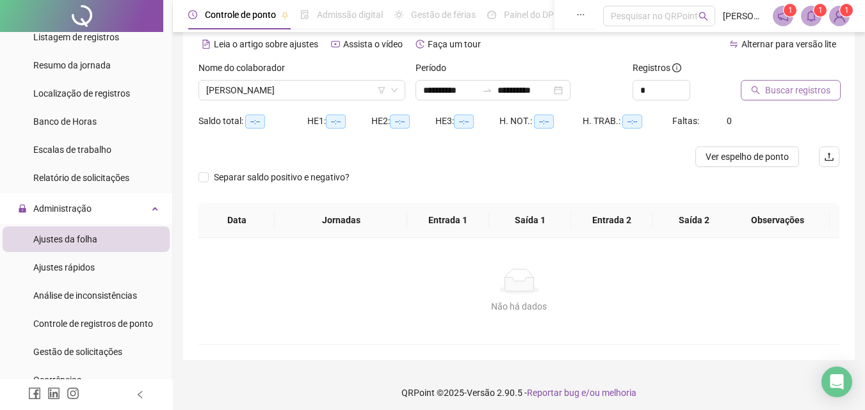
click at [803, 92] on span "Buscar registros" at bounding box center [797, 90] width 65 height 14
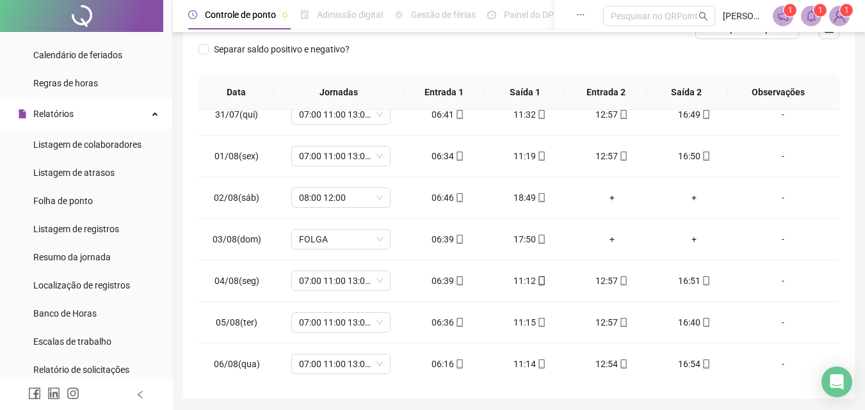
scroll to position [128, 0]
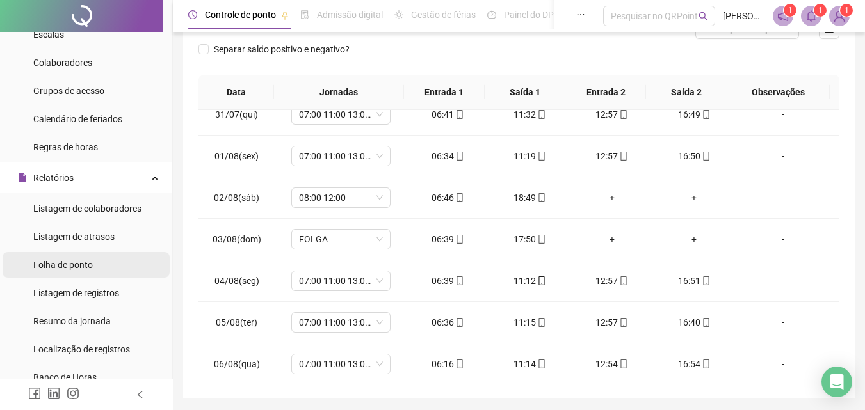
click at [83, 261] on span "Folha de ponto" at bounding box center [63, 265] width 60 height 10
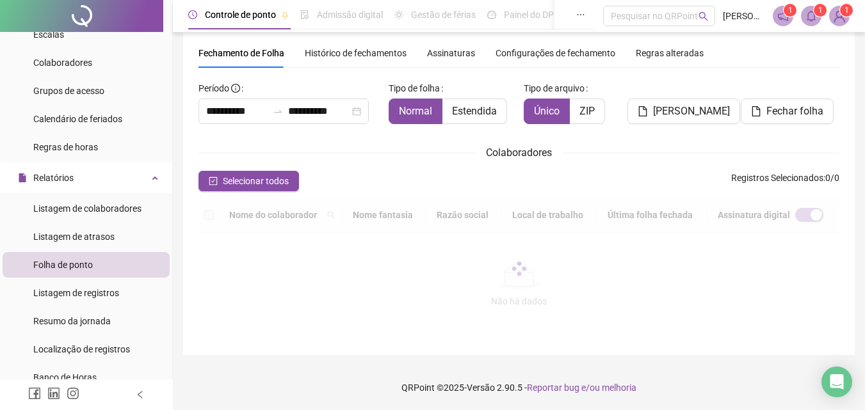
scroll to position [57, 0]
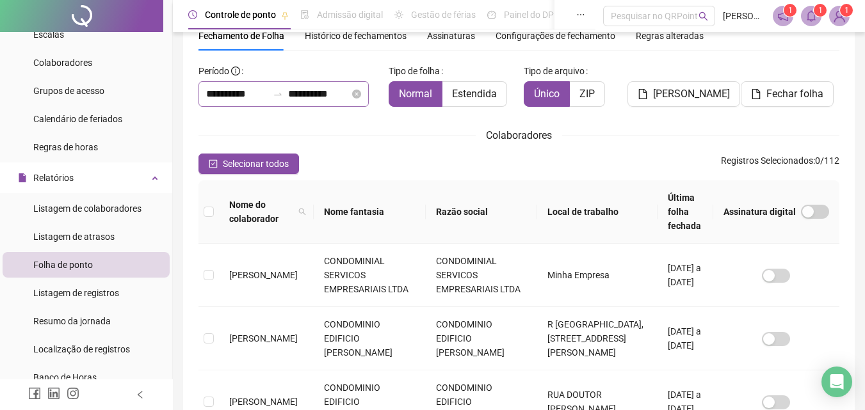
click at [282, 90] on icon "swap-right" at bounding box center [278, 94] width 10 height 10
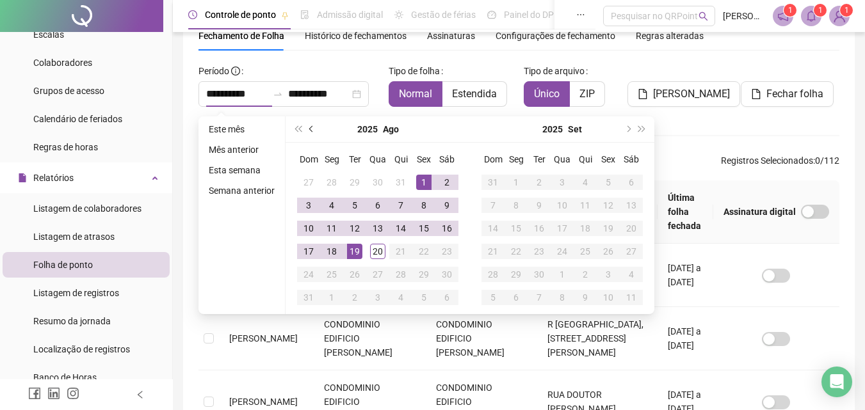
click at [312, 125] on button "prev-year" at bounding box center [312, 130] width 14 height 26
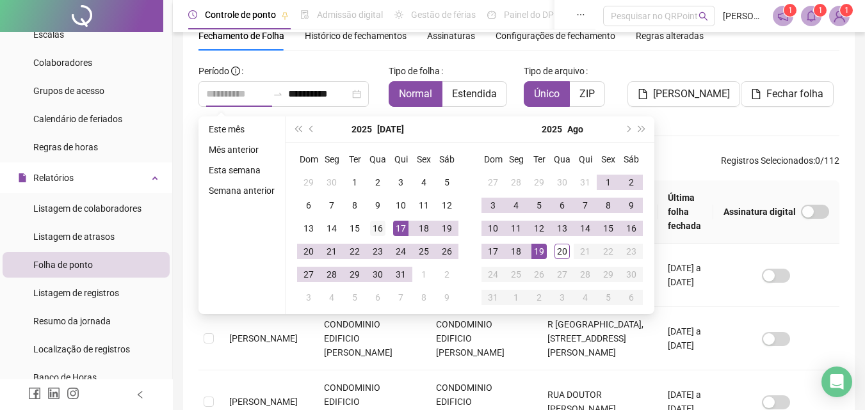
type input "**********"
click at [374, 228] on div "16" at bounding box center [377, 228] width 15 height 15
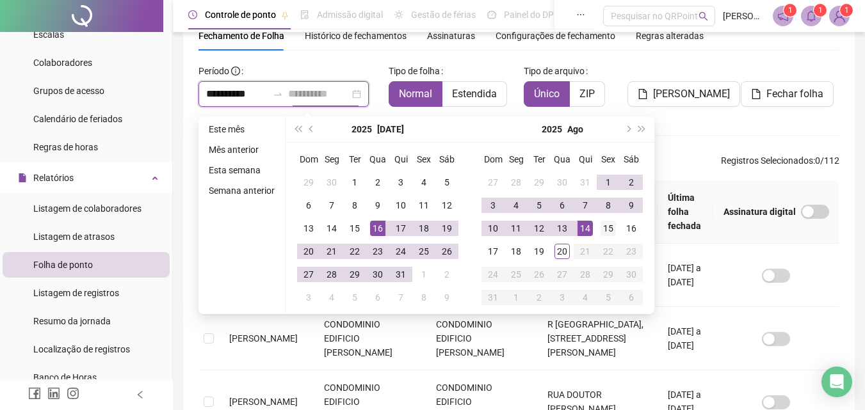
type input "**********"
click at [609, 228] on div "15" at bounding box center [607, 228] width 15 height 15
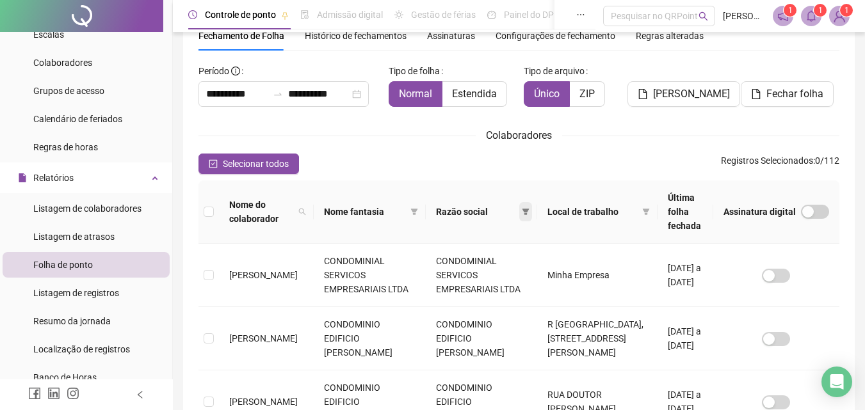
click at [522, 209] on icon "filter" at bounding box center [525, 212] width 7 height 6
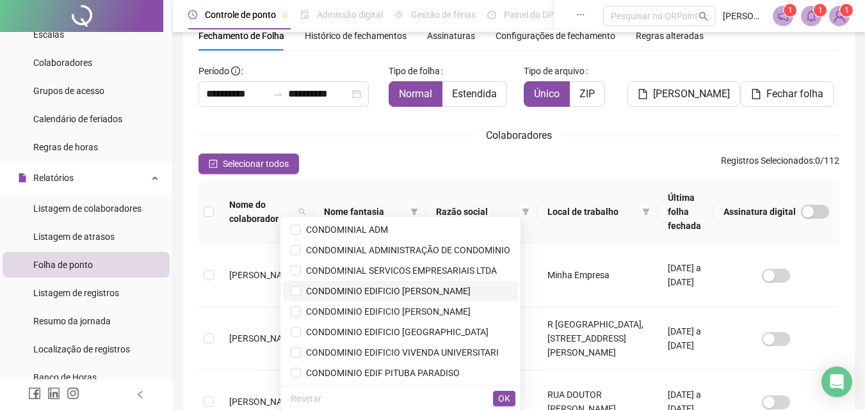
click at [426, 291] on span "CONDOMINIO EDIFICIO ERNESTO LEBRAM" at bounding box center [386, 291] width 170 height 10
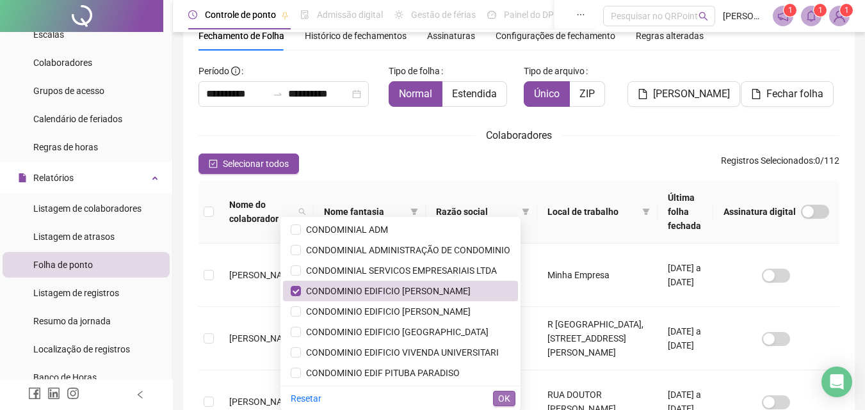
click at [508, 402] on span "OK" at bounding box center [504, 399] width 12 height 14
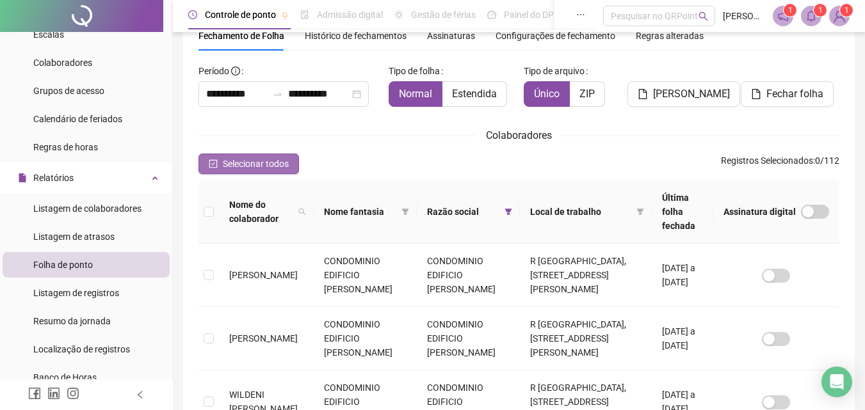
click at [275, 166] on span "Selecionar todos" at bounding box center [256, 164] width 66 height 14
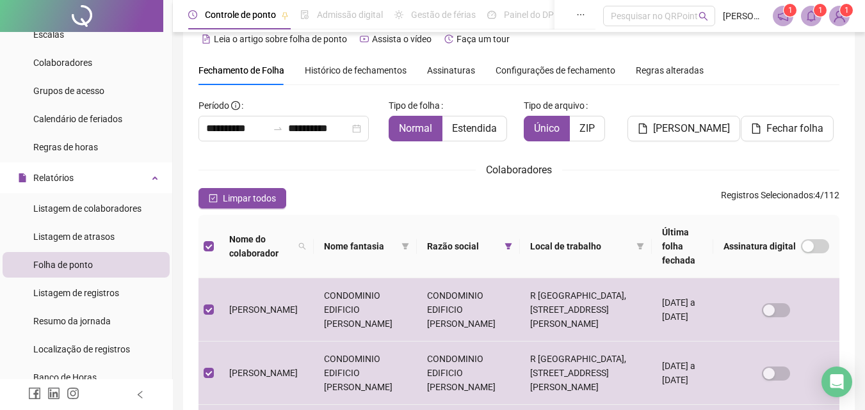
scroll to position [0, 0]
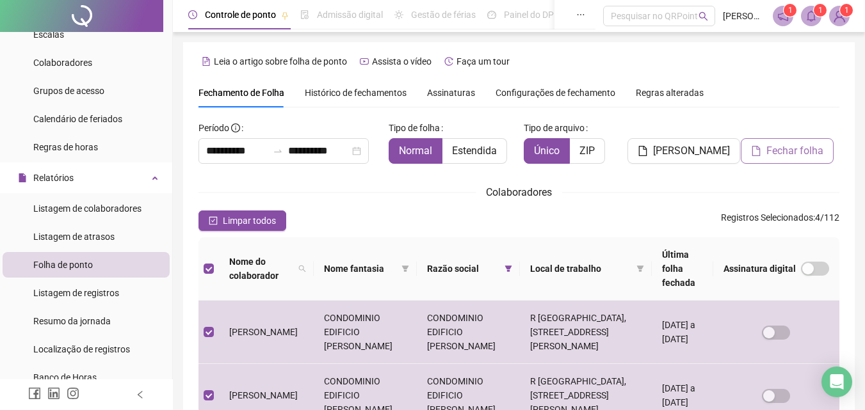
click at [780, 152] on span "Fechar folha" at bounding box center [794, 150] width 57 height 15
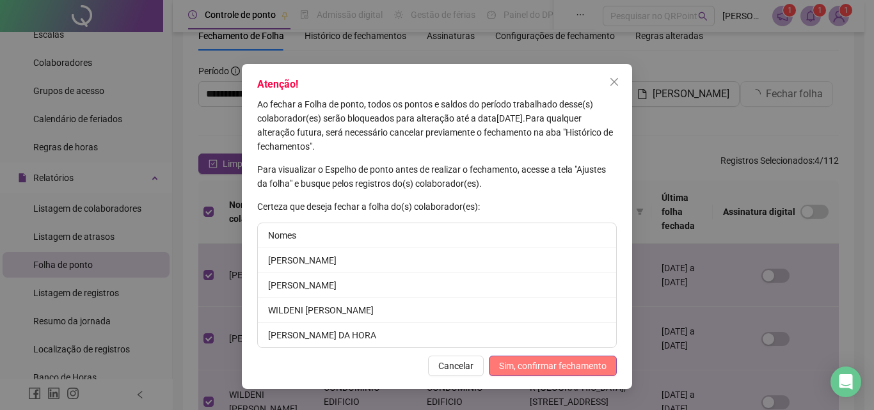
click at [564, 373] on button "Sim, confirmar fechamento" at bounding box center [553, 366] width 128 height 20
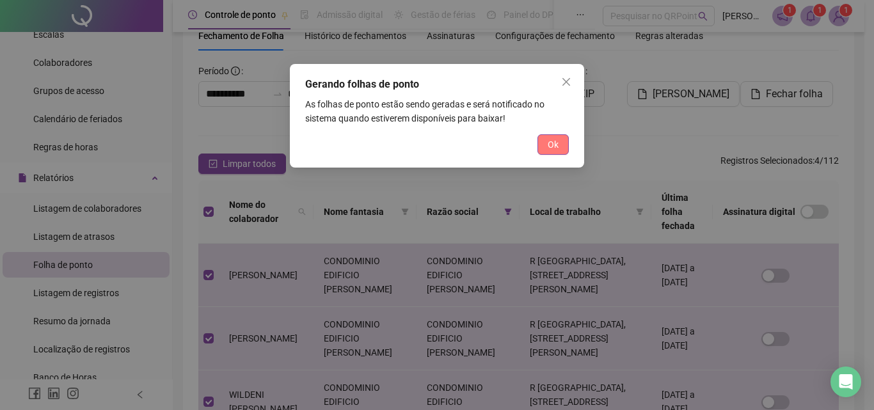
click at [562, 145] on button "Ok" at bounding box center [553, 144] width 31 height 20
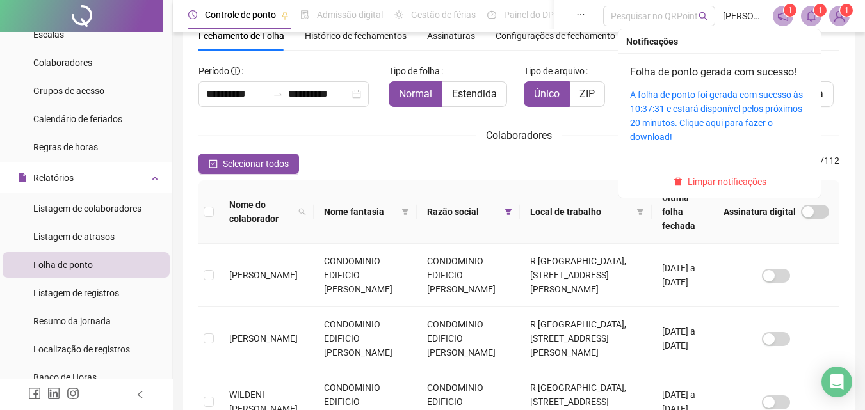
click at [814, 17] on icon "bell" at bounding box center [811, 16] width 12 height 12
click at [734, 115] on div "A folha de ponto foi gerada com sucesso às 10:37:31 e estará disponível pelos p…" at bounding box center [719, 116] width 179 height 56
click at [732, 106] on link "A folha de ponto foi gerada com sucesso às 10:37:31 e estará disponível pelos p…" at bounding box center [716, 116] width 173 height 52
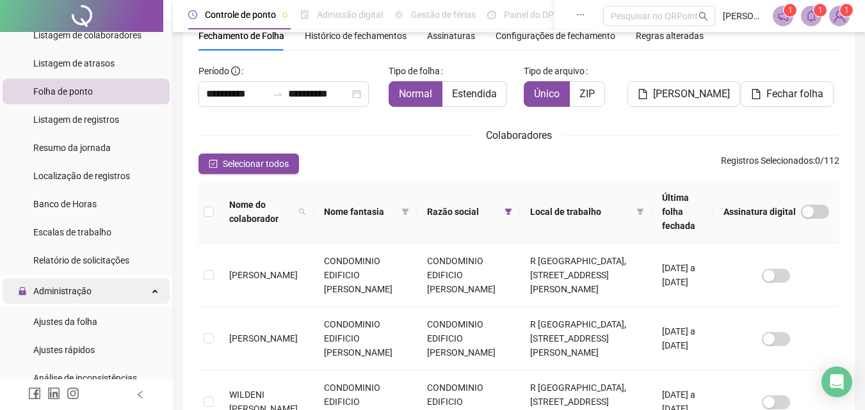
scroll to position [320, 0]
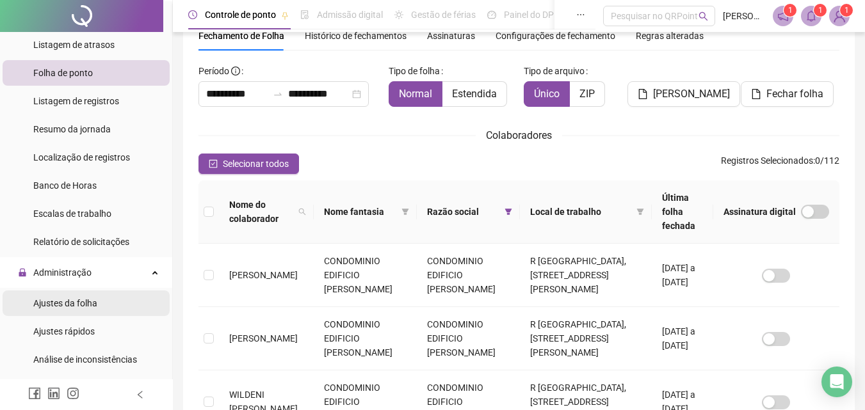
click at [78, 306] on span "Ajustes da folha" at bounding box center [65, 303] width 64 height 10
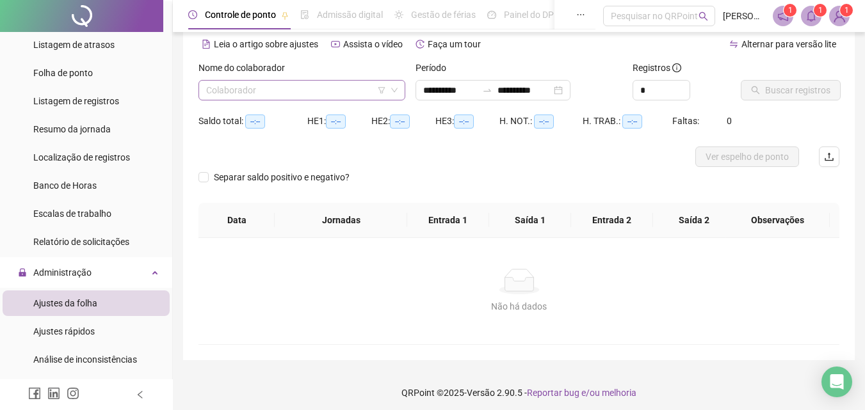
click at [314, 93] on input "search" at bounding box center [296, 90] width 180 height 19
type input "**********"
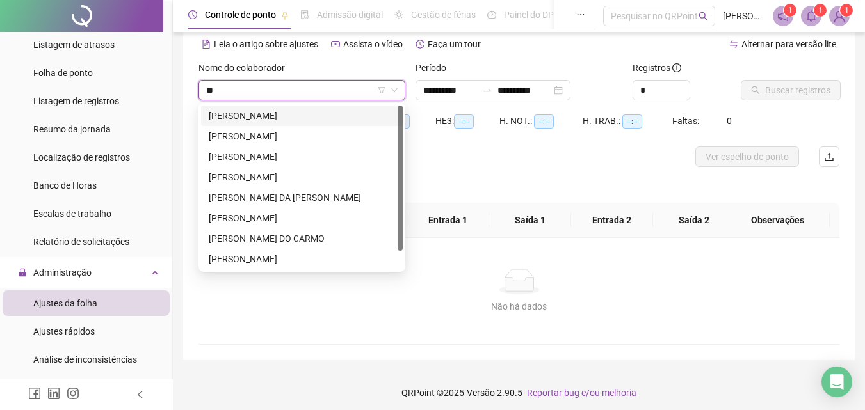
type input "***"
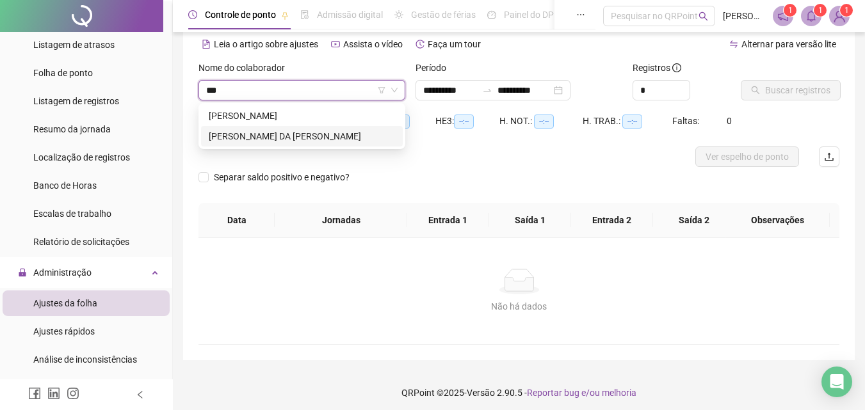
click at [326, 134] on div "MOISES NERI DA CONCEICAO NETO" at bounding box center [302, 136] width 186 height 14
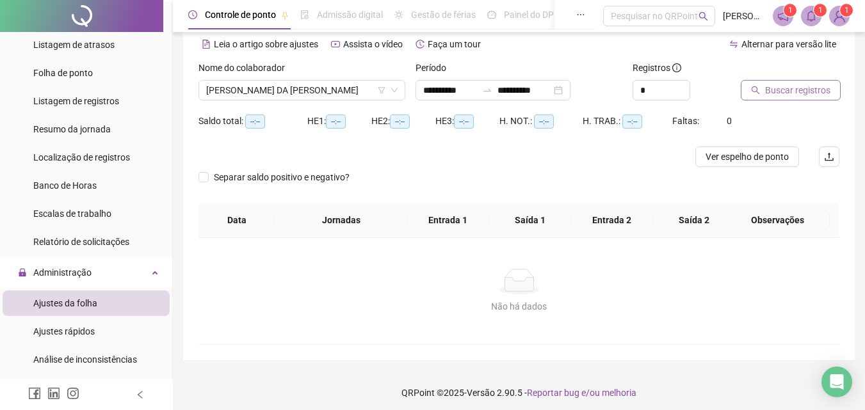
click at [800, 90] on span "Buscar registros" at bounding box center [797, 90] width 65 height 14
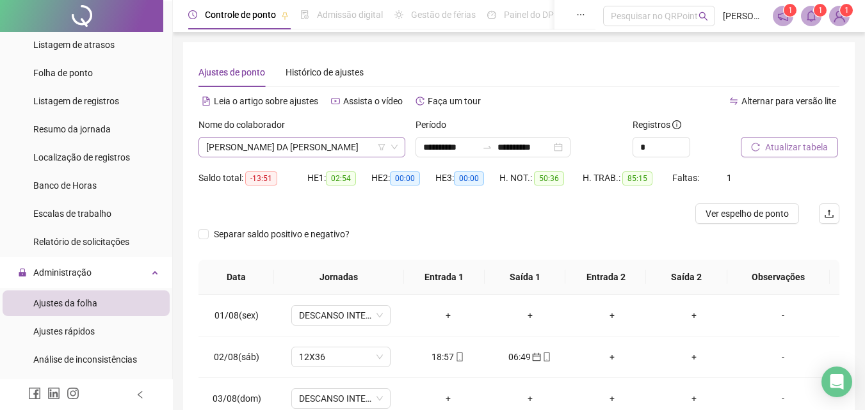
click at [355, 145] on span "MOISES NERI DA CONCEICAO NETO" at bounding box center [301, 147] width 191 height 19
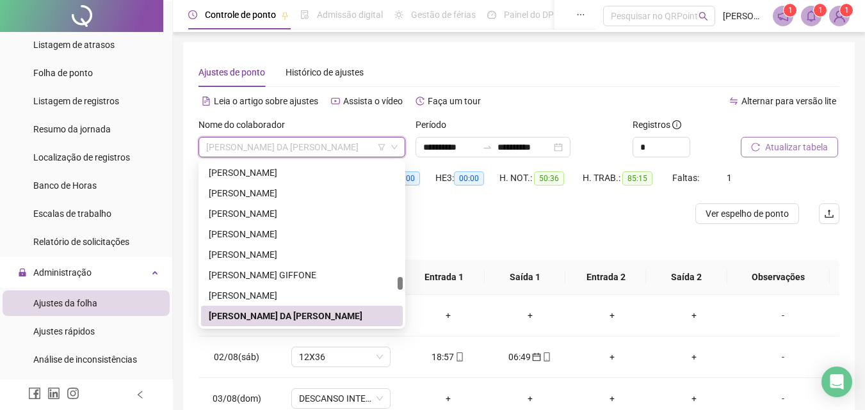
click at [363, 150] on span "MOISES NERI DA CONCEICAO NETO" at bounding box center [301, 147] width 191 height 19
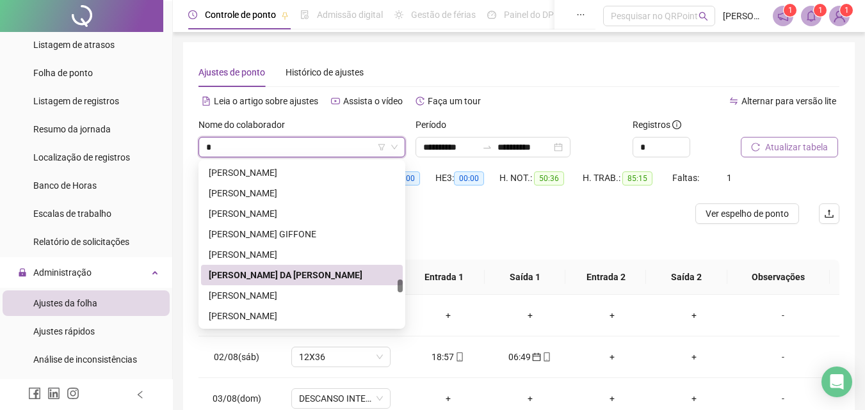
type input "**"
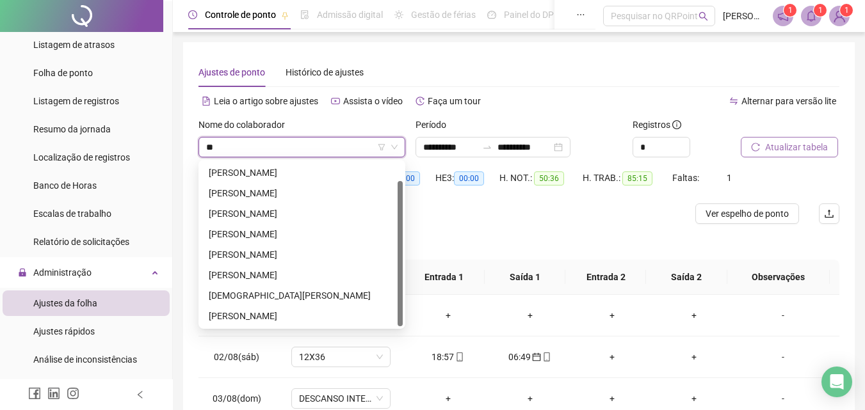
scroll to position [20, 0]
click at [321, 172] on div "AILTON BEZERRA DA SILVA" at bounding box center [302, 173] width 186 height 14
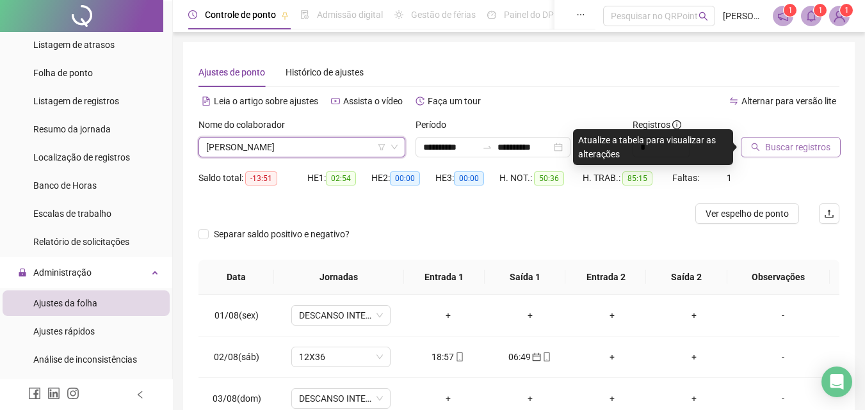
click at [788, 152] on span "Buscar registros" at bounding box center [797, 147] width 65 height 14
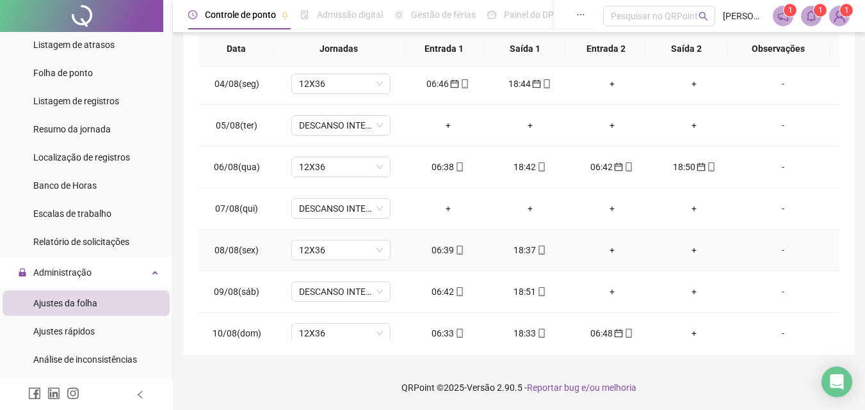
scroll to position [64, 0]
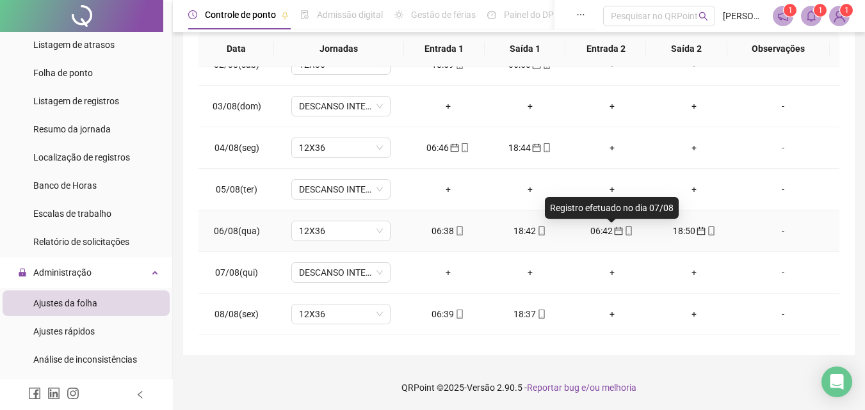
click at [614, 229] on icon "calendar" at bounding box center [618, 231] width 9 height 9
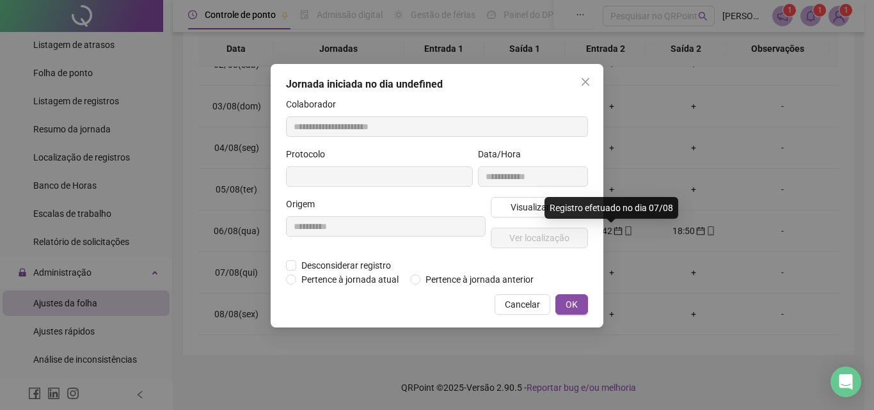
type input "**********"
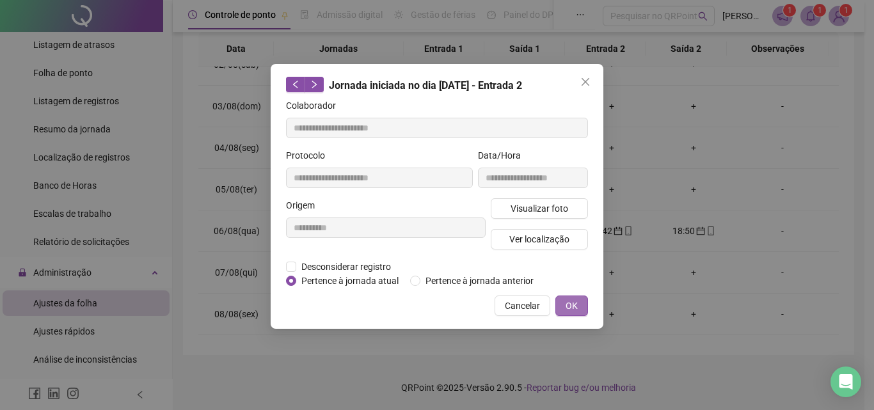
click at [573, 307] on span "OK" at bounding box center [572, 306] width 12 height 14
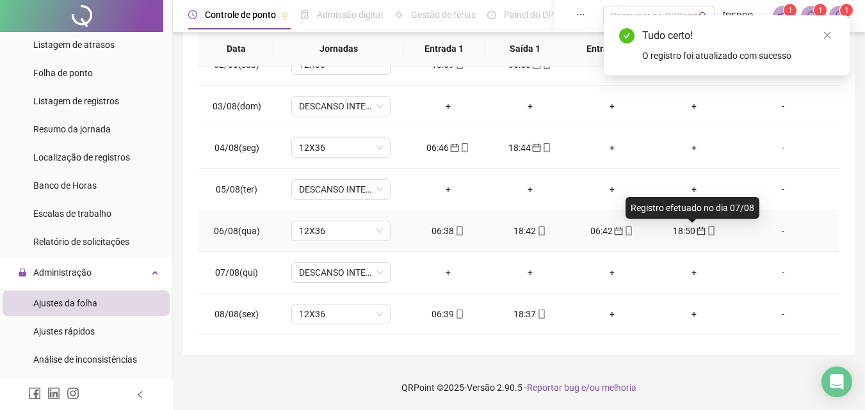
click at [696, 230] on icon "calendar" at bounding box center [700, 231] width 9 height 9
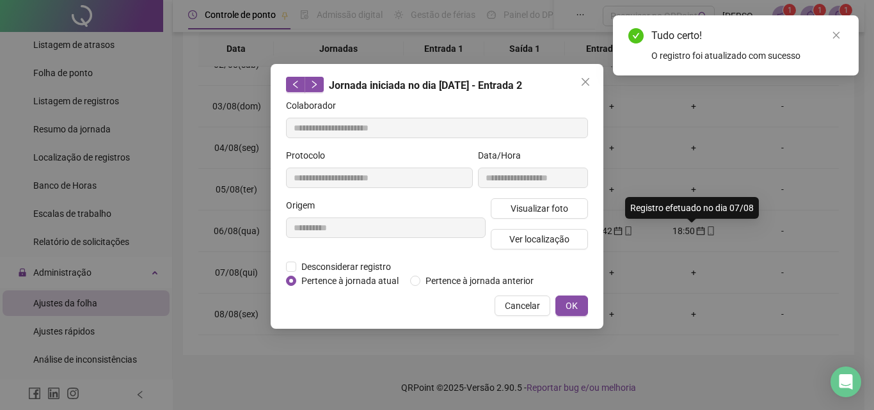
type input "**********"
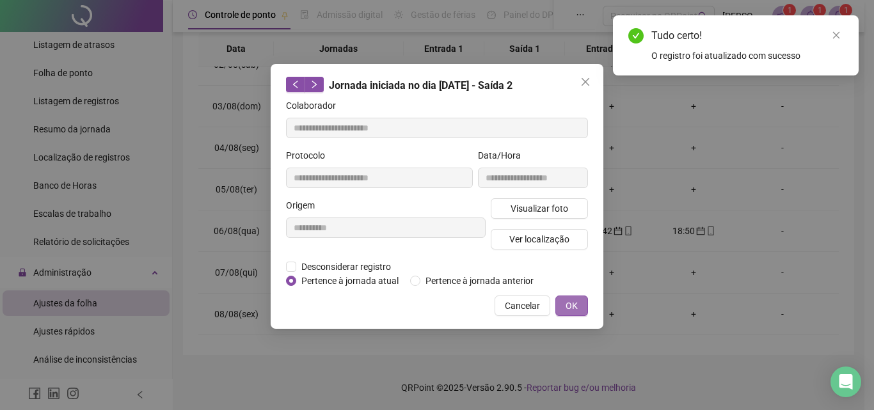
click at [572, 301] on span "OK" at bounding box center [572, 306] width 12 height 14
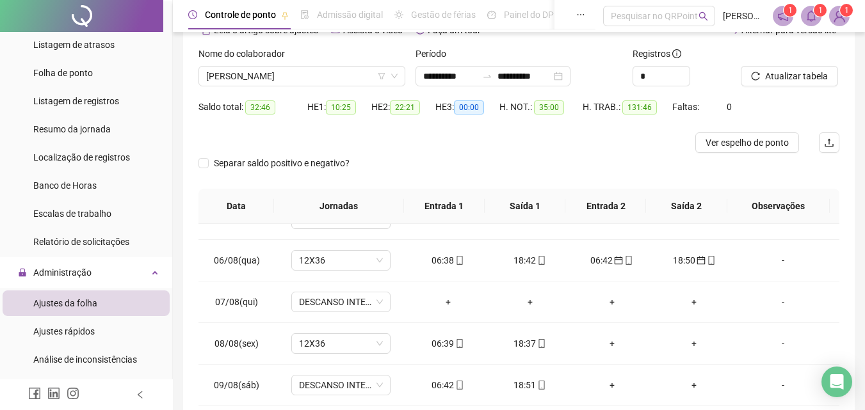
scroll to position [60, 0]
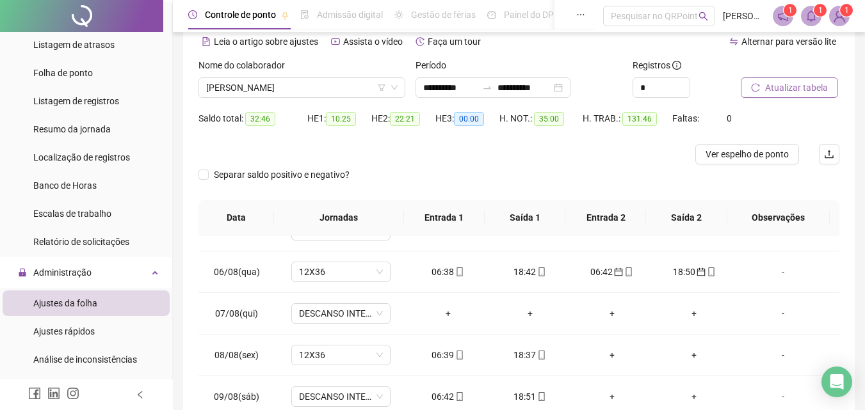
click at [798, 87] on span "Atualizar tabela" at bounding box center [796, 88] width 63 height 14
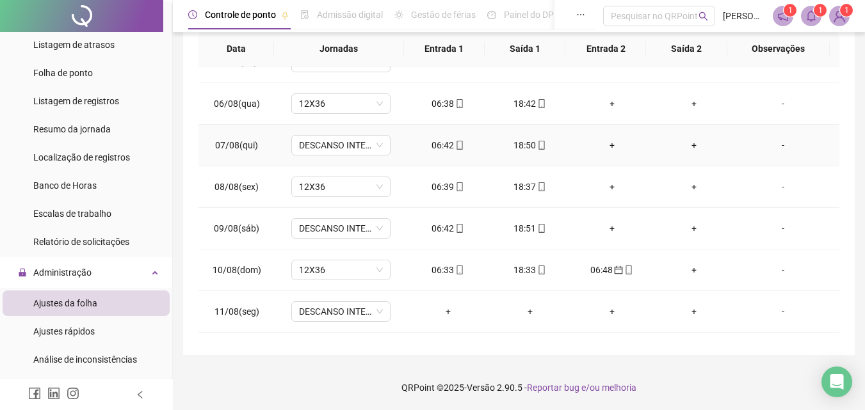
scroll to position [192, 0]
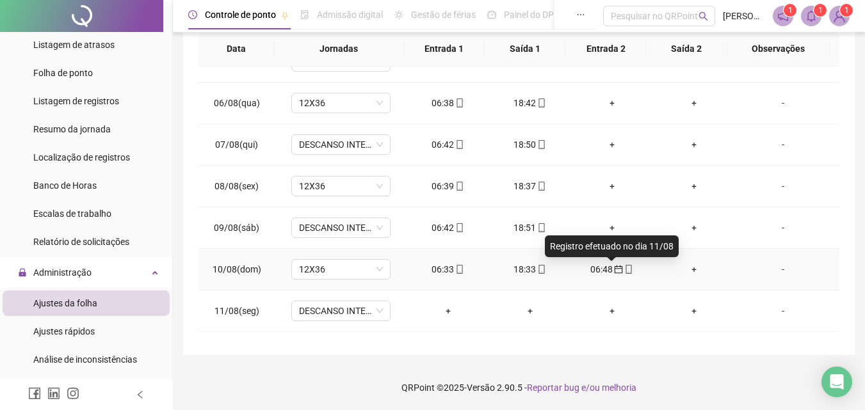
click at [614, 269] on icon "calendar" at bounding box center [618, 269] width 9 height 9
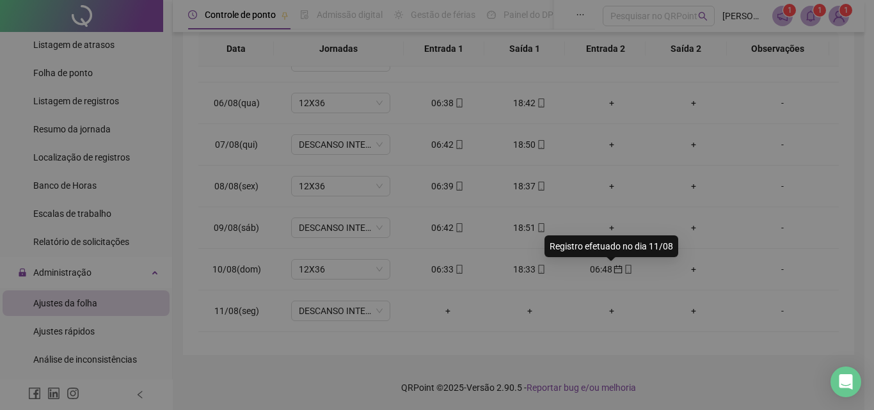
type input "**********"
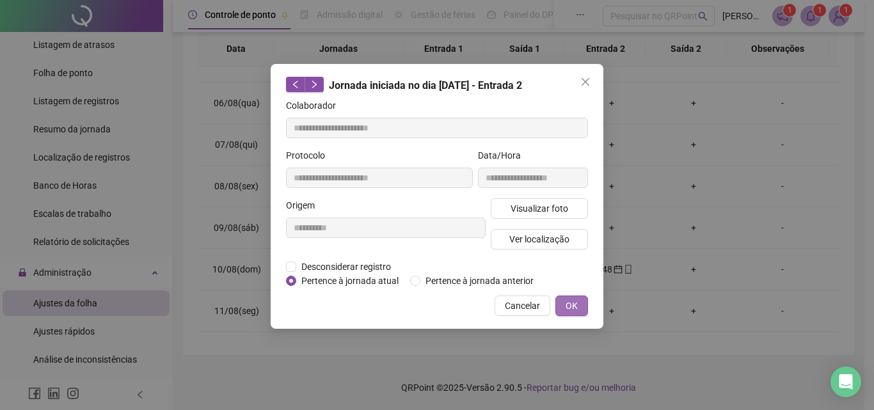
click at [575, 302] on span "OK" at bounding box center [572, 306] width 12 height 14
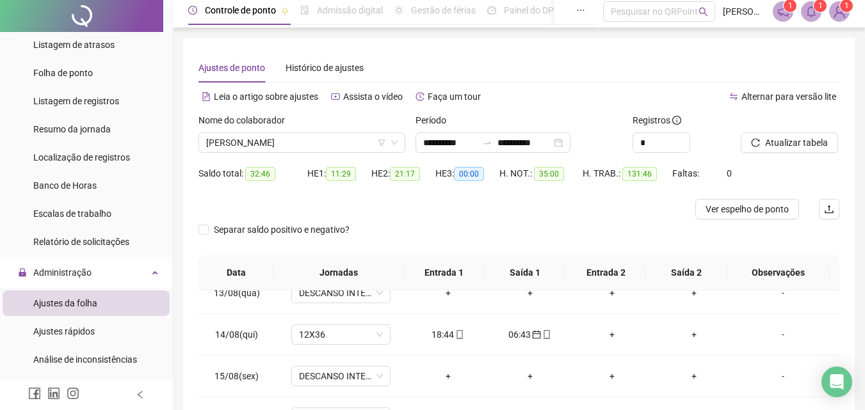
scroll to position [0, 0]
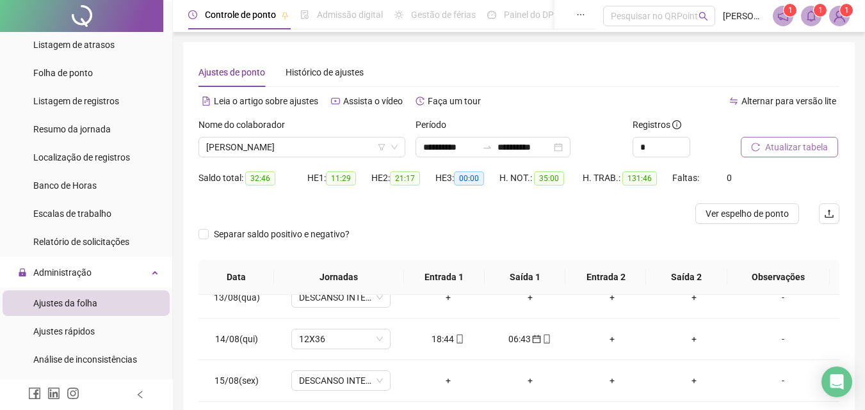
click at [790, 149] on span "Atualizar tabela" at bounding box center [796, 147] width 63 height 14
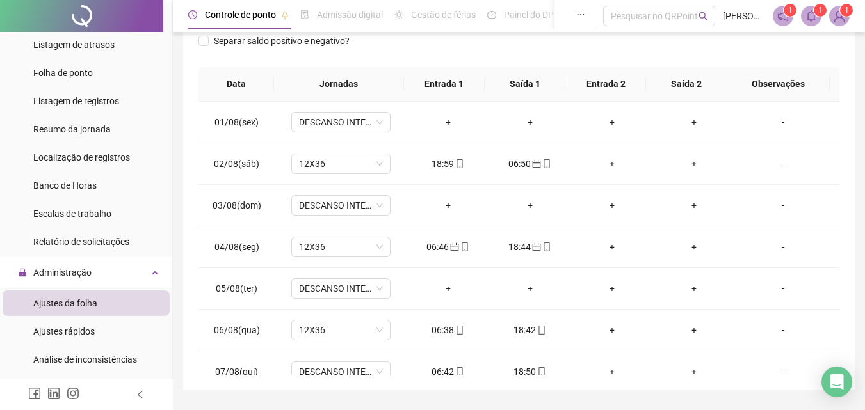
scroll to position [200, 0]
